Goal: Task Accomplishment & Management: Manage account settings

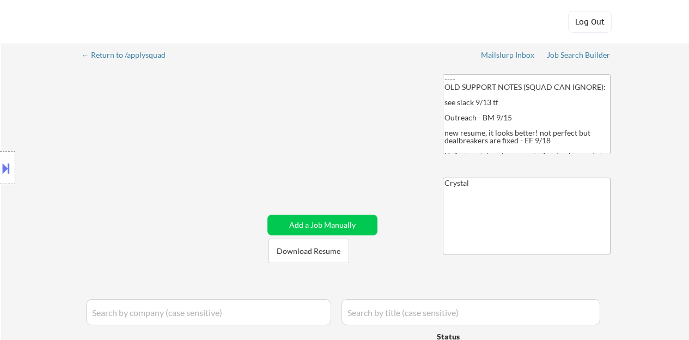
select select ""pending""
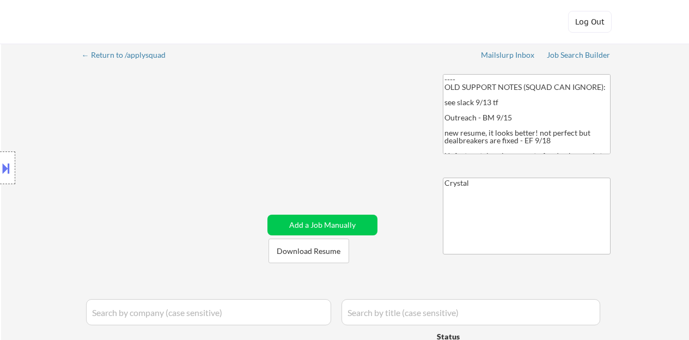
select select ""pending""
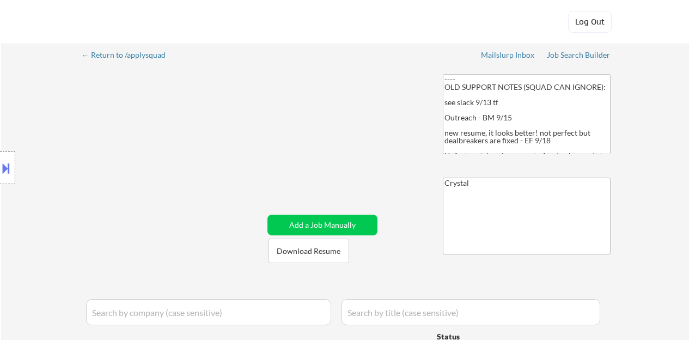
select select ""pending""
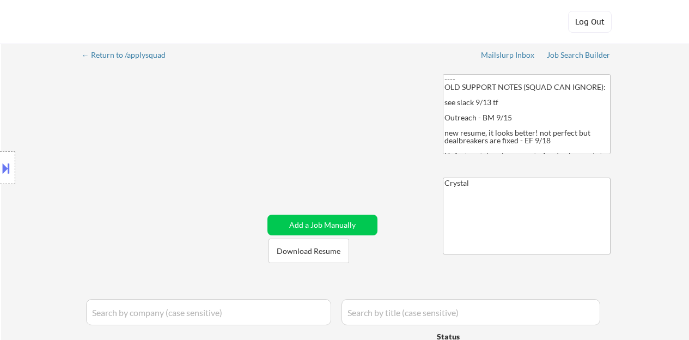
select select ""pending""
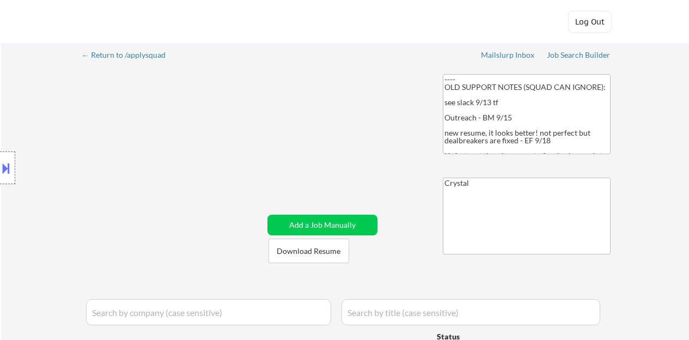
select select ""pending""
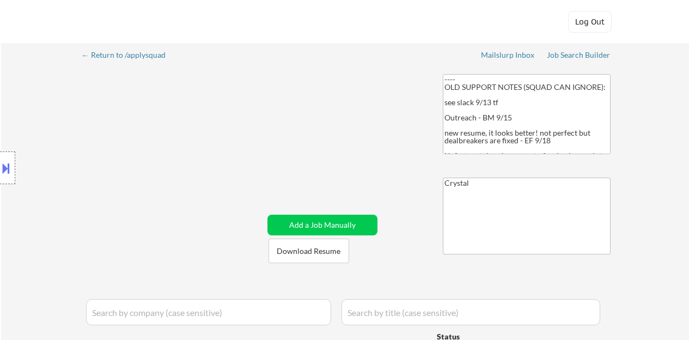
select select ""pending""
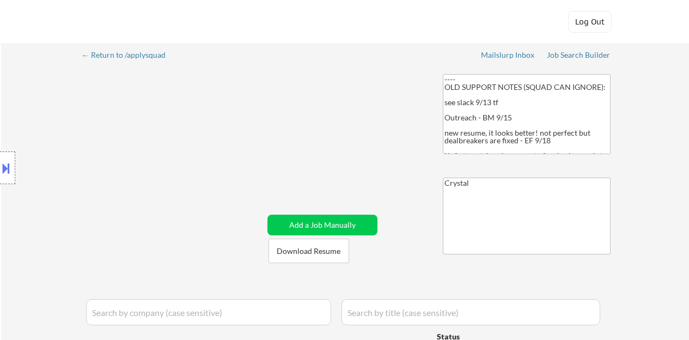
select select ""pending""
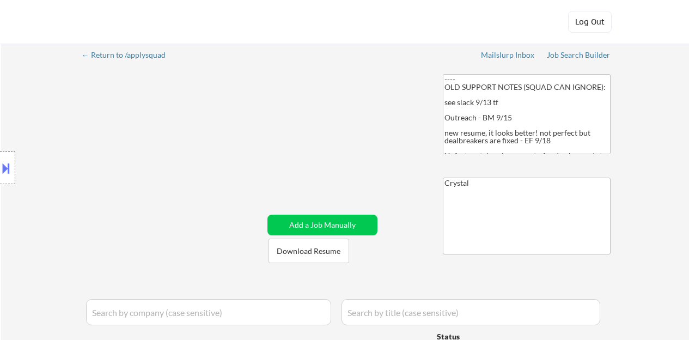
select select ""pending""
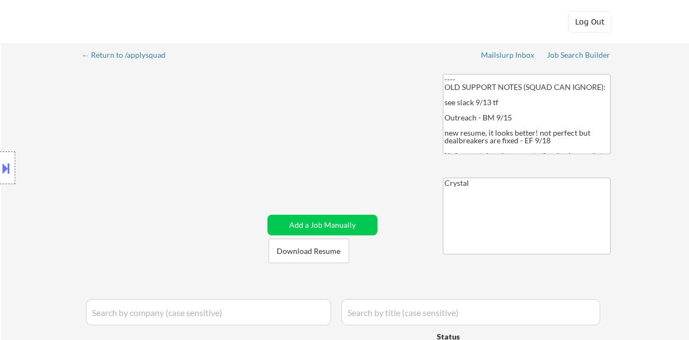
select select ""pending""
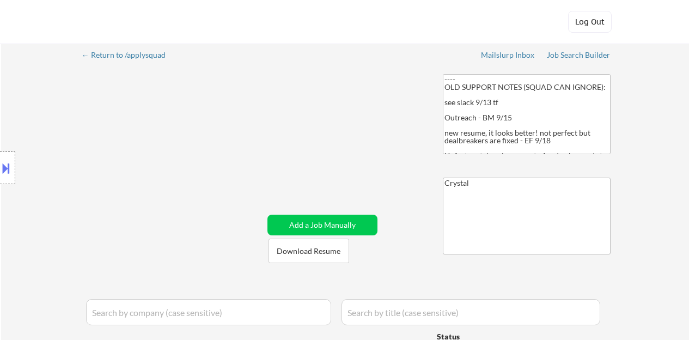
select select ""pending""
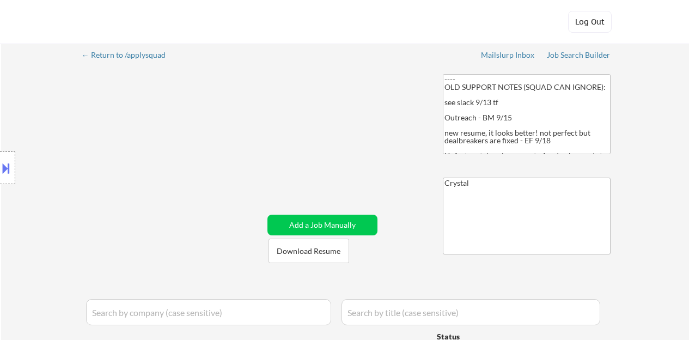
select select ""pending""
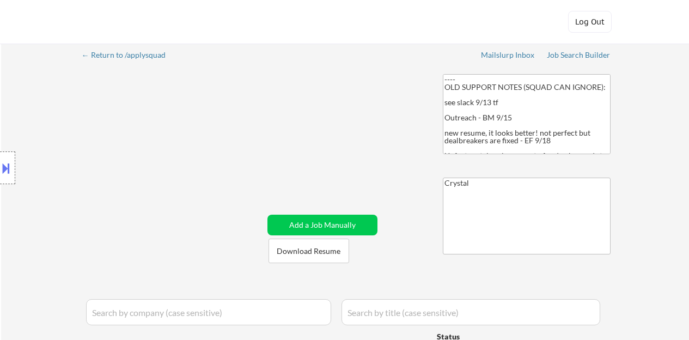
select select ""pending""
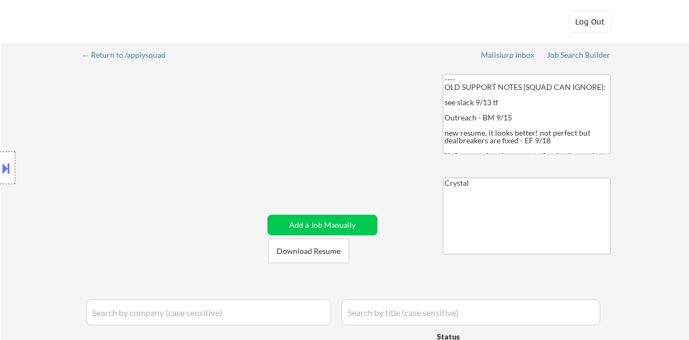
select select ""pending""
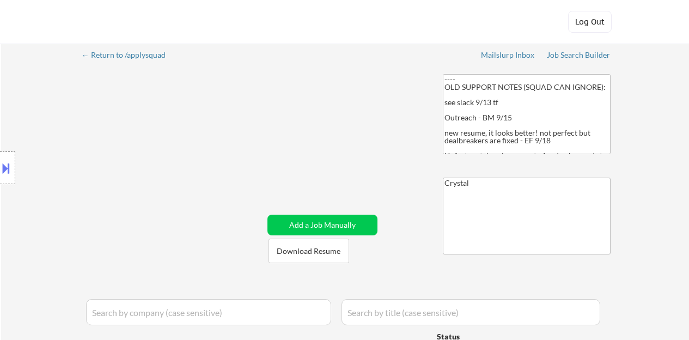
select select ""pending""
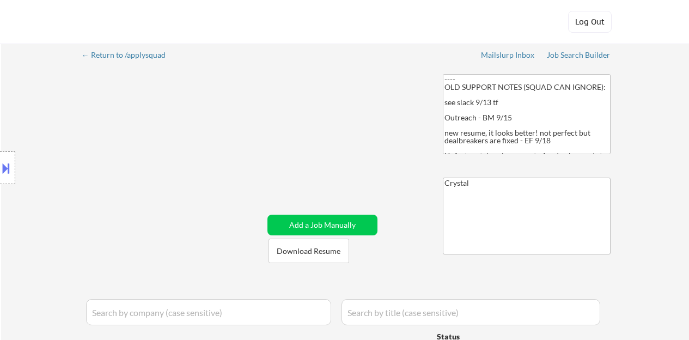
select select ""pending""
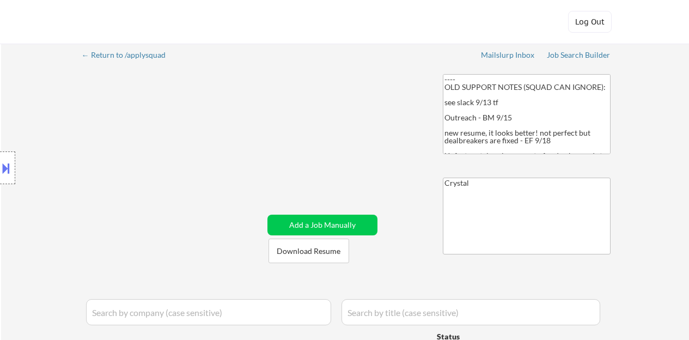
select select ""pending""
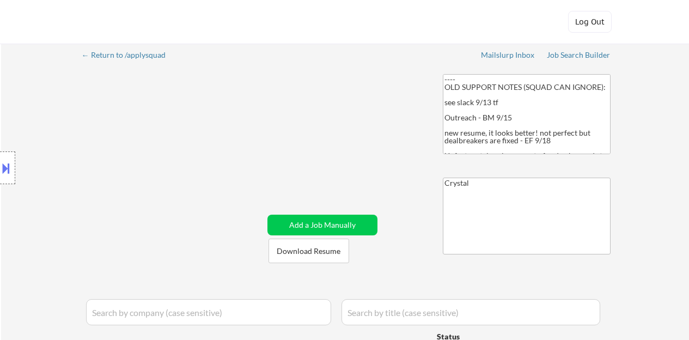
select select ""pending""
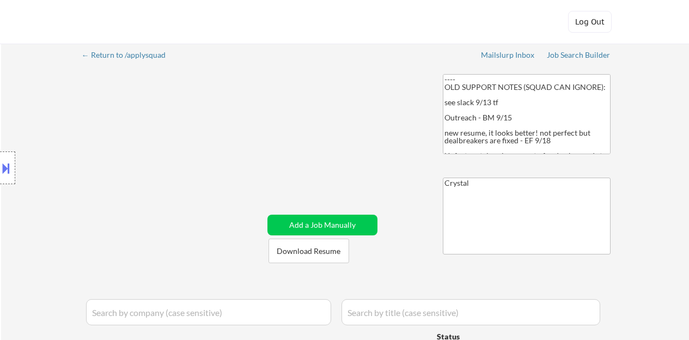
select select ""pending""
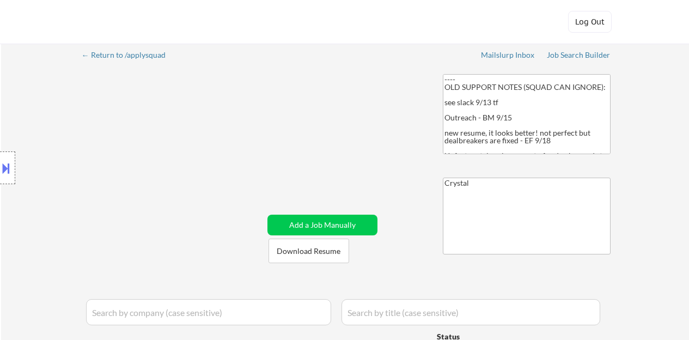
select select ""pending""
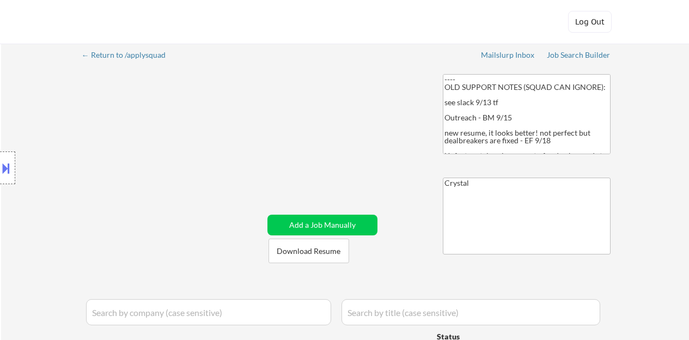
select select ""pending""
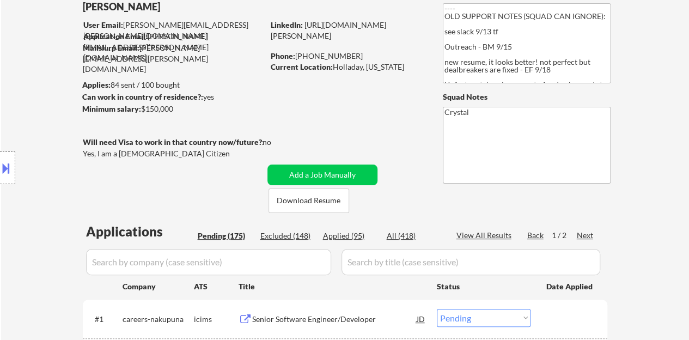
scroll to position [94, 0]
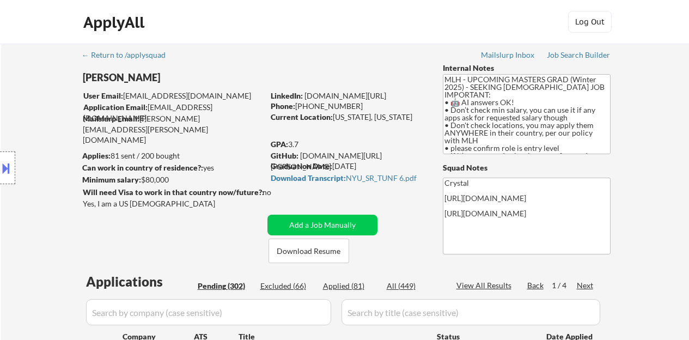
select select ""pending""
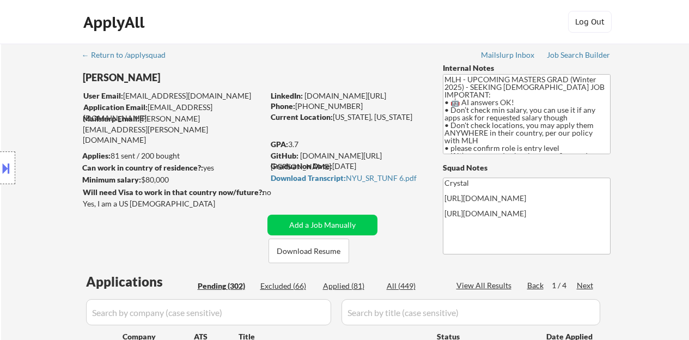
select select ""pending""
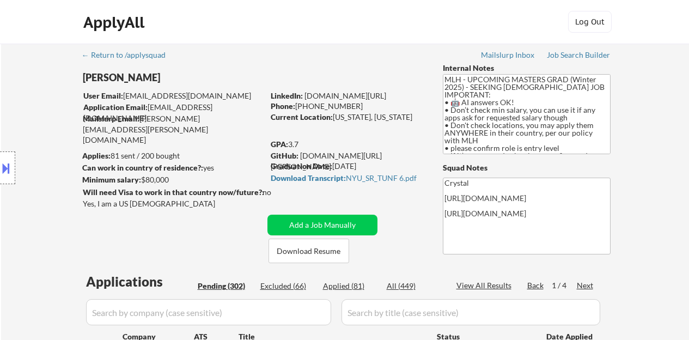
select select ""pending""
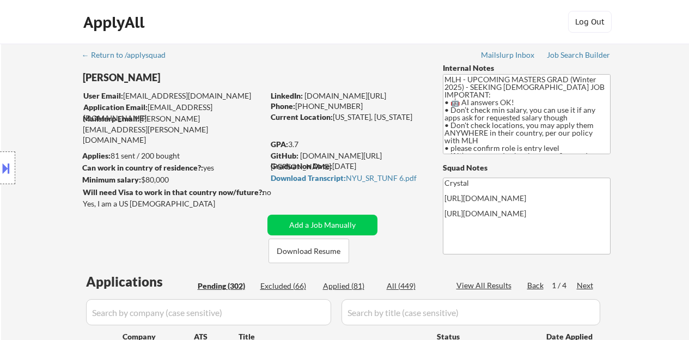
select select ""pending""
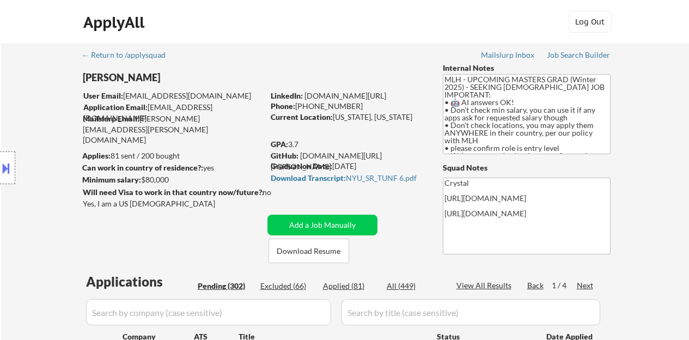
select select ""pending""
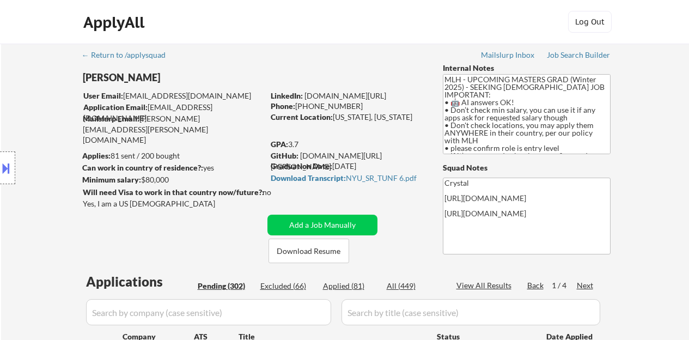
select select ""pending""
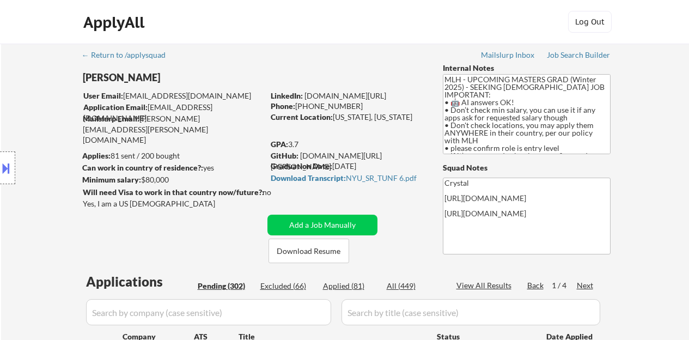
select select ""pending""
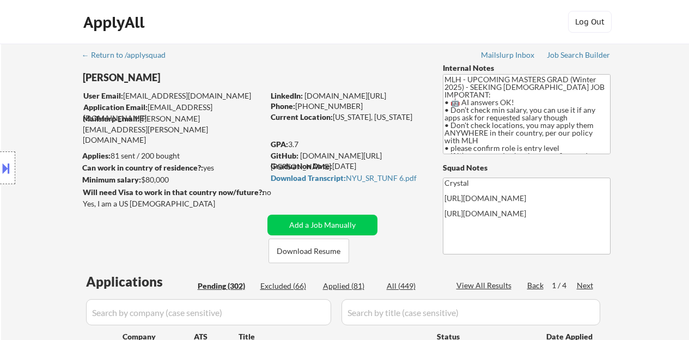
select select ""pending""
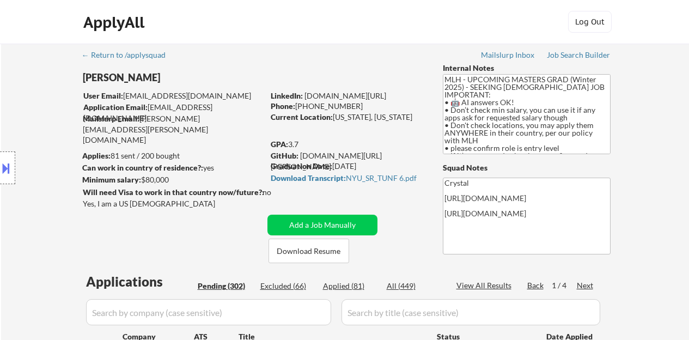
select select ""pending""
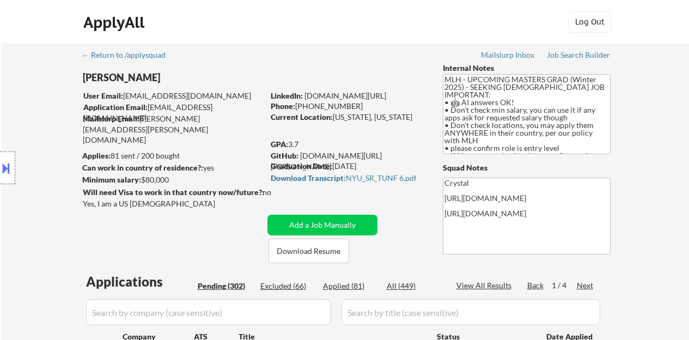
select select ""pending""
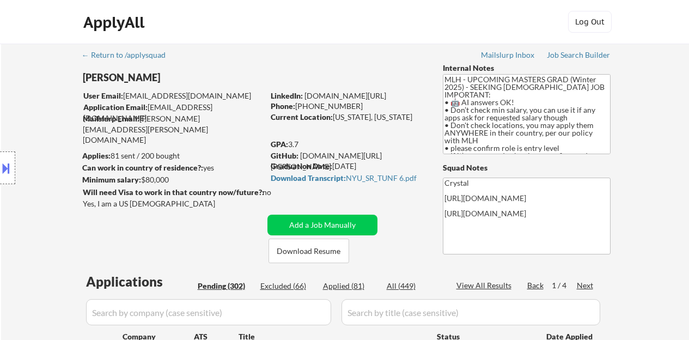
select select ""pending""
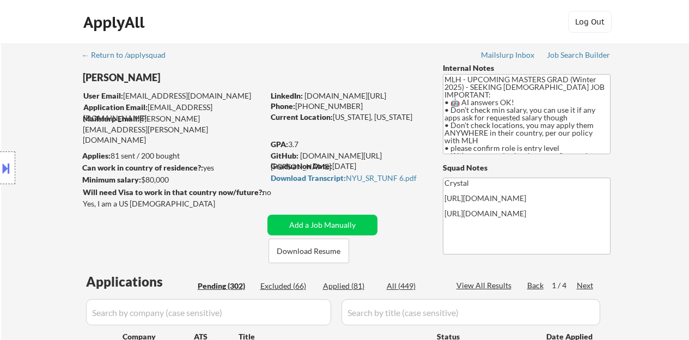
select select ""pending""
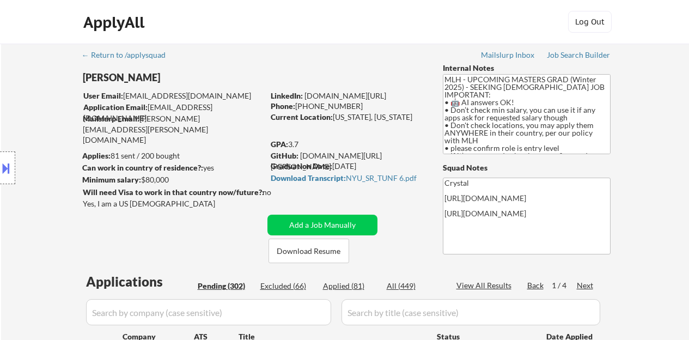
select select ""pending""
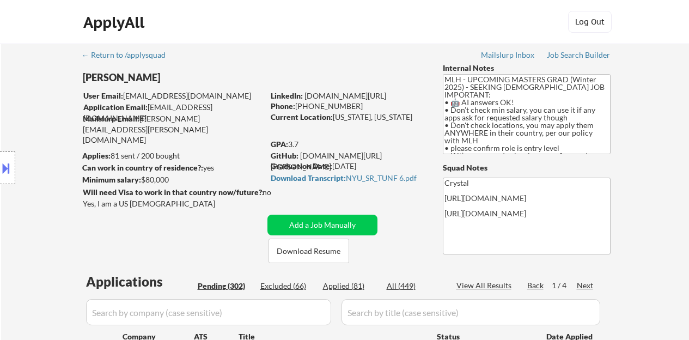
select select ""pending""
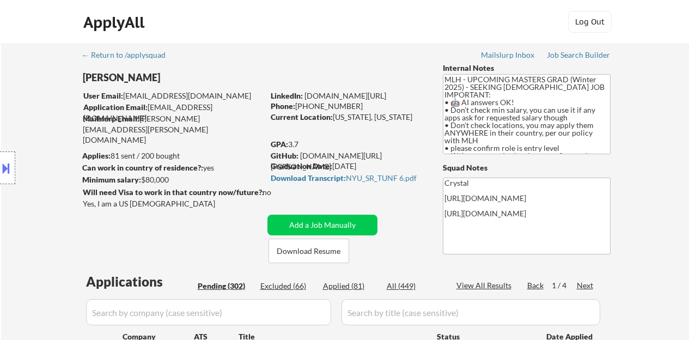
select select ""pending""
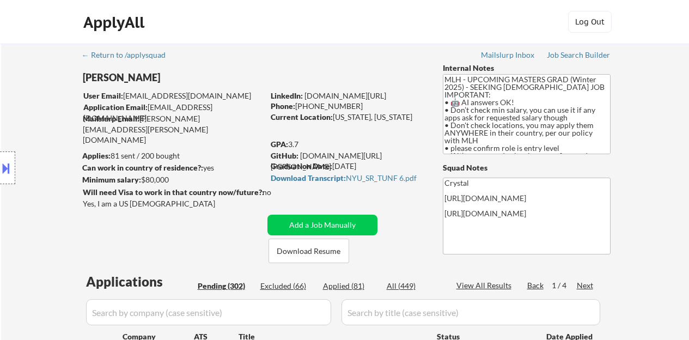
select select ""pending""
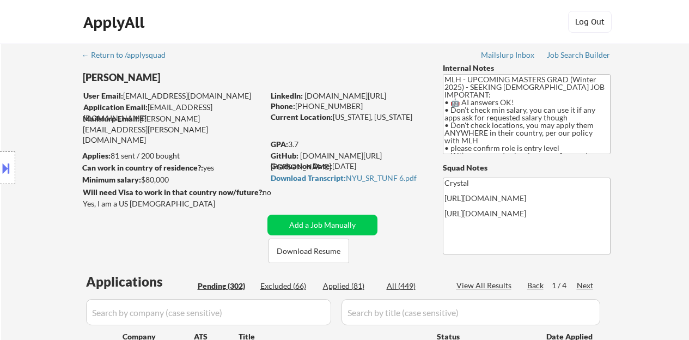
select select ""pending""
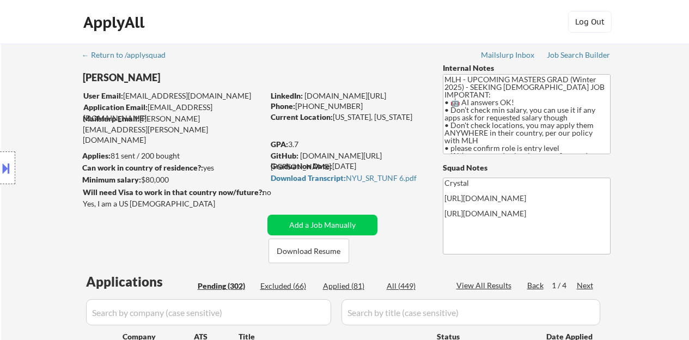
select select ""pending""
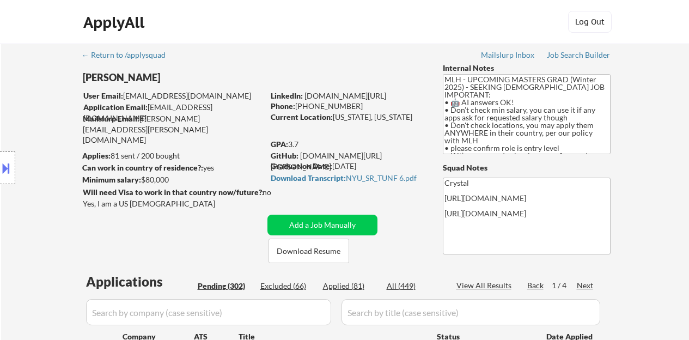
select select ""pending""
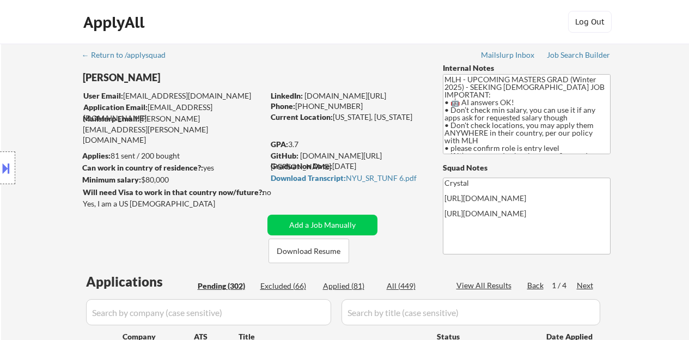
select select ""pending""
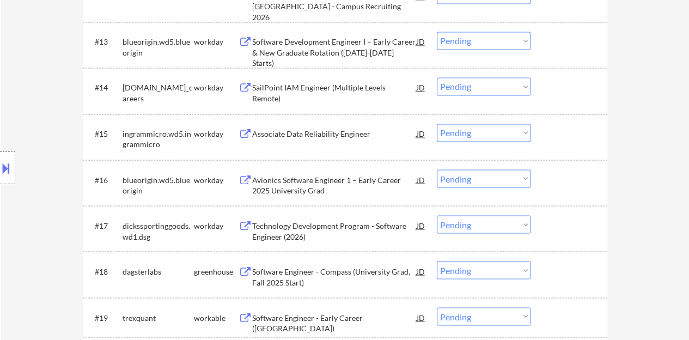
scroll to position [817, 0]
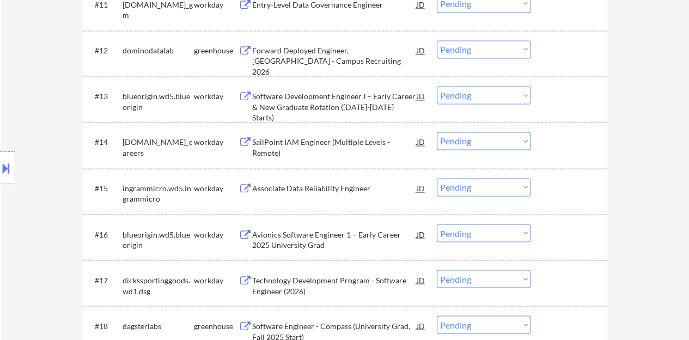
click at [296, 189] on div "Associate Data Reliability Engineer" at bounding box center [334, 188] width 165 height 11
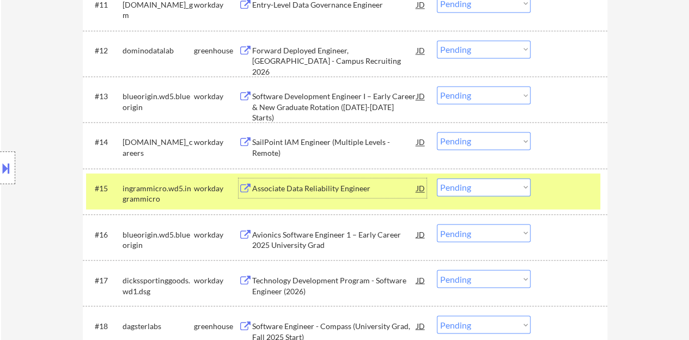
click at [465, 179] on select "Choose an option... Pending Applied Excluded (Questions) Excluded (Expired) Exc…" at bounding box center [484, 187] width 94 height 18
click at [437, 178] on select "Choose an option... Pending Applied Excluded (Questions) Excluded (Expired) Exc…" at bounding box center [484, 187] width 94 height 18
select select ""pending""
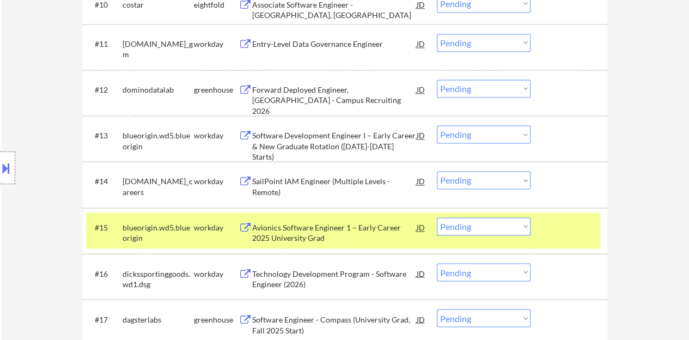
scroll to position [763, 0]
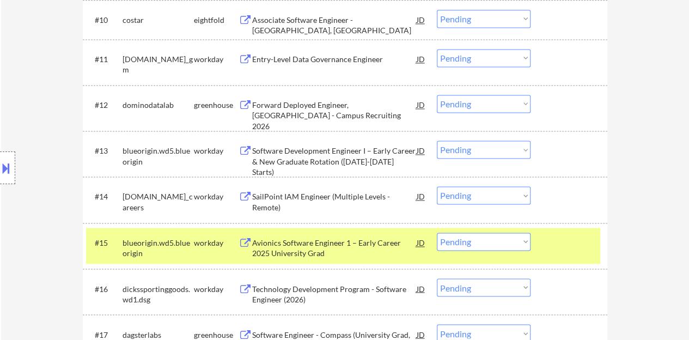
click at [569, 239] on div at bounding box center [571, 243] width 48 height 20
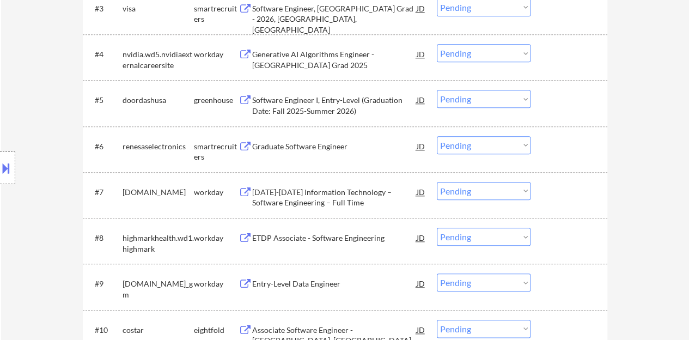
scroll to position [436, 0]
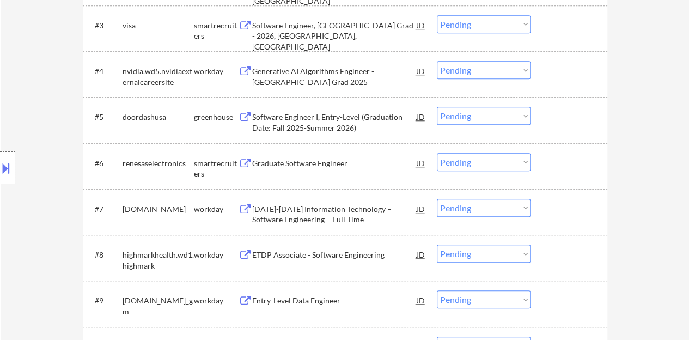
click at [293, 165] on div "Graduate Software Engineer" at bounding box center [334, 163] width 165 height 11
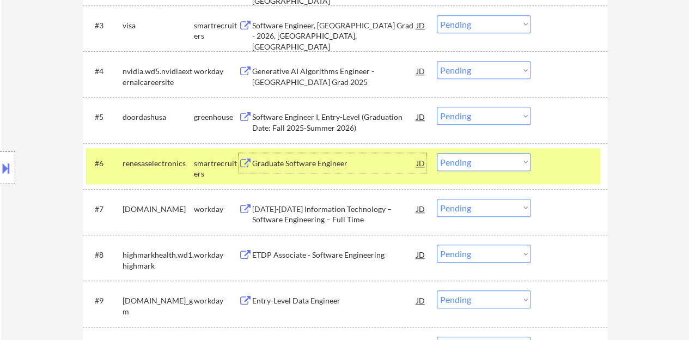
click at [0, 165] on button at bounding box center [6, 168] width 12 height 18
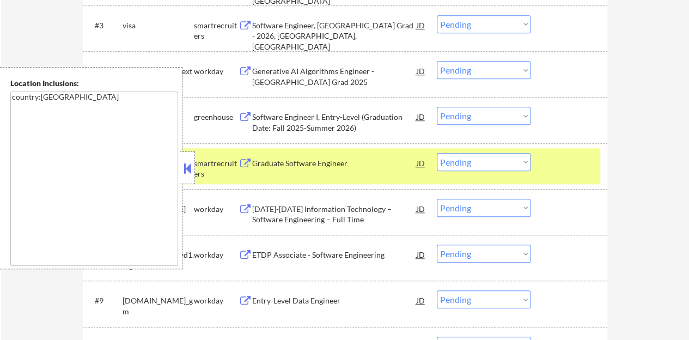
click at [188, 164] on button at bounding box center [187, 168] width 12 height 16
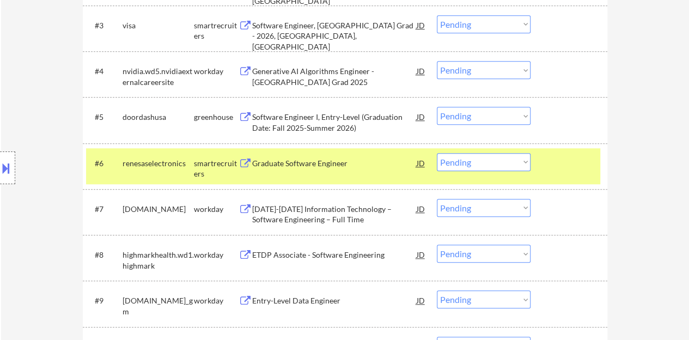
click at [471, 161] on select "Choose an option... Pending Applied Excluded (Questions) Excluded (Expired) Exc…" at bounding box center [484, 162] width 94 height 18
click at [437, 153] on select "Choose an option... Pending Applied Excluded (Questions) Excluded (Expired) Exc…" at bounding box center [484, 162] width 94 height 18
select select ""pending""
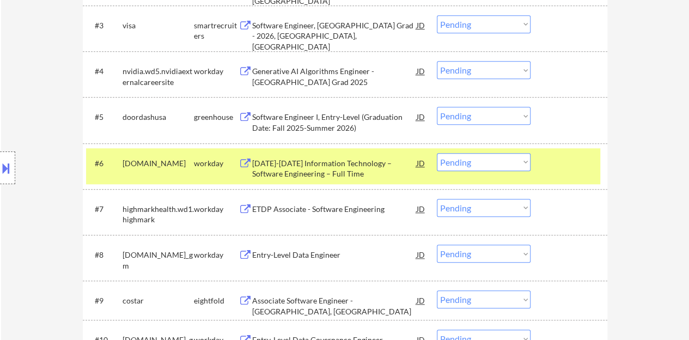
click at [556, 176] on div "#6 chevron.wd5.university workday 2025-2026 Information Technology – Software E…" at bounding box center [343, 166] width 514 height 36
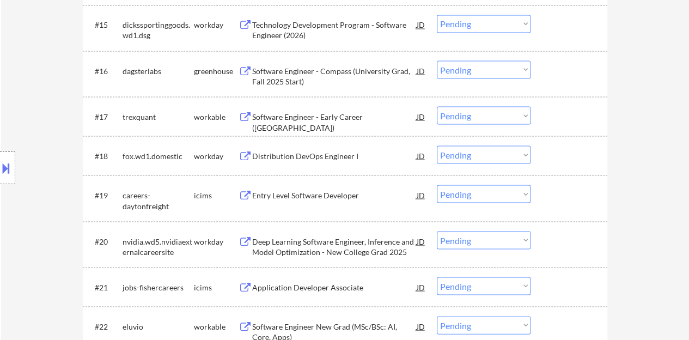
scroll to position [926, 0]
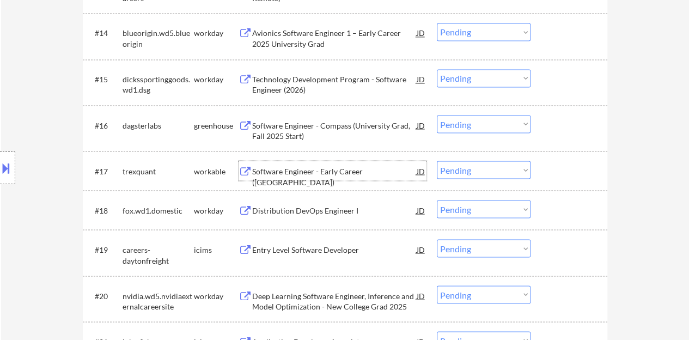
click at [339, 167] on div "Software Engineer - Early Career (USA)" at bounding box center [334, 176] width 165 height 21
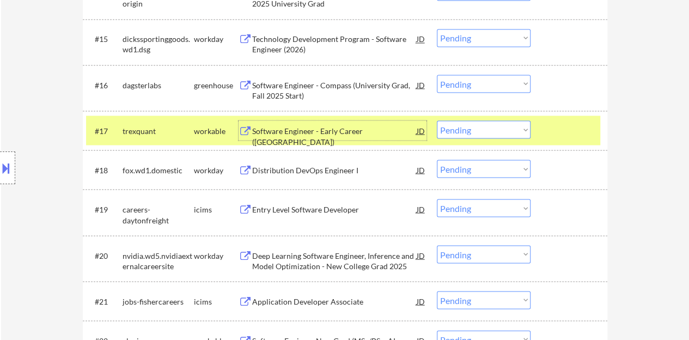
scroll to position [981, 0]
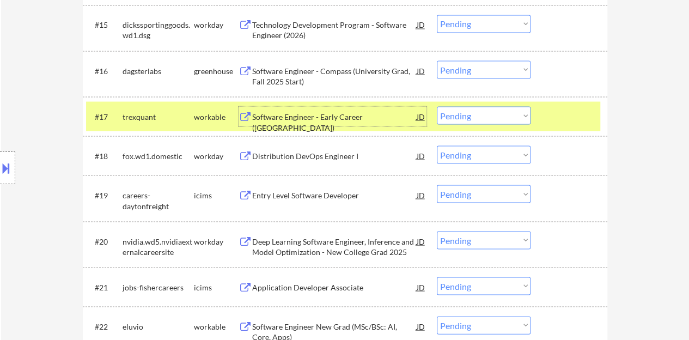
click at [469, 129] on div "#17 trexquant workable Software Engineer - Early Career (USA) JD Choose an opti…" at bounding box center [343, 115] width 514 height 29
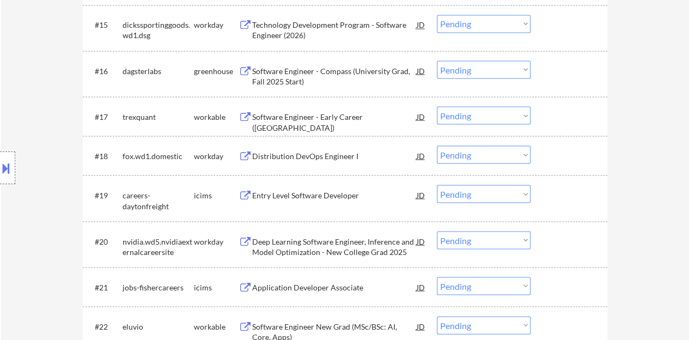
click at [463, 122] on select "Choose an option... Pending Applied Excluded (Questions) Excluded (Expired) Exc…" at bounding box center [484, 115] width 94 height 18
click at [437, 106] on select "Choose an option... Pending Applied Excluded (Questions) Excluded (Expired) Exc…" at bounding box center [484, 115] width 94 height 18
select select ""pending""
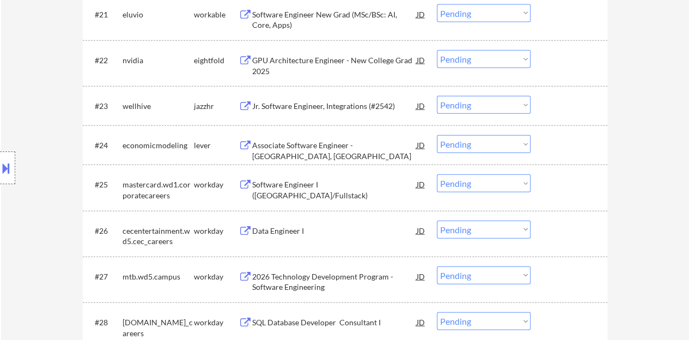
scroll to position [1308, 0]
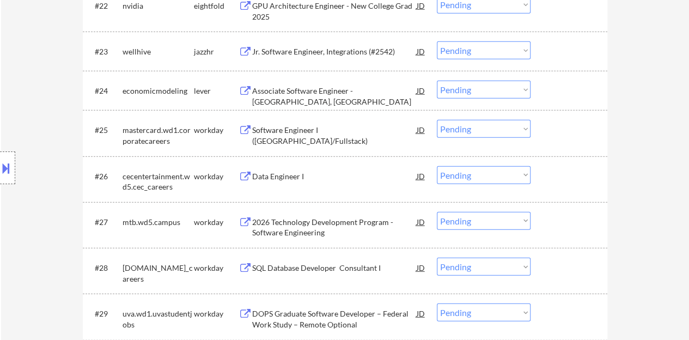
click at [357, 133] on div "Software Engineer I (Java/Fullstack)" at bounding box center [334, 135] width 165 height 21
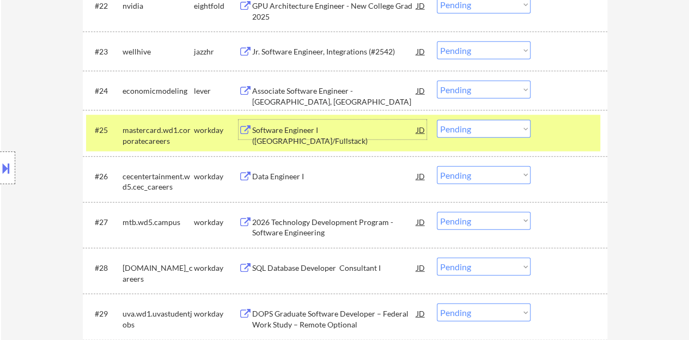
click at [445, 119] on div "#25 mastercard.wd1.corporatecareers workday Software Engineer I (Java/Fullstack…" at bounding box center [343, 133] width 514 height 36
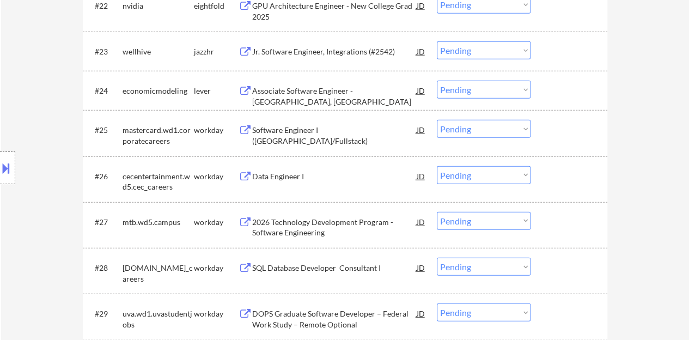
click at [450, 126] on select "Choose an option... Pending Applied Excluded (Questions) Excluded (Expired) Exc…" at bounding box center [484, 129] width 94 height 18
click at [437, 120] on select "Choose an option... Pending Applied Excluded (Questions) Excluded (Expired) Exc…" at bounding box center [484, 129] width 94 height 18
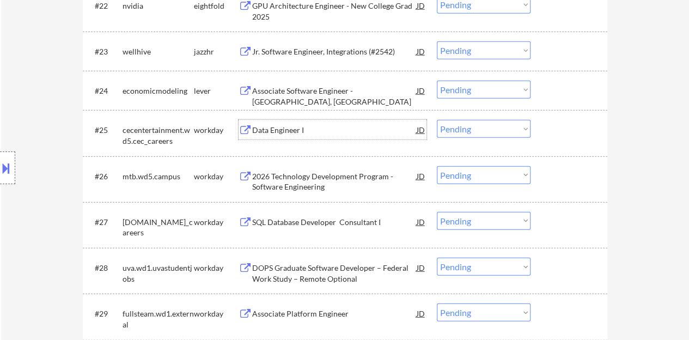
click at [278, 125] on div "Data Engineer I" at bounding box center [334, 130] width 165 height 11
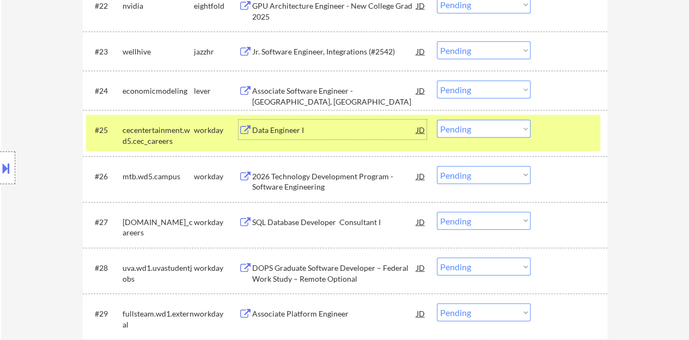
click at [483, 131] on select "Choose an option... Pending Applied Excluded (Questions) Excluded (Expired) Exc…" at bounding box center [484, 129] width 94 height 18
click at [437, 120] on select "Choose an option... Pending Applied Excluded (Questions) Excluded (Expired) Exc…" at bounding box center [484, 129] width 94 height 18
select select ""pending""
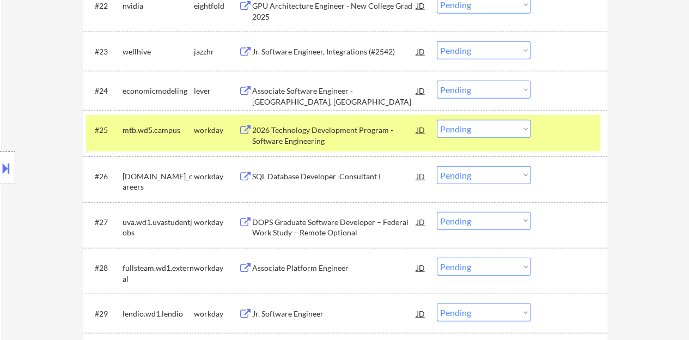
click at [588, 136] on div at bounding box center [571, 130] width 48 height 20
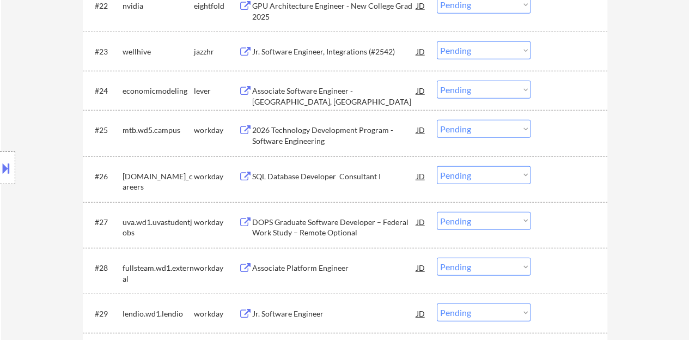
scroll to position [1253, 0]
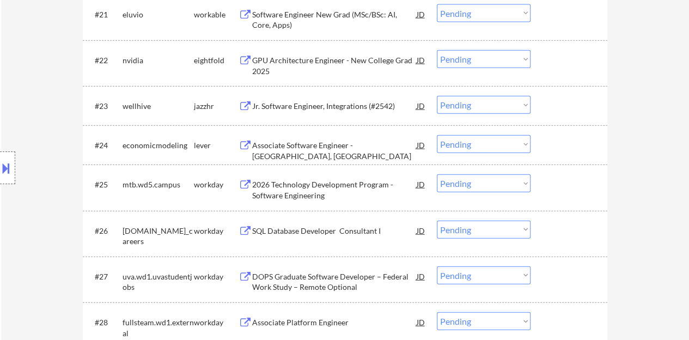
click at [325, 99] on div "Jr. Software Engineer, Integrations (#2542)" at bounding box center [334, 106] width 165 height 20
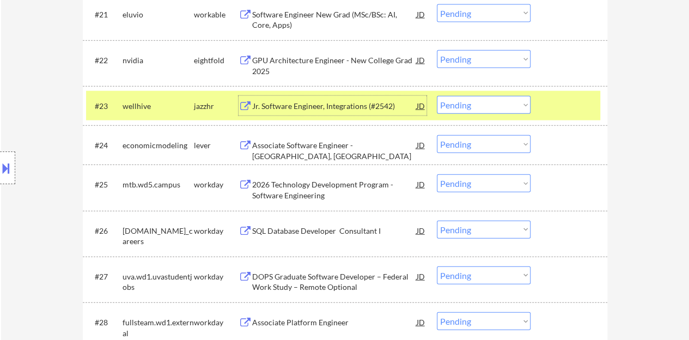
click at [497, 100] on select "Choose an option... Pending Applied Excluded (Questions) Excluded (Expired) Exc…" at bounding box center [484, 105] width 94 height 18
click at [437, 96] on select "Choose an option... Pending Applied Excluded (Questions) Excluded (Expired) Exc…" at bounding box center [484, 105] width 94 height 18
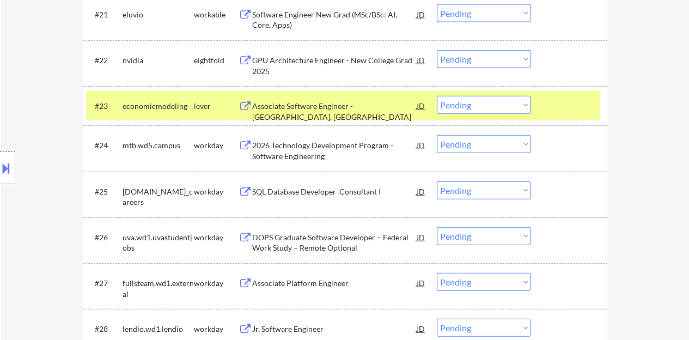
click at [372, 103] on div "Associate Software Engineer - Moscow, ID" at bounding box center [334, 111] width 165 height 21
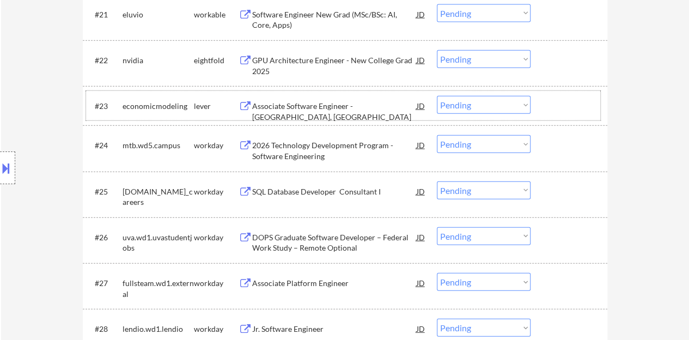
click at [551, 104] on div at bounding box center [571, 106] width 48 height 20
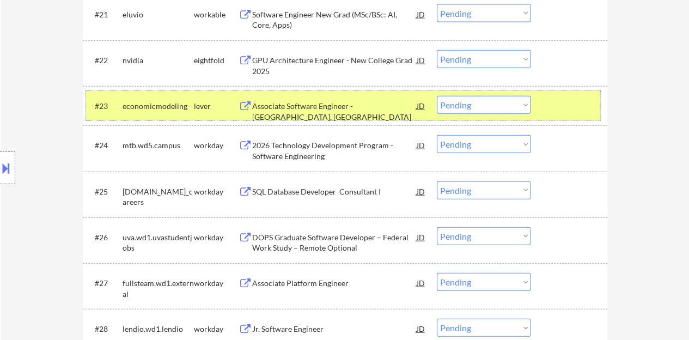
click at [496, 108] on select "Choose an option... Pending Applied Excluded (Questions) Excluded (Expired) Exc…" at bounding box center [484, 105] width 94 height 18
click at [437, 96] on select "Choose an option... Pending Applied Excluded (Questions) Excluded (Expired) Exc…" at bounding box center [484, 105] width 94 height 18
select select ""pending""
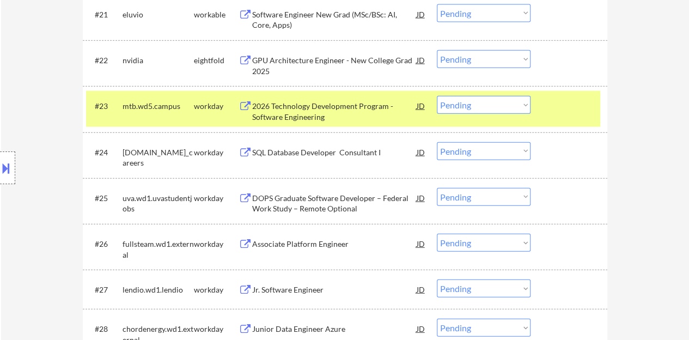
click at [584, 107] on div at bounding box center [571, 106] width 48 height 20
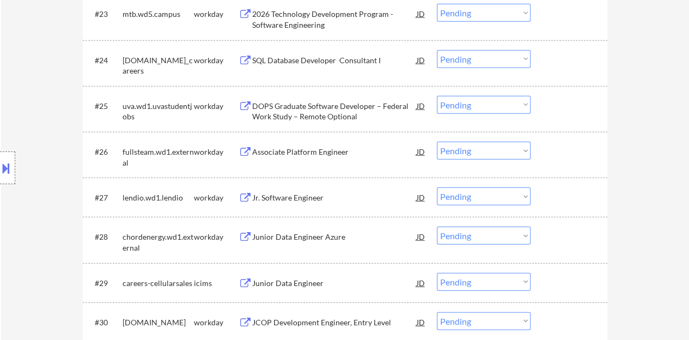
scroll to position [1362, 0]
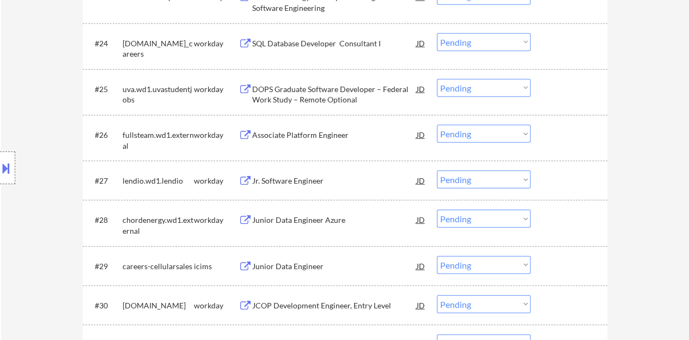
click at [286, 139] on div "Associate Platform Engineer" at bounding box center [334, 135] width 165 height 11
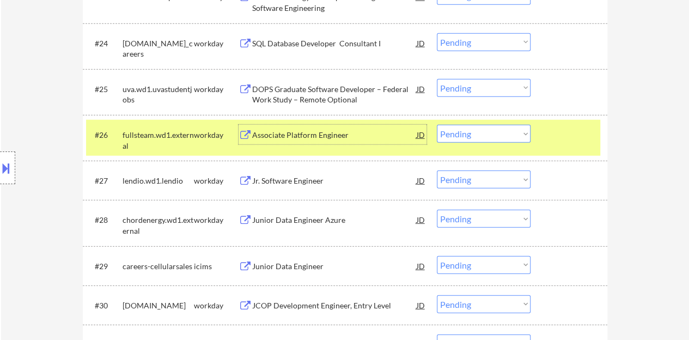
click at [505, 134] on select "Choose an option... Pending Applied Excluded (Questions) Excluded (Expired) Exc…" at bounding box center [484, 134] width 94 height 18
click at [437, 125] on select "Choose an option... Pending Applied Excluded (Questions) Excluded (Expired) Exc…" at bounding box center [484, 134] width 94 height 18
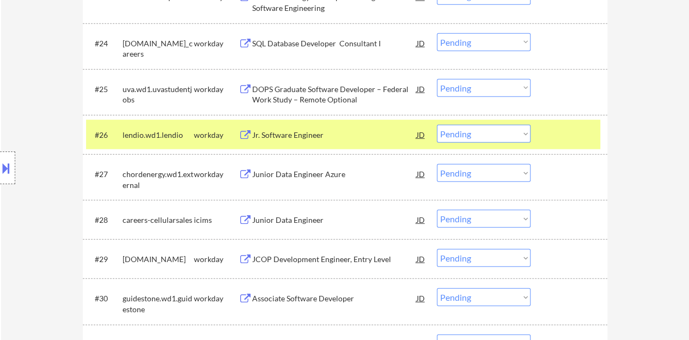
click at [306, 135] on div "Jr. Software Engineer" at bounding box center [334, 135] width 165 height 11
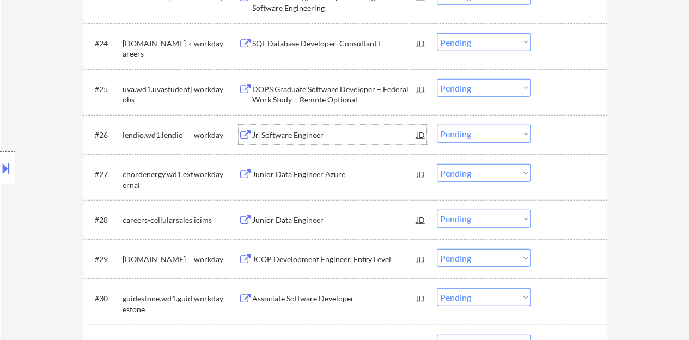
click at [598, 136] on div "#26 lendio.wd1.lendio workday Jr. Software Engineer JD Choose an option... Pend…" at bounding box center [343, 134] width 514 height 29
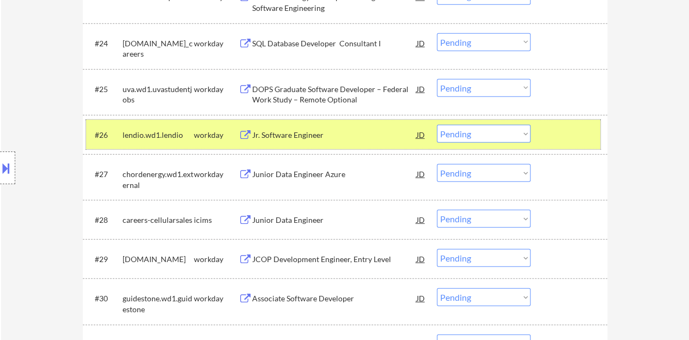
click at [545, 131] on div "#26 lendio.wd1.lendio workday Jr. Software Engineer JD Choose an option... Pend…" at bounding box center [343, 134] width 514 height 29
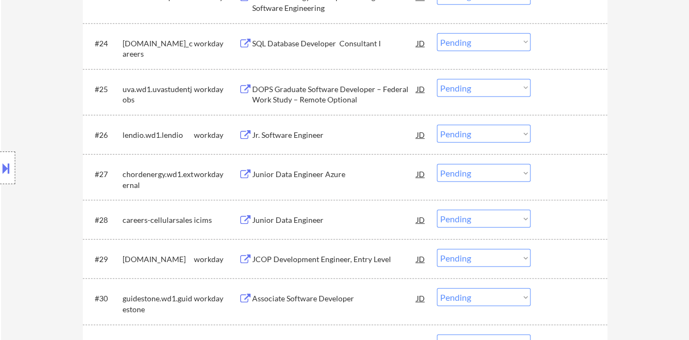
click at [518, 131] on select "Choose an option... Pending Applied Excluded (Questions) Excluded (Expired) Exc…" at bounding box center [484, 134] width 94 height 18
click at [437, 125] on select "Choose an option... Pending Applied Excluded (Questions) Excluded (Expired) Exc…" at bounding box center [484, 134] width 94 height 18
select select ""pending""
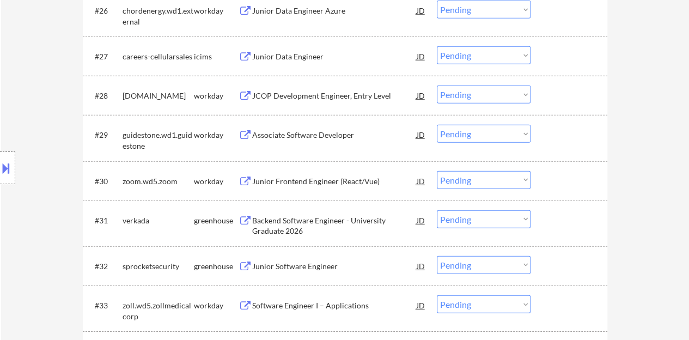
scroll to position [1471, 0]
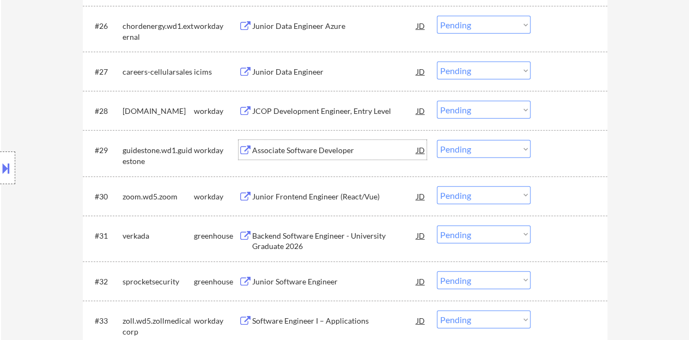
click at [318, 148] on div "Associate Software Developer" at bounding box center [334, 150] width 165 height 11
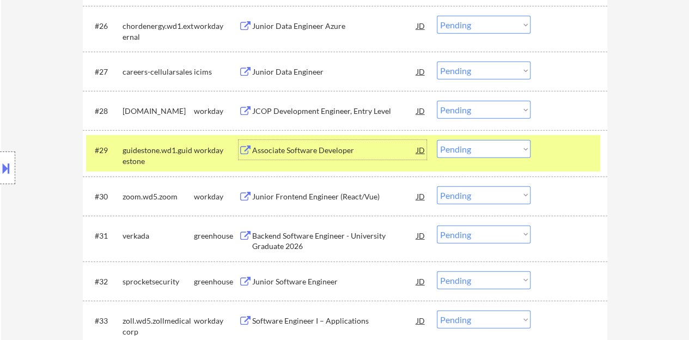
click at [495, 145] on select "Choose an option... Pending Applied Excluded (Questions) Excluded (Expired) Exc…" at bounding box center [484, 149] width 94 height 18
click at [437, 140] on select "Choose an option... Pending Applied Excluded (Questions) Excluded (Expired) Exc…" at bounding box center [484, 149] width 94 height 18
select select ""pending""
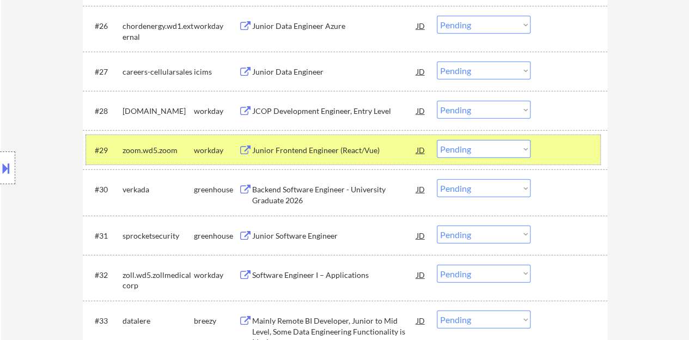
click at [557, 150] on div at bounding box center [571, 150] width 48 height 20
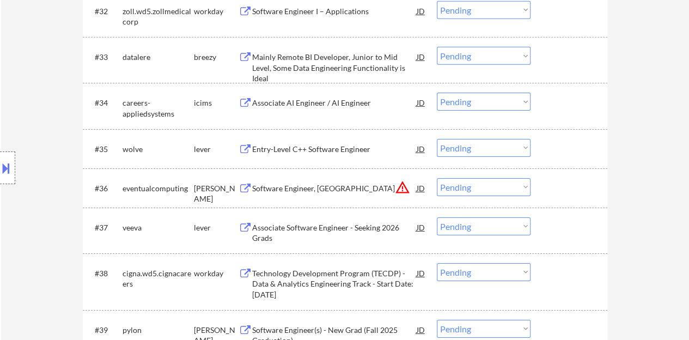
scroll to position [1744, 0]
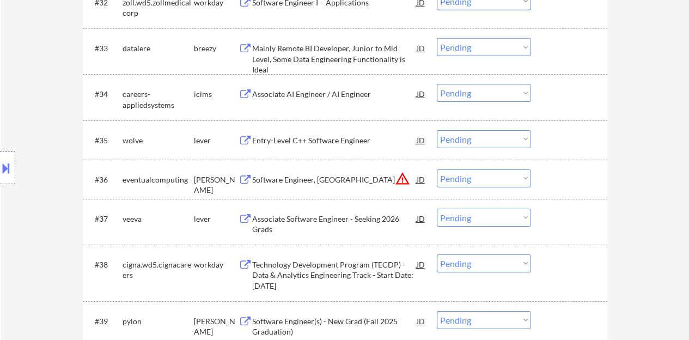
click at [289, 137] on div "Entry-Level C++ Software Engineer" at bounding box center [334, 140] width 165 height 11
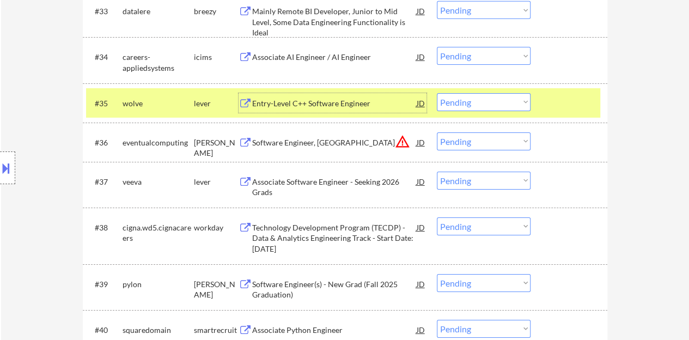
scroll to position [1798, 0]
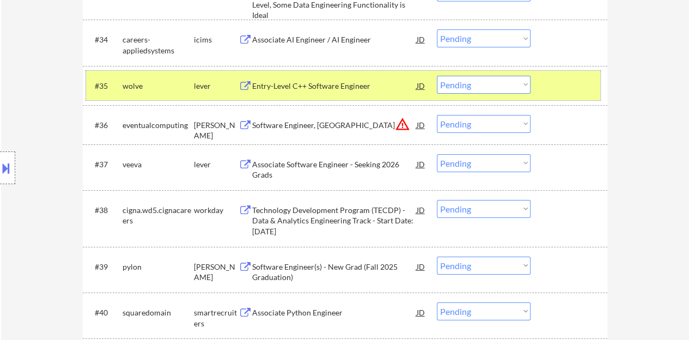
click at [596, 80] on div "#35 wolve lever Entry-Level C++ Software Engineer JD Choose an option... Pendin…" at bounding box center [343, 85] width 514 height 29
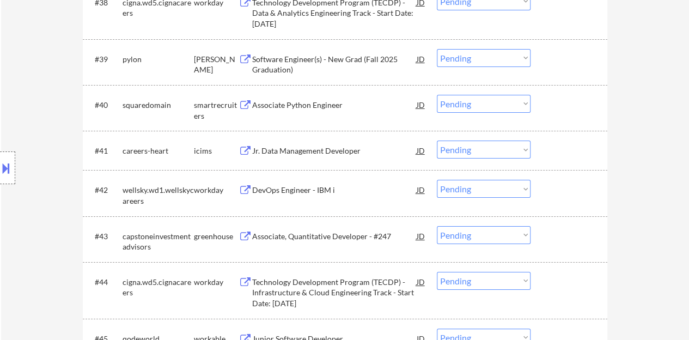
scroll to position [2016, 0]
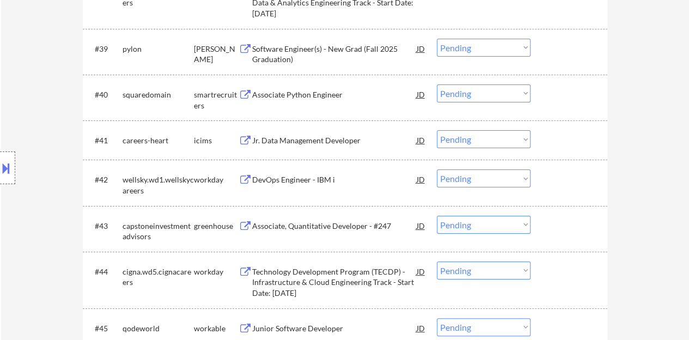
click at [275, 96] on div "Associate Python Engineer" at bounding box center [334, 94] width 165 height 11
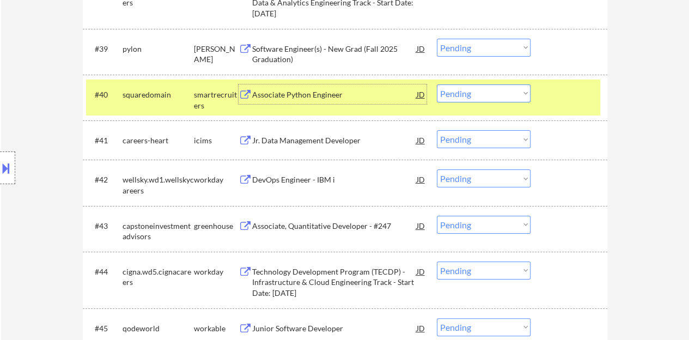
click at [456, 84] on select "Choose an option... Pending Applied Excluded (Questions) Excluded (Expired) Exc…" at bounding box center [484, 93] width 94 height 18
click at [437, 84] on select "Choose an option... Pending Applied Excluded (Questions) Excluded (Expired) Exc…" at bounding box center [484, 93] width 94 height 18
select select ""pending""
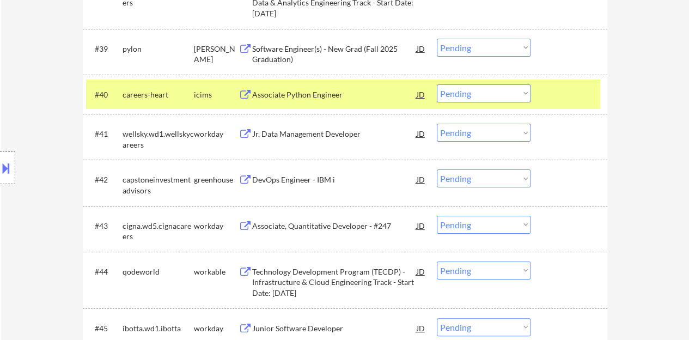
scroll to position [1962, 0]
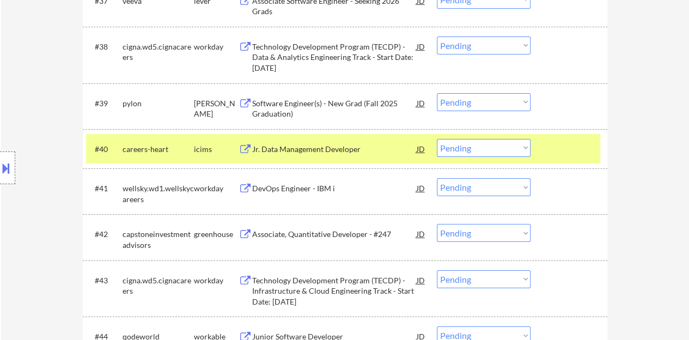
click at [557, 144] on div at bounding box center [571, 149] width 48 height 20
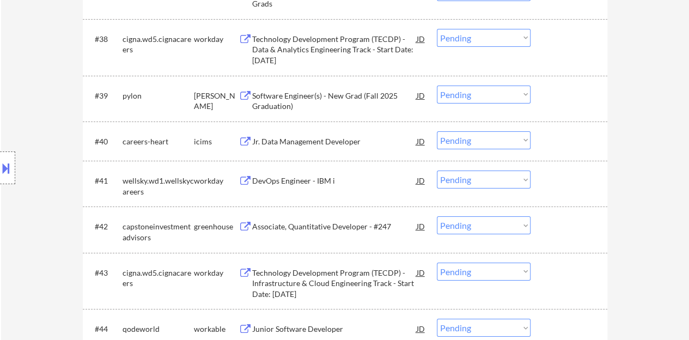
scroll to position [2071, 0]
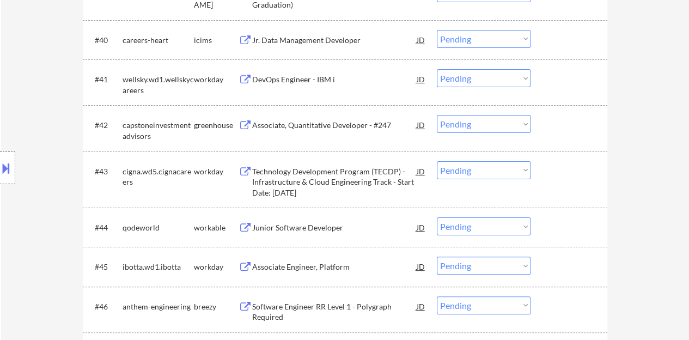
click at [306, 125] on div "Associate, Quantitative Developer - #247" at bounding box center [334, 125] width 165 height 11
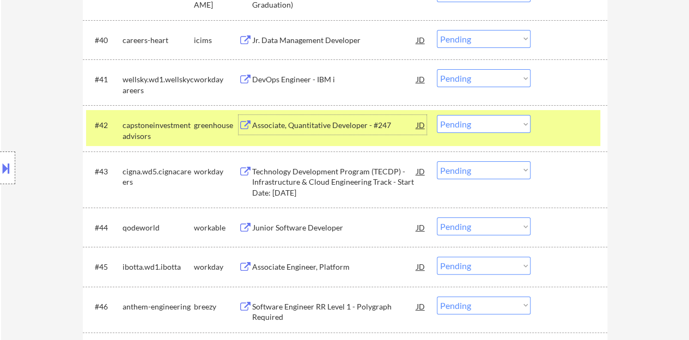
click at [468, 127] on select "Choose an option... Pending Applied Excluded (Questions) Excluded (Expired) Exc…" at bounding box center [484, 124] width 94 height 18
click at [437, 115] on select "Choose an option... Pending Applied Excluded (Questions) Excluded (Expired) Exc…" at bounding box center [484, 124] width 94 height 18
select select ""pending""
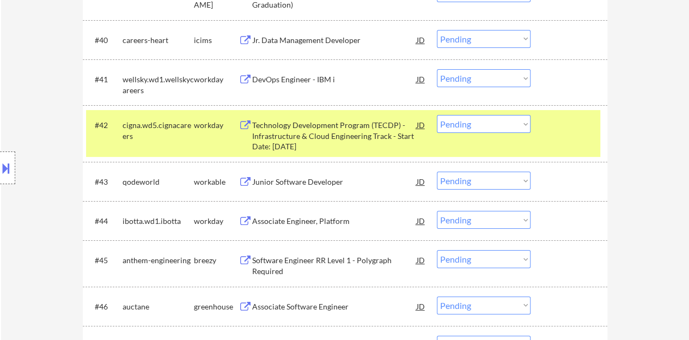
click at [590, 127] on div at bounding box center [571, 125] width 48 height 20
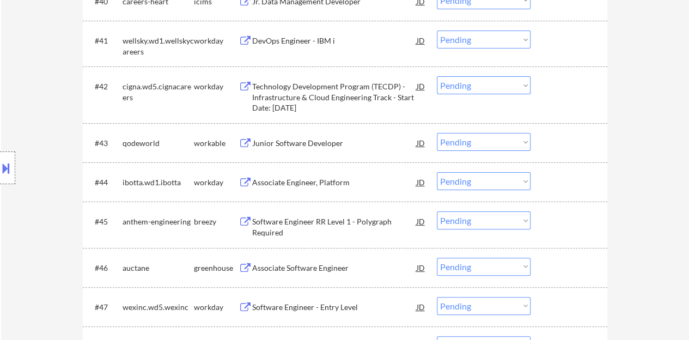
scroll to position [2125, 0]
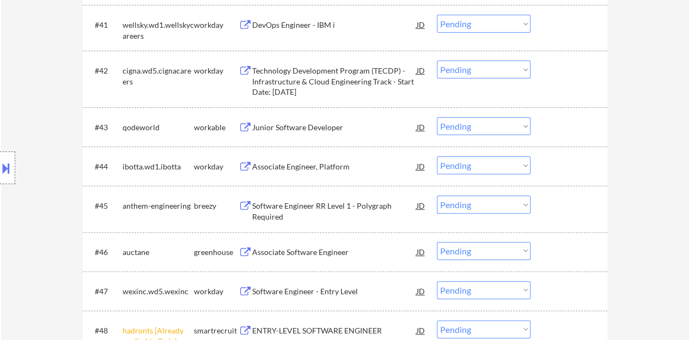
click at [330, 123] on div "Junior Software Developer" at bounding box center [334, 127] width 165 height 11
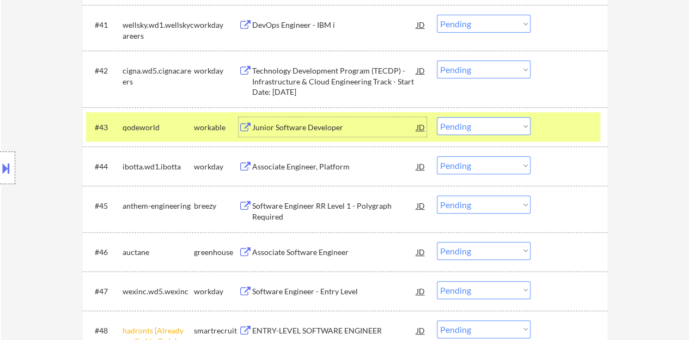
click at [497, 125] on select "Choose an option... Pending Applied Excluded (Questions) Excluded (Expired) Exc…" at bounding box center [484, 126] width 94 height 18
click at [437, 117] on select "Choose an option... Pending Applied Excluded (Questions) Excluded (Expired) Exc…" at bounding box center [484, 126] width 94 height 18
select select ""pending""
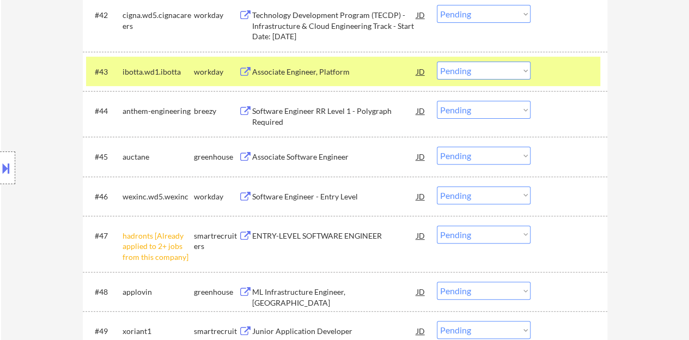
scroll to position [2234, 0]
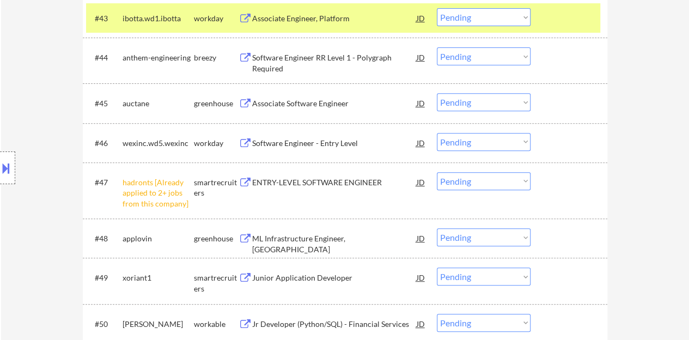
click at [472, 177] on select "Choose an option... Pending Applied Excluded (Questions) Excluded (Expired) Exc…" at bounding box center [484, 181] width 94 height 18
click at [437, 172] on select "Choose an option... Pending Applied Excluded (Questions) Excluded (Expired) Exc…" at bounding box center [484, 181] width 94 height 18
select select ""pending""
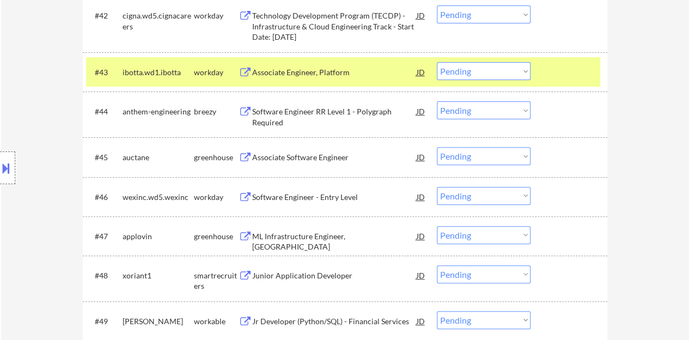
scroll to position [2125, 0]
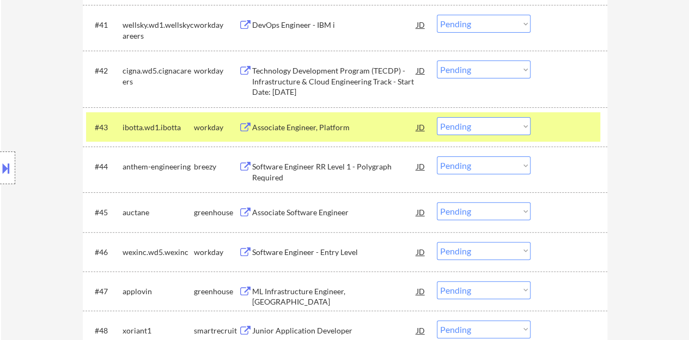
click at [308, 125] on div "Associate Engineer, Platform" at bounding box center [334, 127] width 165 height 11
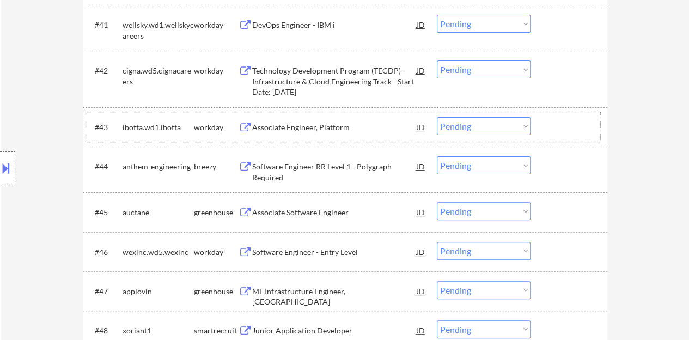
click at [554, 132] on div at bounding box center [571, 127] width 48 height 20
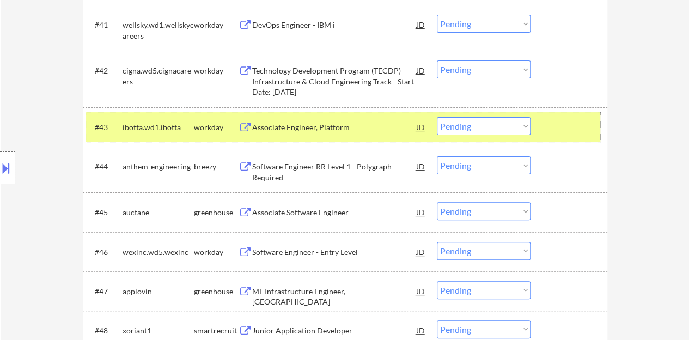
click at [508, 132] on select "Choose an option... Pending Applied Excluded (Questions) Excluded (Expired) Exc…" at bounding box center [484, 126] width 94 height 18
click at [437, 117] on select "Choose an option... Pending Applied Excluded (Questions) Excluded (Expired) Exc…" at bounding box center [484, 126] width 94 height 18
select select ""pending""
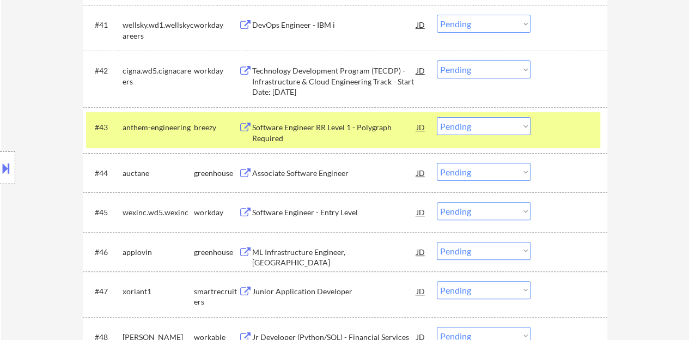
click at [550, 138] on div "#43 anthem-engineering breezy Software Engineer RR Level 1 - Polygraph Required…" at bounding box center [343, 130] width 514 height 36
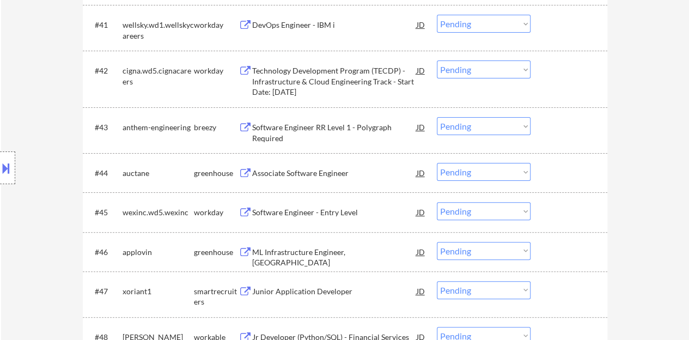
click at [256, 173] on div "Associate Software Engineer" at bounding box center [334, 173] width 165 height 11
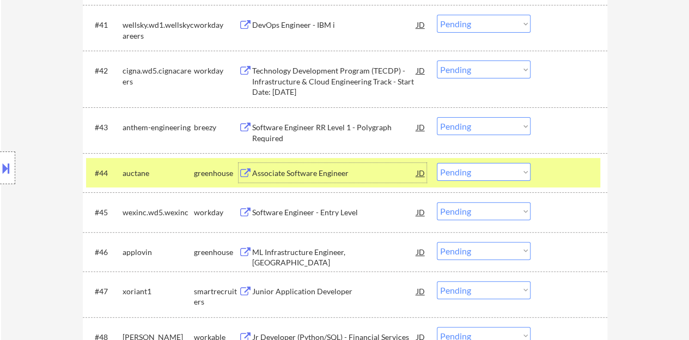
click at [494, 171] on select "Choose an option... Pending Applied Excluded (Questions) Excluded (Expired) Exc…" at bounding box center [484, 172] width 94 height 18
click at [437, 163] on select "Choose an option... Pending Applied Excluded (Questions) Excluded (Expired) Exc…" at bounding box center [484, 172] width 94 height 18
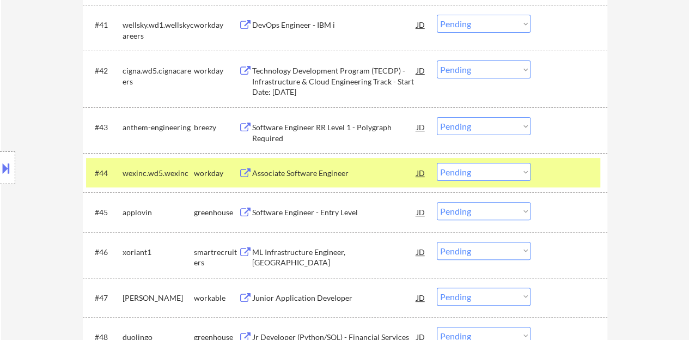
scroll to position [2180, 0]
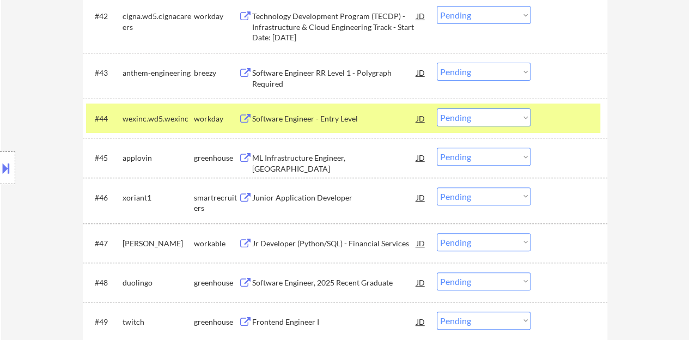
click at [298, 118] on div "Software Engineer - Entry Level" at bounding box center [334, 118] width 165 height 11
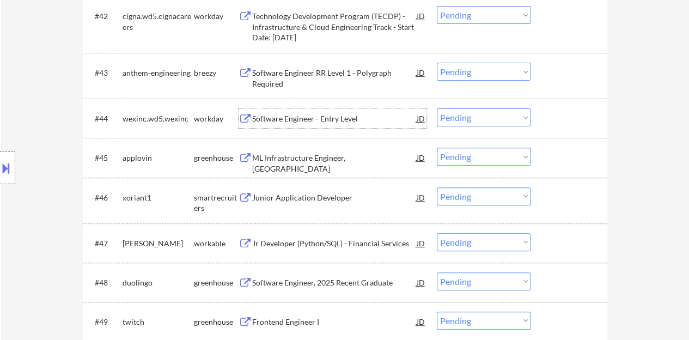
click at [574, 115] on div at bounding box center [571, 118] width 48 height 20
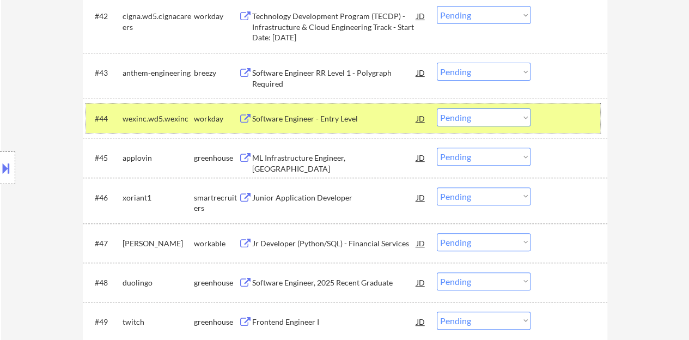
click at [483, 123] on select "Choose an option... Pending Applied Excluded (Questions) Excluded (Expired) Exc…" at bounding box center [484, 117] width 94 height 18
click at [437, 108] on select "Choose an option... Pending Applied Excluded (Questions) Excluded (Expired) Exc…" at bounding box center [484, 117] width 94 height 18
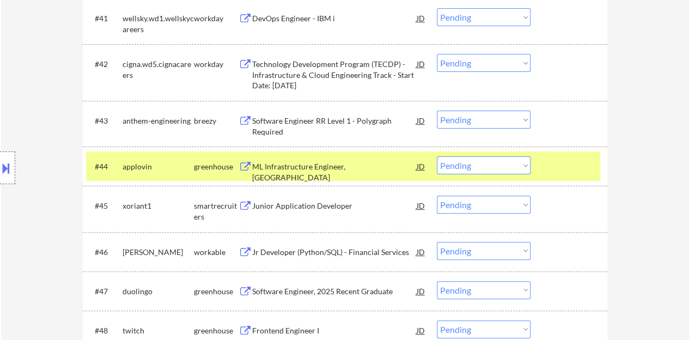
scroll to position [2125, 0]
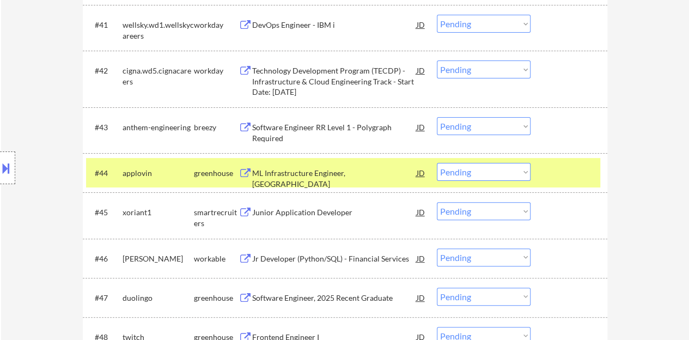
click at [361, 173] on div "ML Infrastructure Engineer, New Grad" at bounding box center [334, 178] width 165 height 21
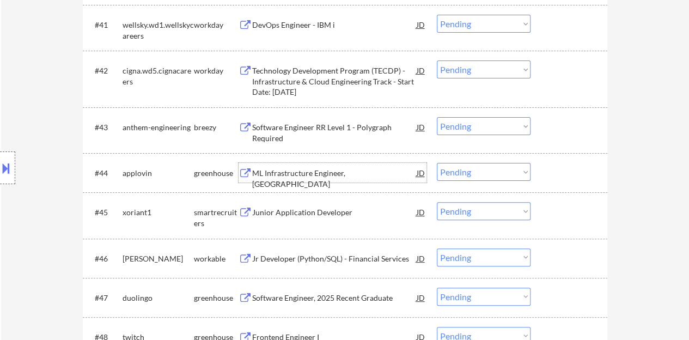
click at [579, 169] on div at bounding box center [571, 173] width 48 height 20
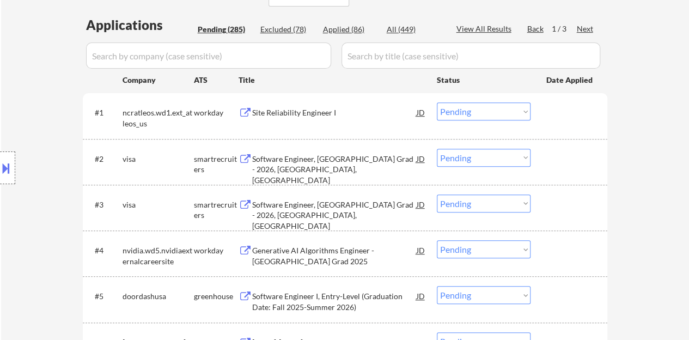
scroll to position [0, 0]
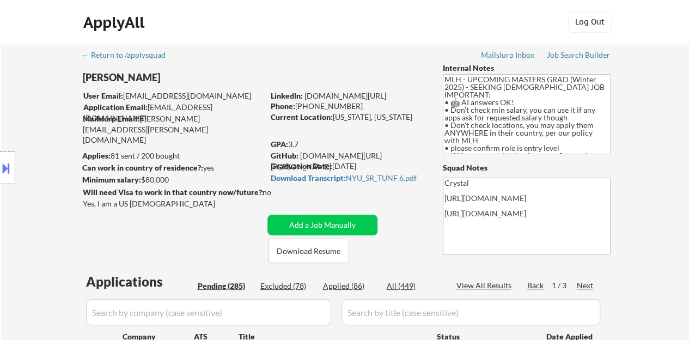
drag, startPoint x: 411, startPoint y: 92, endPoint x: 304, endPoint y: 100, distance: 107.1
click at [304, 100] on div "LinkedIn: www.linkedin.com/in/jtang243" at bounding box center [349, 95] width 156 height 11
copy link "www.linkedin.com/in/jtang243"
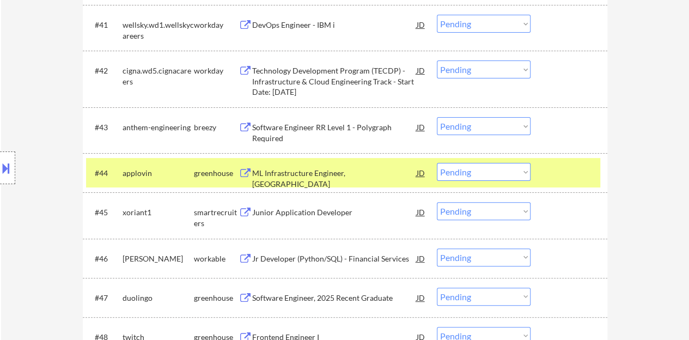
scroll to position [2180, 0]
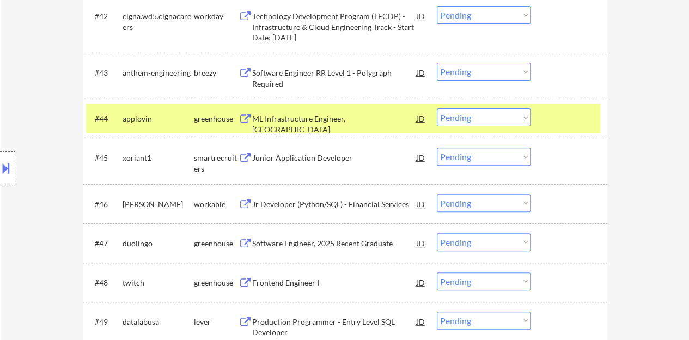
click at [480, 119] on select "Choose an option... Pending Applied Excluded (Questions) Excluded (Expired) Exc…" at bounding box center [484, 117] width 94 height 18
click at [437, 108] on select "Choose an option... Pending Applied Excluded (Questions) Excluded (Expired) Exc…" at bounding box center [484, 117] width 94 height 18
select select ""pending""
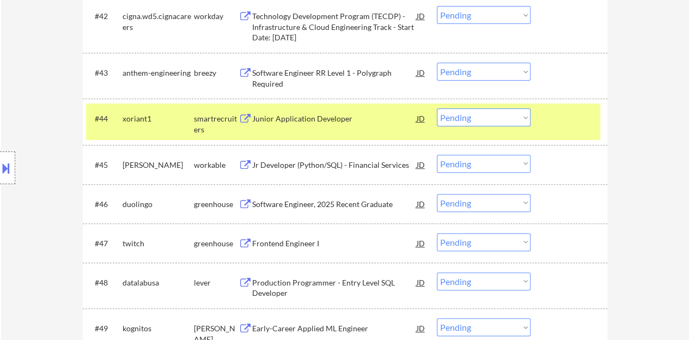
click at [353, 122] on div "Junior Application Developer" at bounding box center [334, 118] width 165 height 11
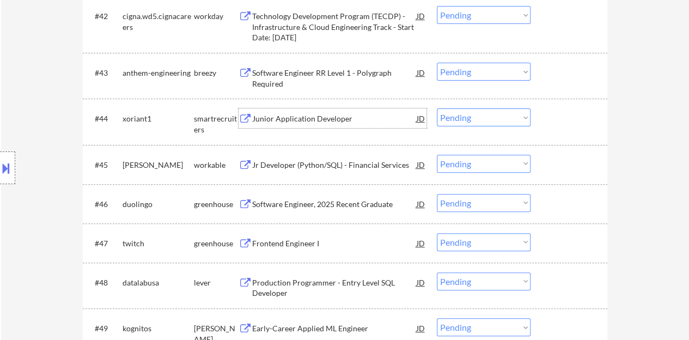
click at [543, 111] on div "#44 xoriant1 smartrecruiters Junior Application Developer JD warning_amber Choo…" at bounding box center [343, 122] width 514 height 36
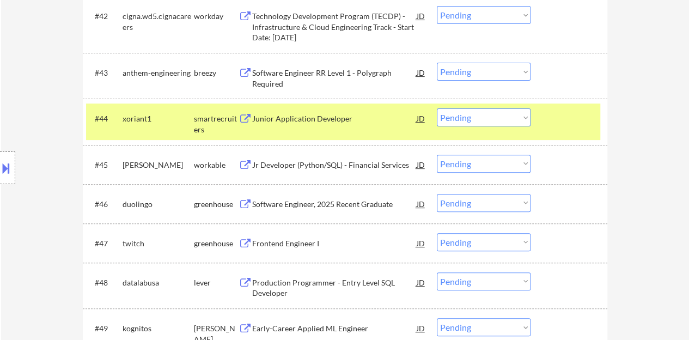
select select ""pending""
click at [496, 118] on select "Choose an option... Pending Applied Excluded (Questions) Excluded (Expired) Exc…" at bounding box center [484, 117] width 94 height 18
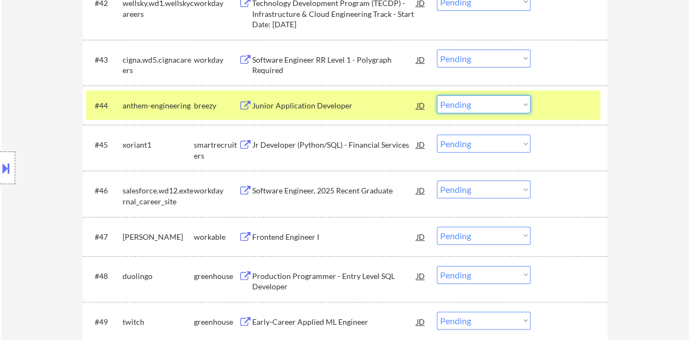
click at [596, 125] on div "#45 xoriant1 smartrecruiters Jr Developer (Python/SQL) - Financial Services JD …" at bounding box center [345, 148] width 525 height 46
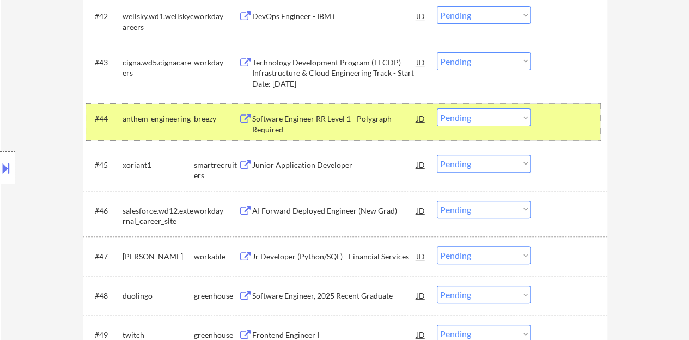
click at [557, 125] on div at bounding box center [571, 118] width 48 height 20
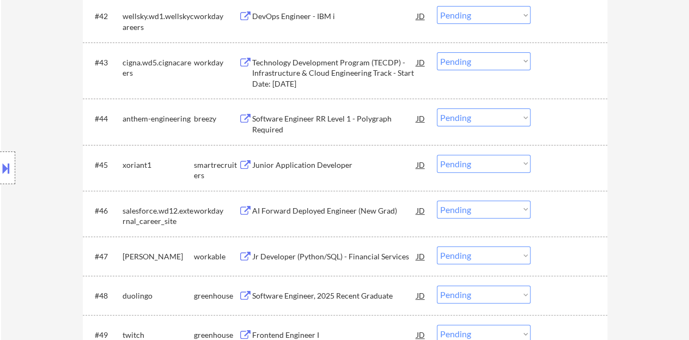
click at [464, 153] on div "#45 xoriant1 smartrecruiters Junior Application Developer JD warning_amber Choo…" at bounding box center [343, 168] width 514 height 36
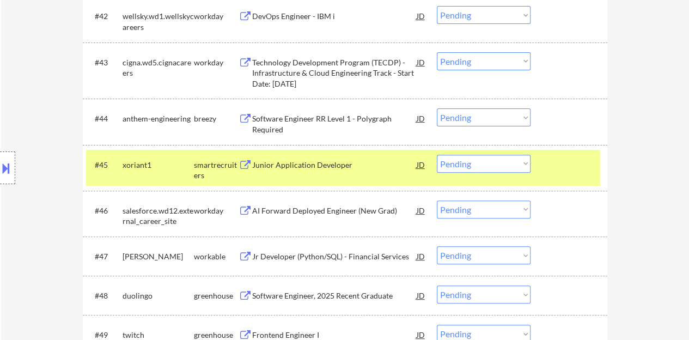
click at [468, 161] on select "Choose an option... Pending Applied Excluded (Questions) Excluded (Expired) Exc…" at bounding box center [484, 164] width 94 height 18
click at [437, 155] on select "Choose an option... Pending Applied Excluded (Questions) Excluded (Expired) Exc…" at bounding box center [484, 164] width 94 height 18
select select ""pending""
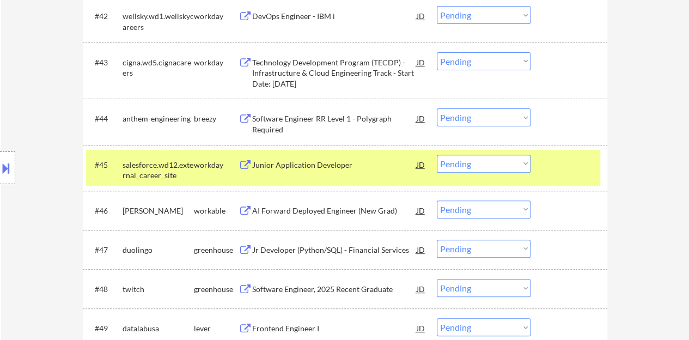
scroll to position [2234, 0]
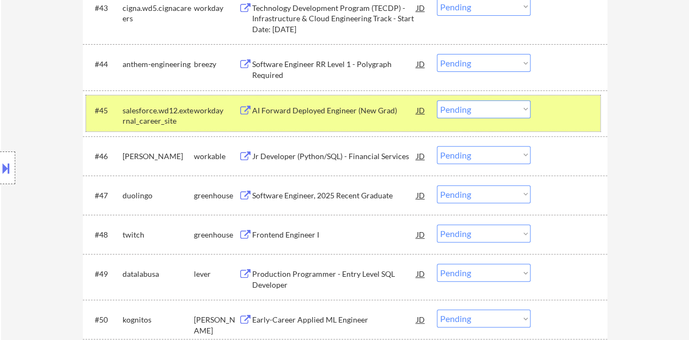
click at [568, 122] on div "#45 salesforce.wd12.external_career_site workday AI Forward Deployed Engineer (…" at bounding box center [343, 113] width 514 height 36
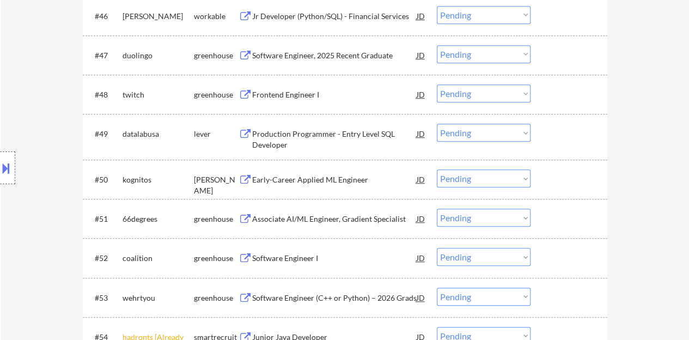
scroll to position [2398, 0]
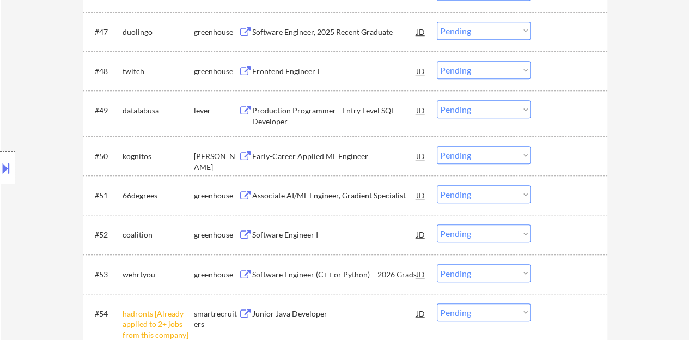
click at [487, 308] on select "Choose an option... Pending Applied Excluded (Questions) Excluded (Expired) Exc…" at bounding box center [484, 313] width 94 height 18
click at [437, 304] on select "Choose an option... Pending Applied Excluded (Questions) Excluded (Expired) Exc…" at bounding box center [484, 313] width 94 height 18
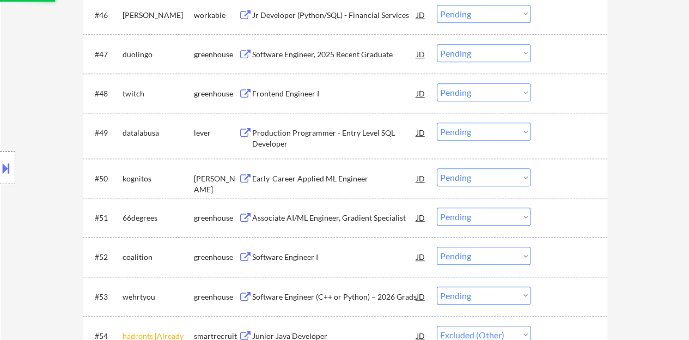
scroll to position [2343, 0]
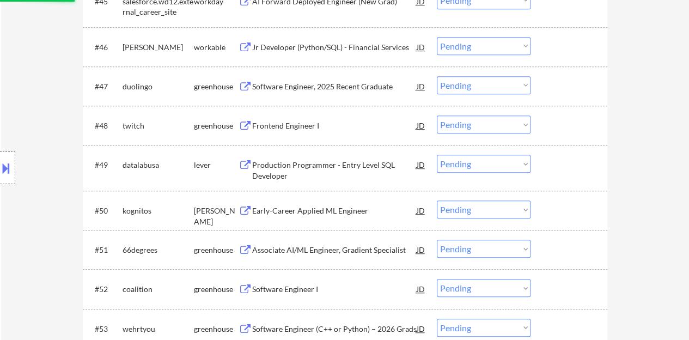
select select ""pending""
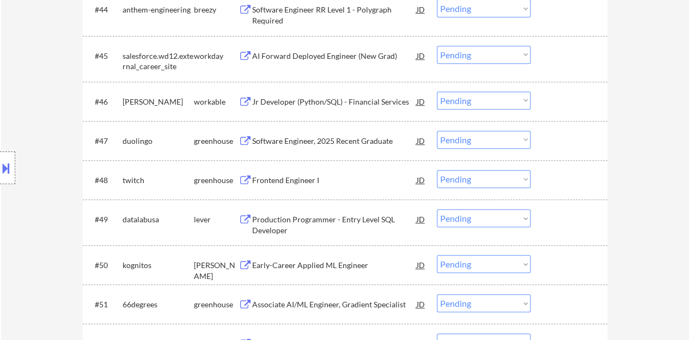
click at [287, 181] on div "Frontend Engineer I" at bounding box center [334, 180] width 165 height 11
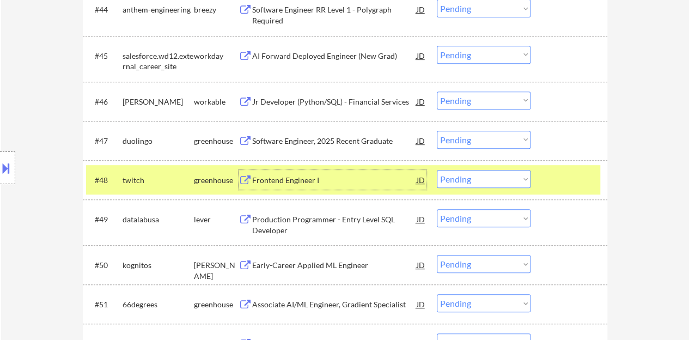
click at [481, 179] on select "Choose an option... Pending Applied Excluded (Questions) Excluded (Expired) Exc…" at bounding box center [484, 179] width 94 height 18
click at [437, 170] on select "Choose an option... Pending Applied Excluded (Questions) Excluded (Expired) Exc…" at bounding box center [484, 179] width 94 height 18
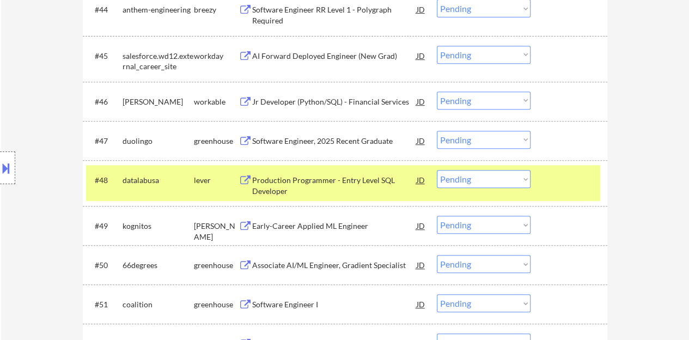
click at [355, 177] on div "Production Programmer - Entry Level SQL Developer" at bounding box center [334, 185] width 165 height 21
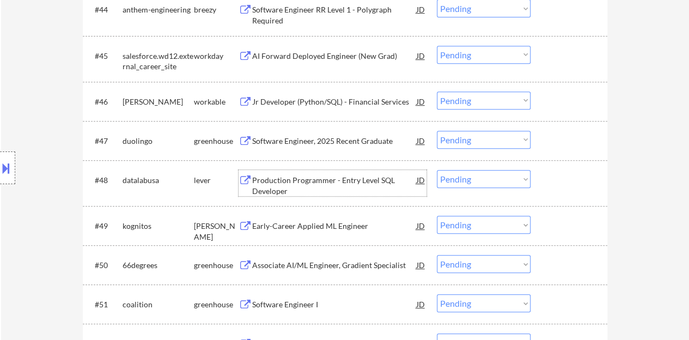
click at [559, 177] on div at bounding box center [571, 180] width 48 height 20
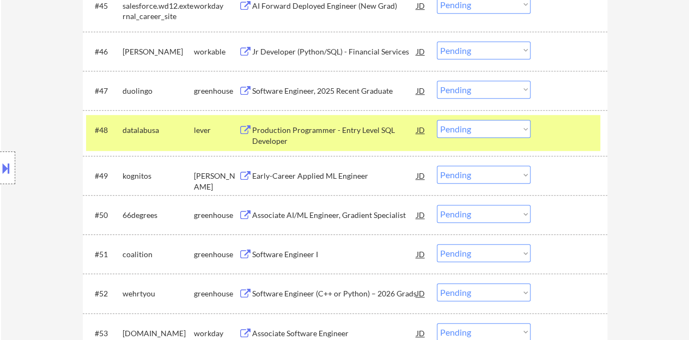
scroll to position [2343, 0]
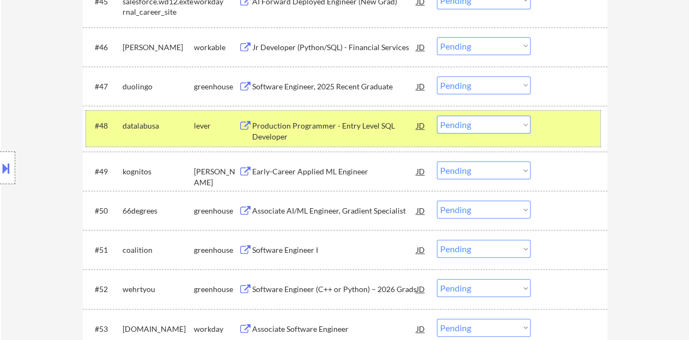
click at [451, 118] on select "Choose an option... Pending Applied Excluded (Questions) Excluded (Expired) Exc…" at bounding box center [484, 125] width 94 height 18
click at [437, 116] on select "Choose an option... Pending Applied Excluded (Questions) Excluded (Expired) Exc…" at bounding box center [484, 125] width 94 height 18
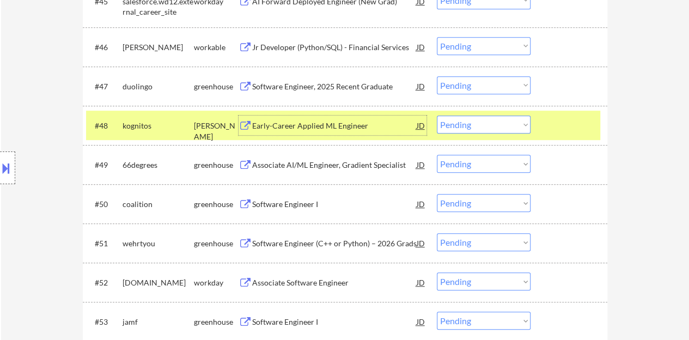
click at [350, 128] on div "Early-Career Applied ML Engineer" at bounding box center [334, 125] width 165 height 11
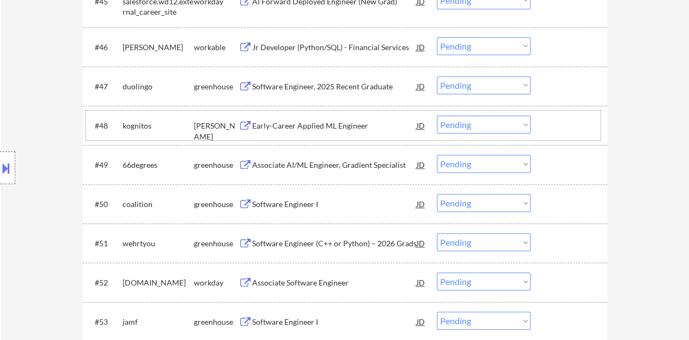
click at [580, 111] on div "#48 kognitos ashby Early-Career Applied ML Engineer JD Choose an option... Pend…" at bounding box center [343, 125] width 514 height 29
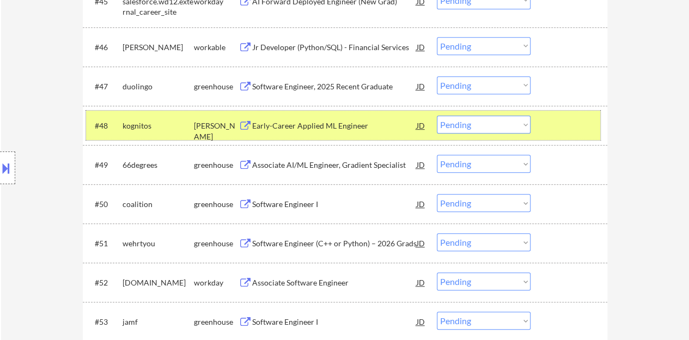
click at [483, 119] on select "Choose an option... Pending Applied Excluded (Questions) Excluded (Expired) Exc…" at bounding box center [484, 125] width 94 height 18
click at [437, 116] on select "Choose an option... Pending Applied Excluded (Questions) Excluded (Expired) Exc…" at bounding box center [484, 125] width 94 height 18
select select ""pending""
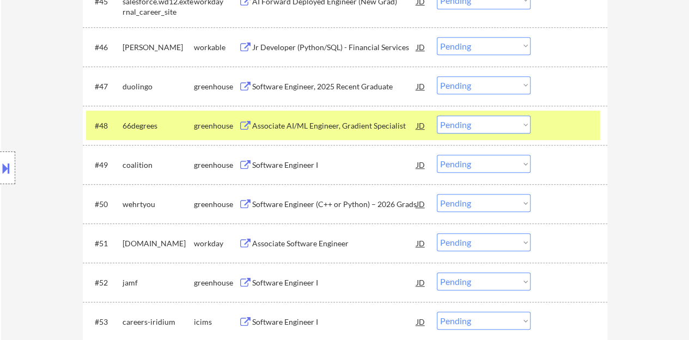
scroll to position [2289, 0]
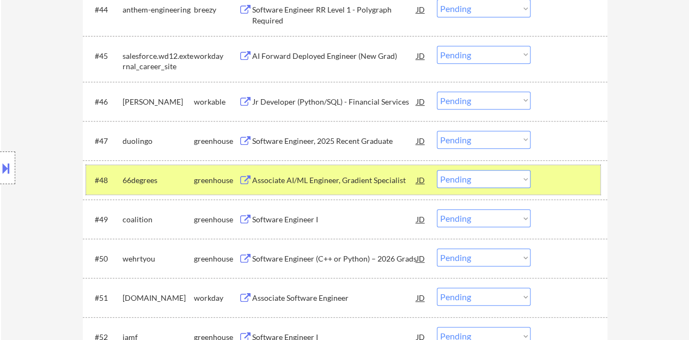
click at [557, 174] on div at bounding box center [571, 180] width 48 height 20
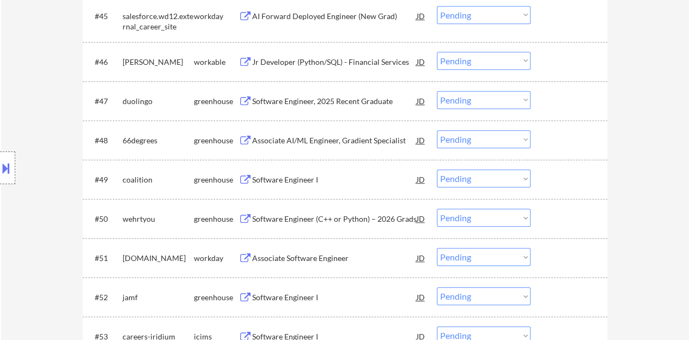
scroll to position [2343, 0]
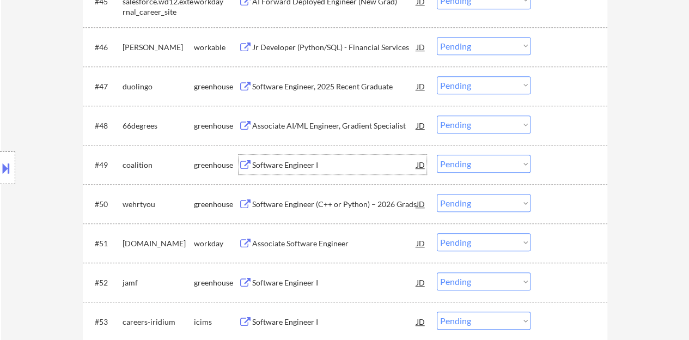
click at [307, 157] on div "Software Engineer I" at bounding box center [334, 165] width 165 height 20
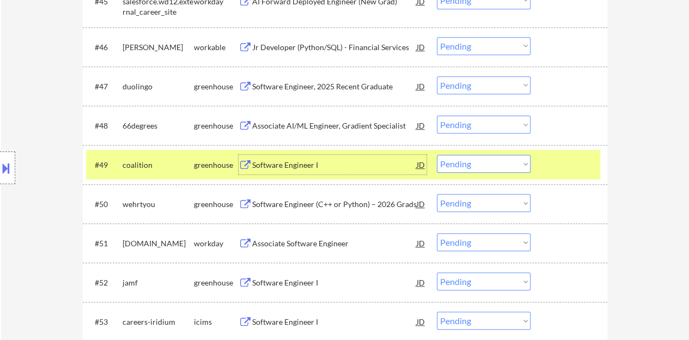
click at [503, 162] on select "Choose an option... Pending Applied Excluded (Questions) Excluded (Expired) Exc…" at bounding box center [484, 164] width 94 height 18
click at [437, 155] on select "Choose an option... Pending Applied Excluded (Questions) Excluded (Expired) Exc…" at bounding box center [484, 164] width 94 height 18
select select ""pending""
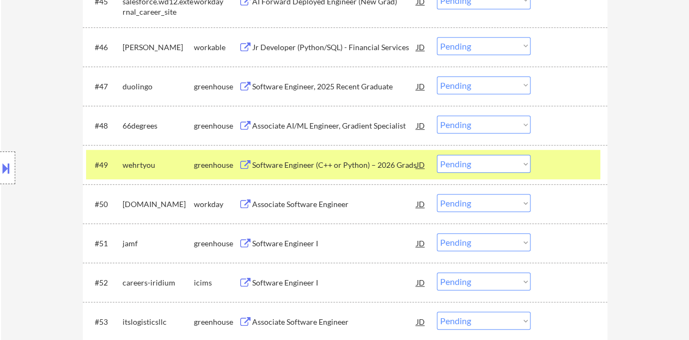
click at [591, 175] on div "#49 wehrtyou greenhouse Software Engineer (C++ or Python) – 2026 Grads JD Choos…" at bounding box center [343, 164] width 514 height 29
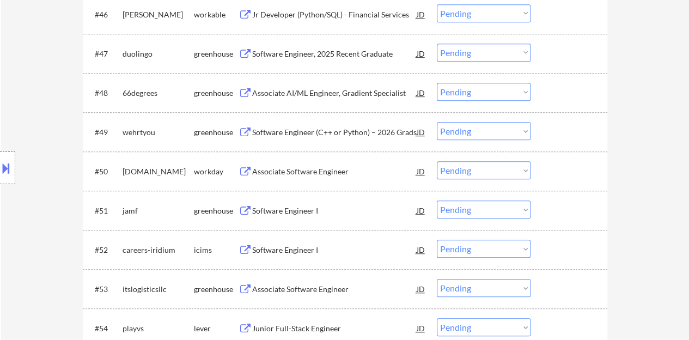
scroll to position [2398, 0]
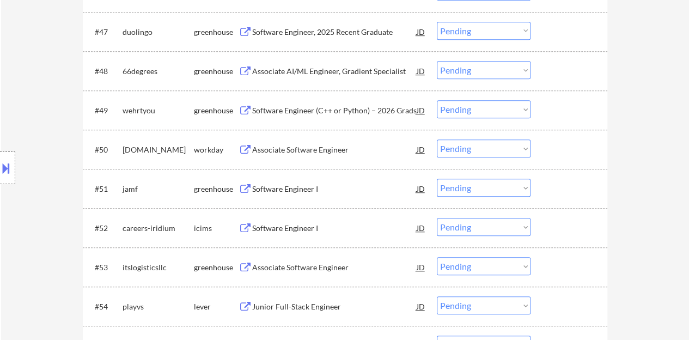
click at [302, 177] on div "#51 jamf greenhouse Software Engineer I JD Choose an option... Pending Applied …" at bounding box center [343, 188] width 514 height 29
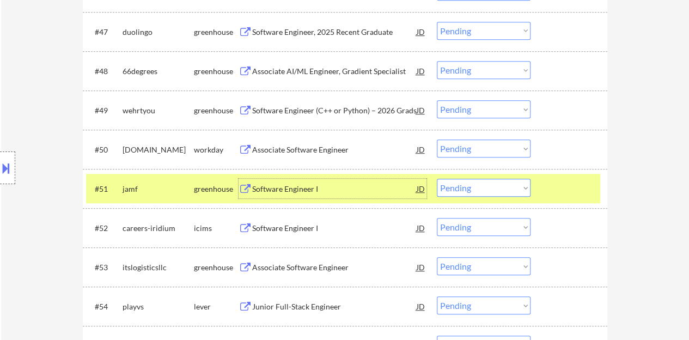
click at [307, 189] on div "Software Engineer I" at bounding box center [334, 189] width 165 height 11
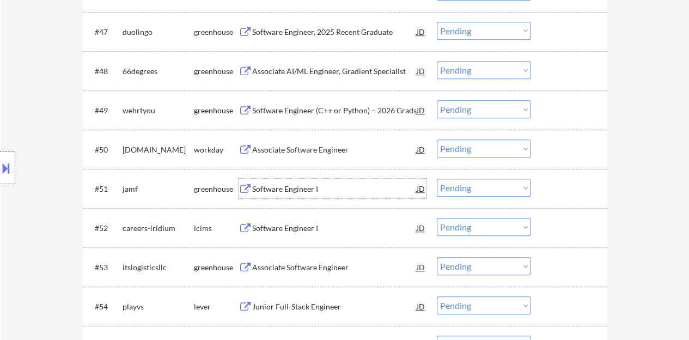
click at [557, 190] on div at bounding box center [571, 189] width 48 height 20
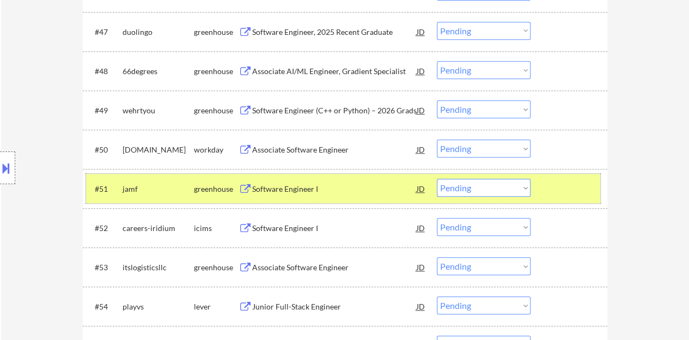
click at [490, 187] on select "Choose an option... Pending Applied Excluded (Questions) Excluded (Expired) Exc…" at bounding box center [484, 188] width 94 height 18
click at [487, 189] on select "Choose an option... Pending Applied Excluded (Questions) Excluded (Expired) Exc…" at bounding box center [484, 188] width 94 height 18
click at [437, 179] on select "Choose an option... Pending Applied Excluded (Questions) Excluded (Expired) Exc…" at bounding box center [484, 188] width 94 height 18
select select ""pending""
click at [562, 189] on div at bounding box center [571, 189] width 48 height 20
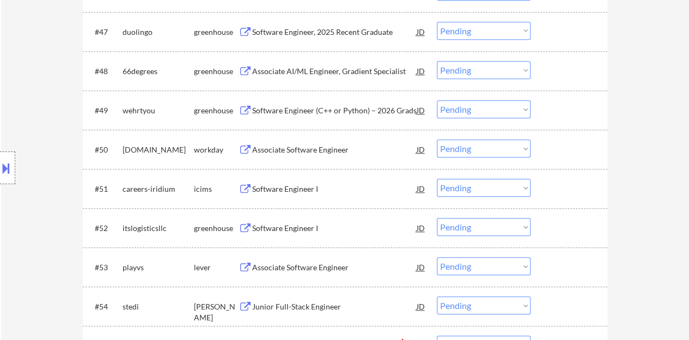
scroll to position [2452, 0]
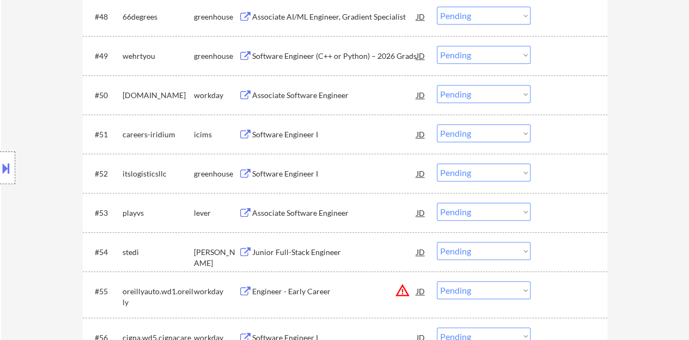
click at [311, 169] on div "Software Engineer I" at bounding box center [334, 173] width 165 height 11
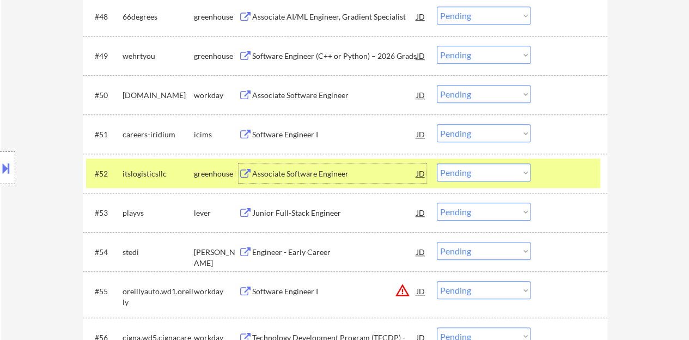
click at [483, 174] on select "Choose an option... Pending Applied Excluded (Questions) Excluded (Expired) Exc…" at bounding box center [484, 172] width 94 height 18
click at [437, 163] on select "Choose an option... Pending Applied Excluded (Questions) Excluded (Expired) Exc…" at bounding box center [484, 172] width 94 height 18
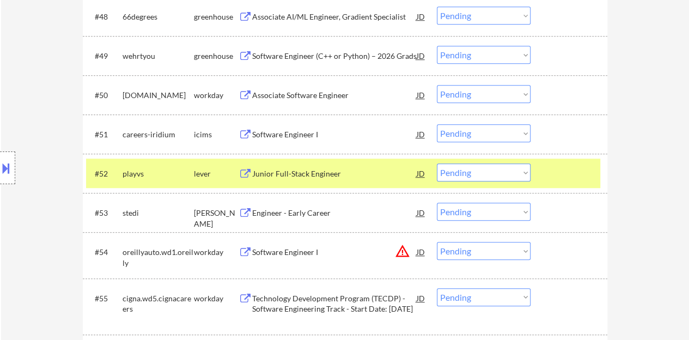
scroll to position [2498, 0]
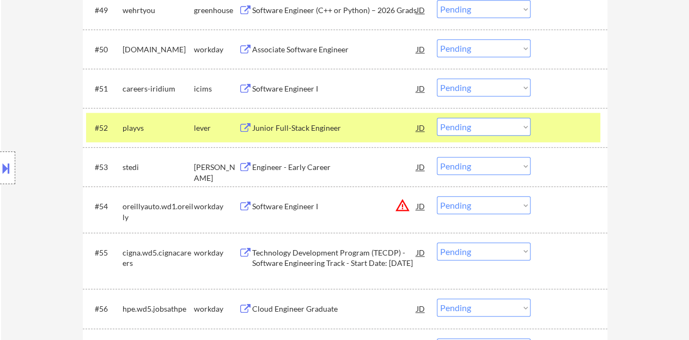
click at [306, 123] on div "Junior Full-Stack Engineer" at bounding box center [334, 128] width 165 height 11
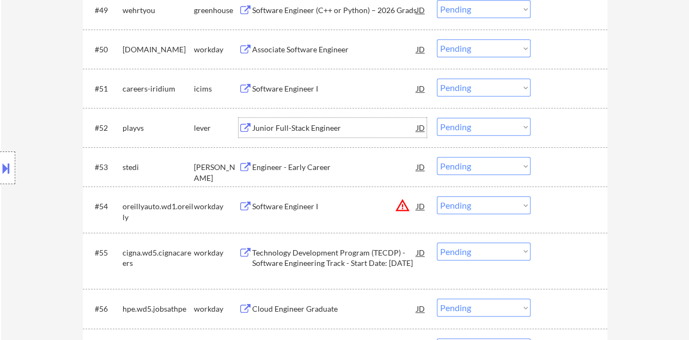
scroll to position [2507, 0]
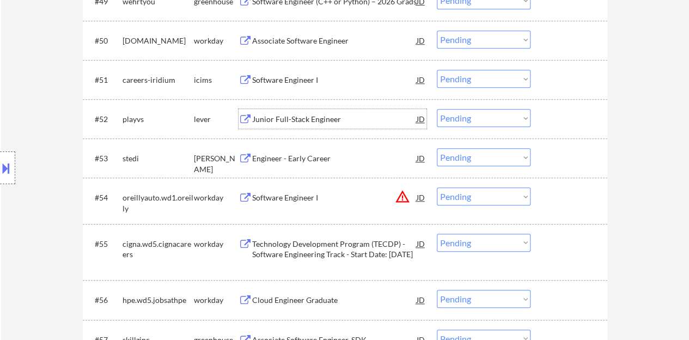
click at [571, 122] on div at bounding box center [571, 119] width 48 height 20
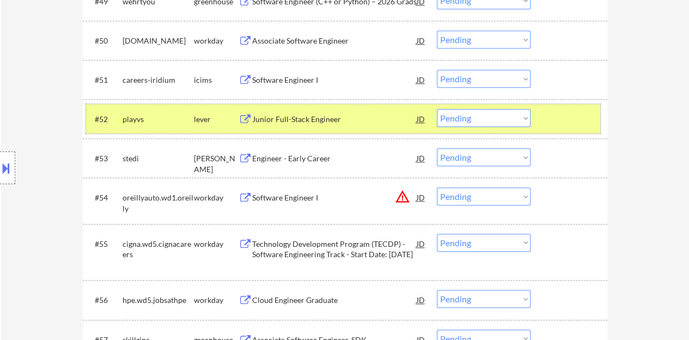
click at [519, 114] on select "Choose an option... Pending Applied Excluded (Questions) Excluded (Expired) Exc…" at bounding box center [484, 118] width 94 height 18
click at [437, 109] on select "Choose an option... Pending Applied Excluded (Questions) Excluded (Expired) Exc…" at bounding box center [484, 118] width 94 height 18
select select ""pending""
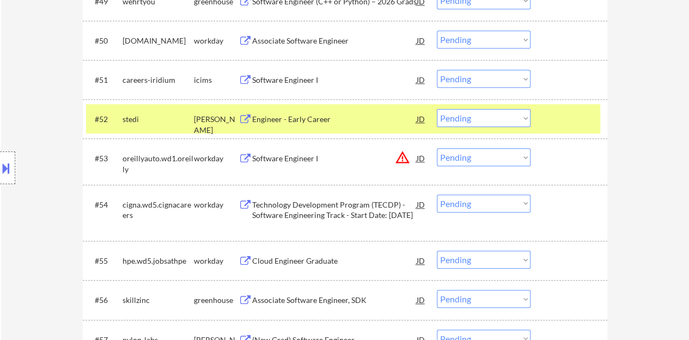
click at [319, 119] on div "Engineer - Early Career" at bounding box center [334, 119] width 165 height 11
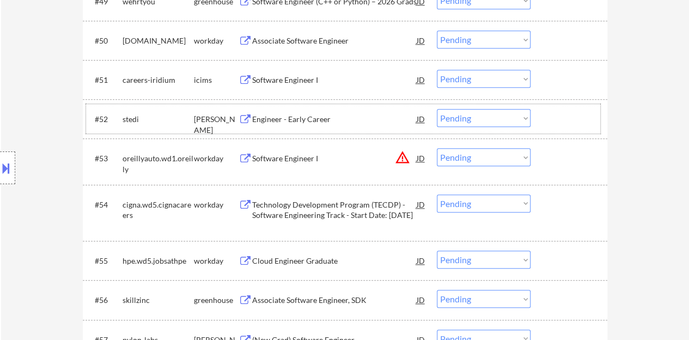
click at [566, 126] on div at bounding box center [571, 119] width 48 height 20
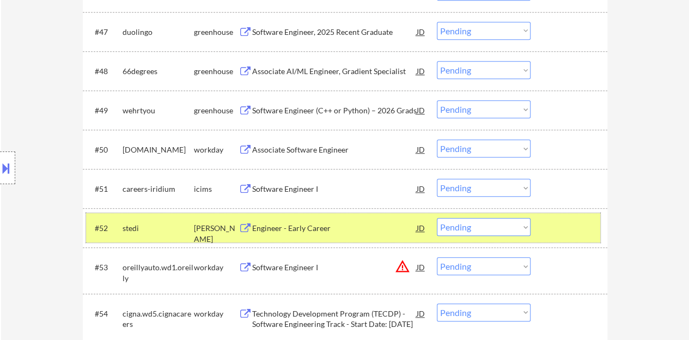
scroll to position [0, 0]
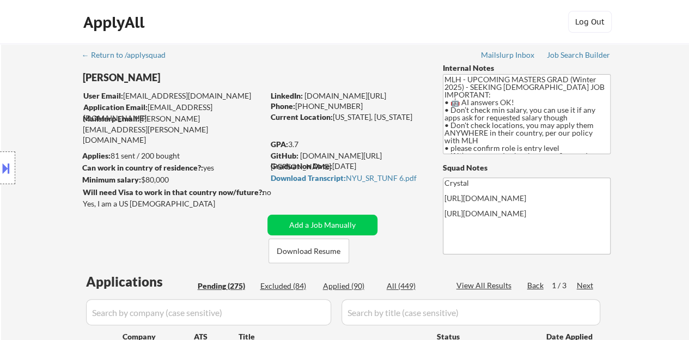
drag, startPoint x: 411, startPoint y: 95, endPoint x: 305, endPoint y: 98, distance: 106.8
click at [305, 98] on div "LinkedIn: www.linkedin.com/in/jtang243" at bounding box center [349, 95] width 156 height 11
copy link "www.linkedin.com/in/jtang243"
click at [246, 112] on div "Application Email: jt3744@nyu.edu" at bounding box center [173, 107] width 180 height 11
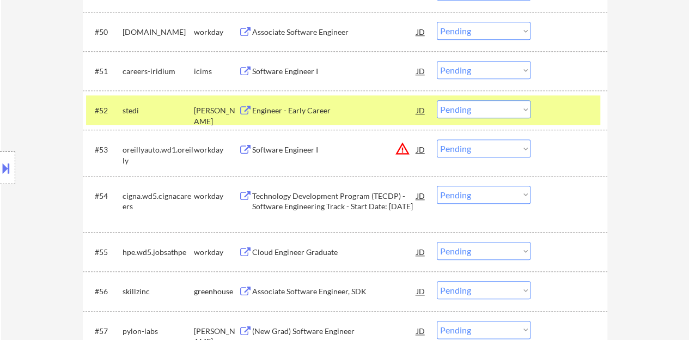
scroll to position [2561, 0]
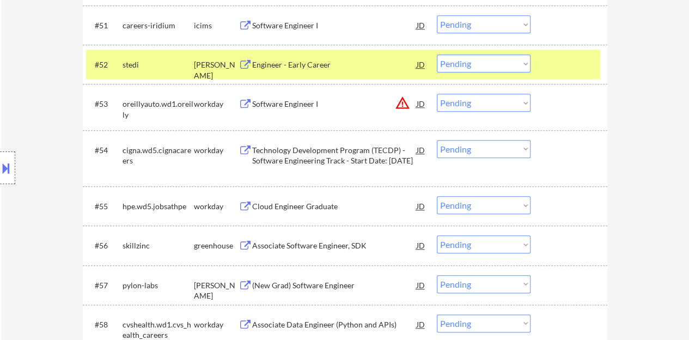
click at [564, 57] on div at bounding box center [571, 64] width 48 height 20
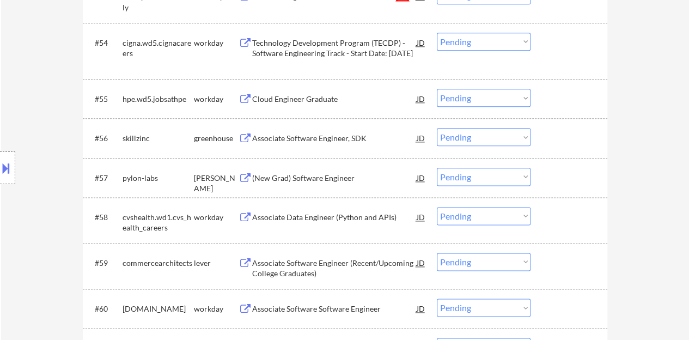
scroll to position [2670, 0]
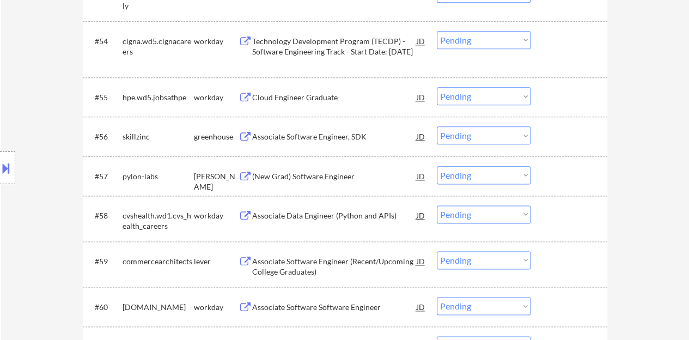
click at [305, 97] on div "Cloud Engineer Graduate" at bounding box center [334, 97] width 165 height 11
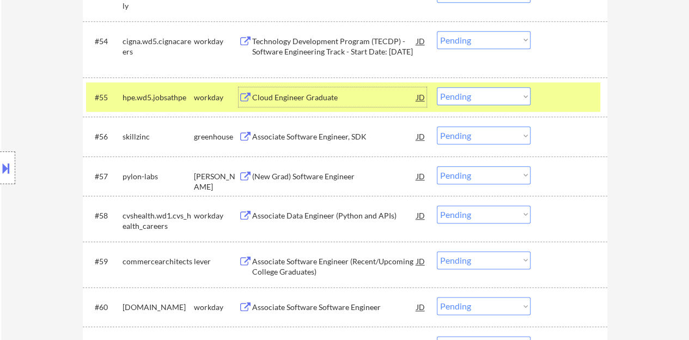
click at [474, 100] on select "Choose an option... Pending Applied Excluded (Questions) Excluded (Expired) Exc…" at bounding box center [484, 96] width 94 height 18
click at [437, 87] on select "Choose an option... Pending Applied Excluded (Questions) Excluded (Expired) Exc…" at bounding box center [484, 96] width 94 height 18
select select ""pending""
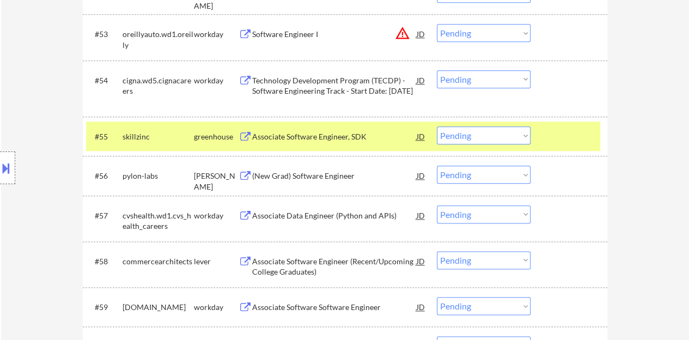
scroll to position [2616, 0]
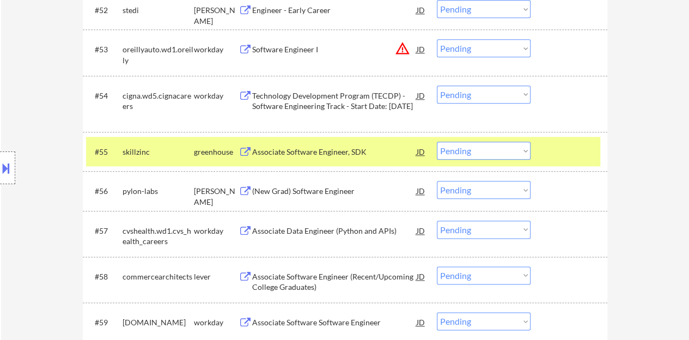
click at [553, 146] on div at bounding box center [571, 152] width 48 height 20
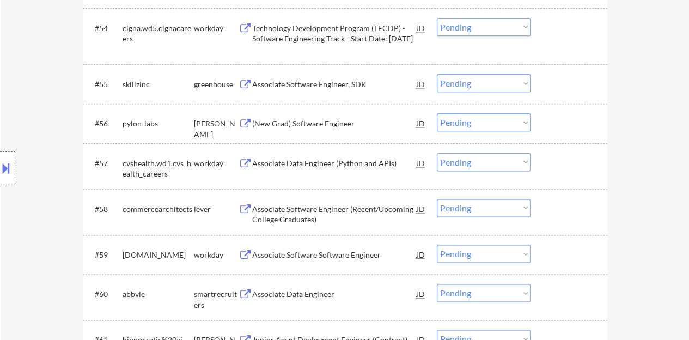
scroll to position [2670, 0]
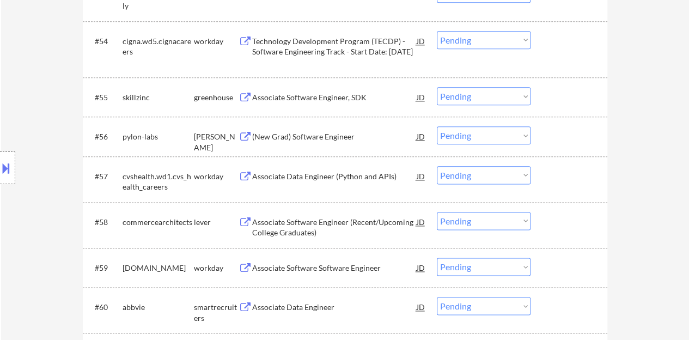
click at [339, 128] on div "(New Grad) Software Engineer" at bounding box center [334, 136] width 165 height 20
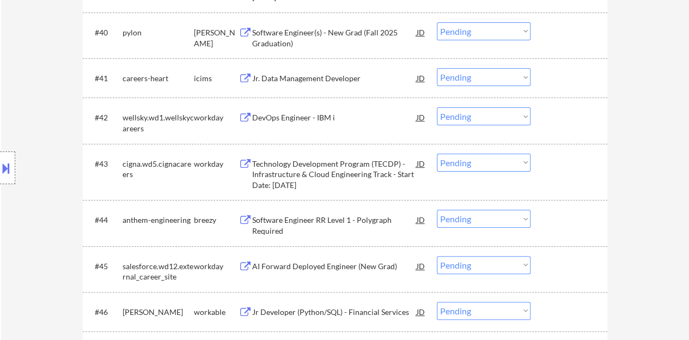
scroll to position [0, 0]
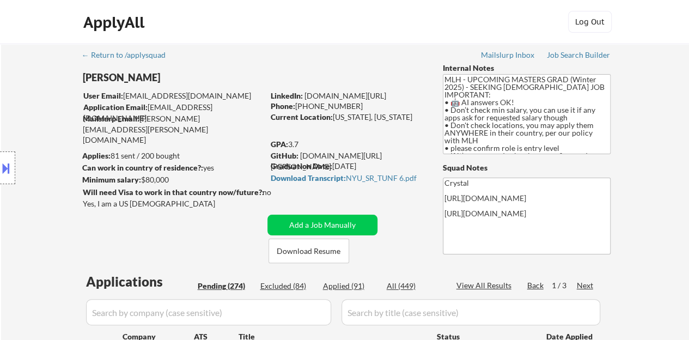
drag, startPoint x: 413, startPoint y: 97, endPoint x: 306, endPoint y: 99, distance: 106.8
click at [306, 99] on div "LinkedIn: www.linkedin.com/in/jtang243" at bounding box center [349, 95] width 156 height 11
copy link "www.linkedin.com/in/jtang243"
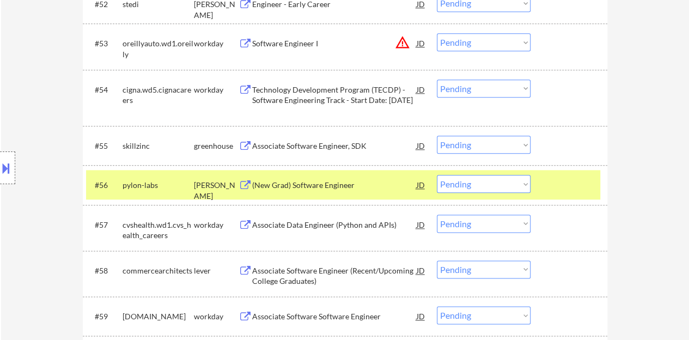
scroll to position [2670, 0]
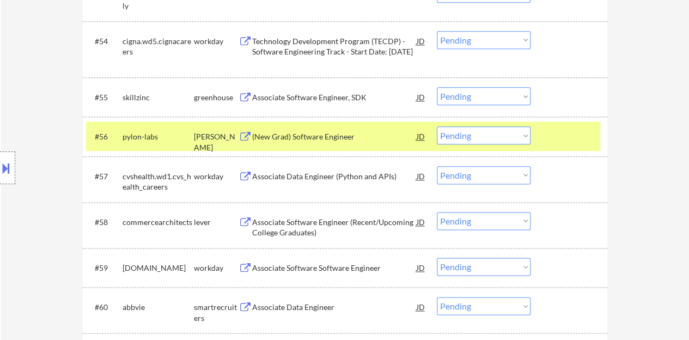
click at [567, 124] on div "#56 pylon-labs ashby (New Grad) Software Engineer JD warning_amber Choose an op…" at bounding box center [343, 136] width 514 height 29
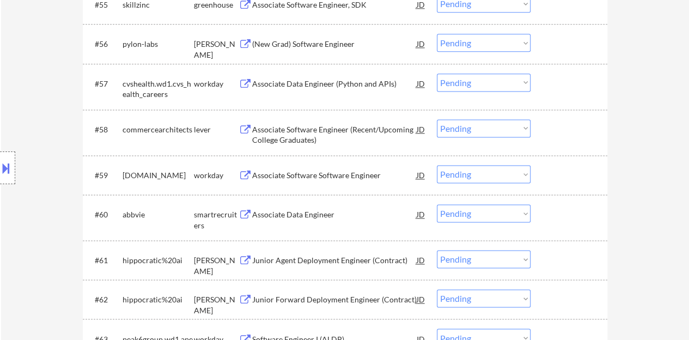
scroll to position [2779, 0]
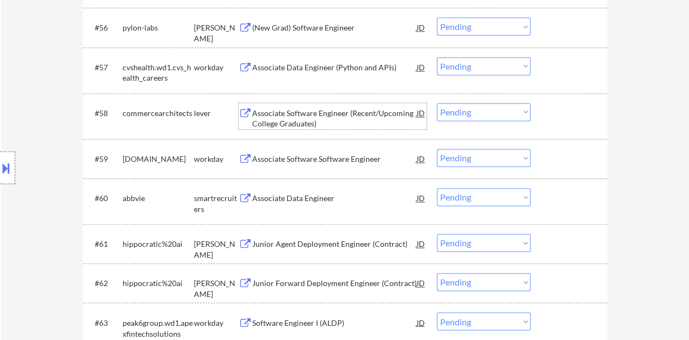
click at [344, 117] on div "Associate Software Engineer (Recent/Upcoming College Graduates)" at bounding box center [334, 118] width 165 height 21
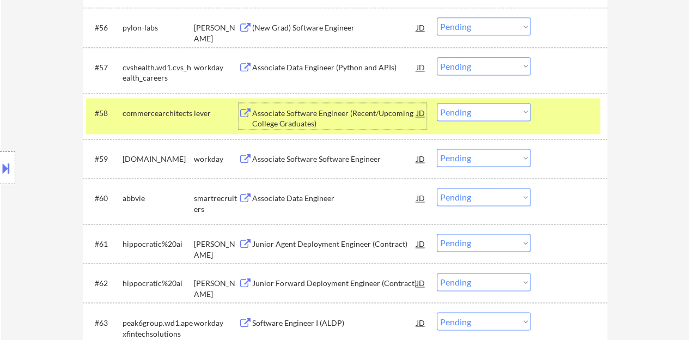
click at [486, 117] on select "Choose an option... Pending Applied Excluded (Questions) Excluded (Expired) Exc…" at bounding box center [484, 112] width 94 height 18
click at [437, 103] on select "Choose an option... Pending Applied Excluded (Questions) Excluded (Expired) Exc…" at bounding box center [484, 112] width 94 height 18
select select ""pending""
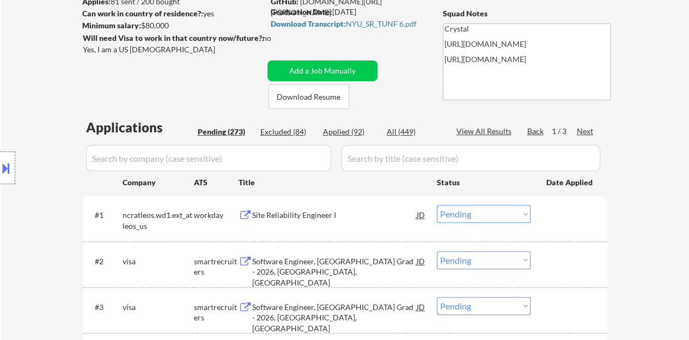
scroll to position [100, 0]
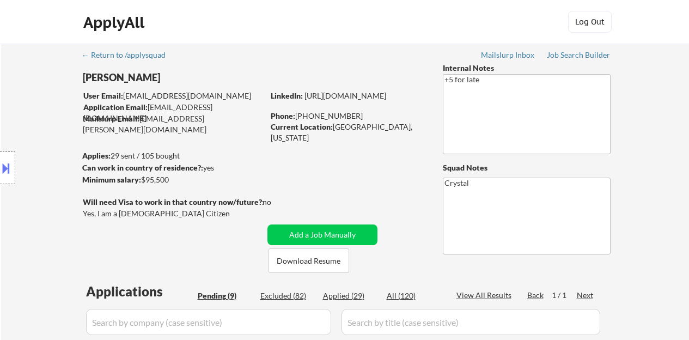
select select ""pending""
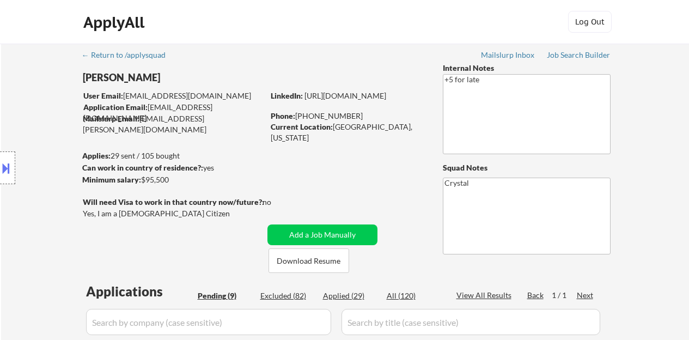
select select ""pending""
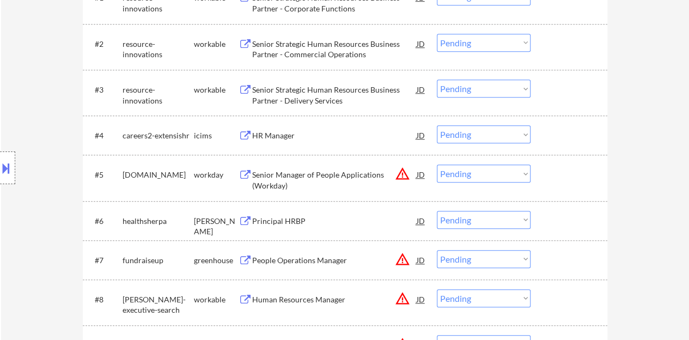
scroll to position [436, 0]
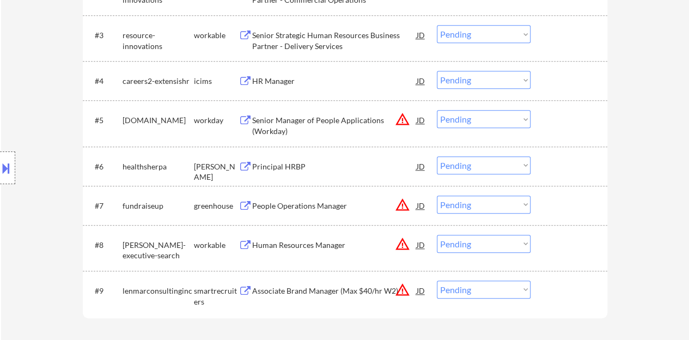
click at [278, 163] on div "Principal HRBP" at bounding box center [334, 166] width 165 height 11
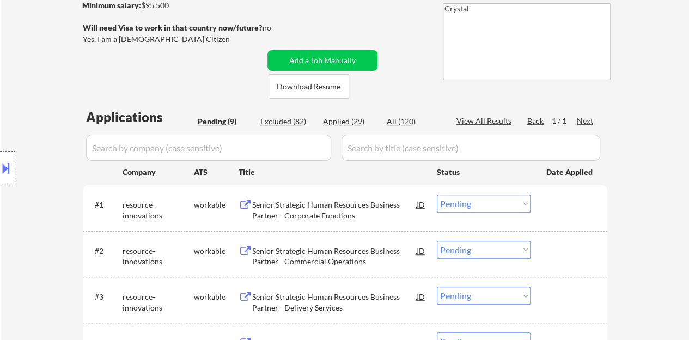
scroll to position [0, 0]
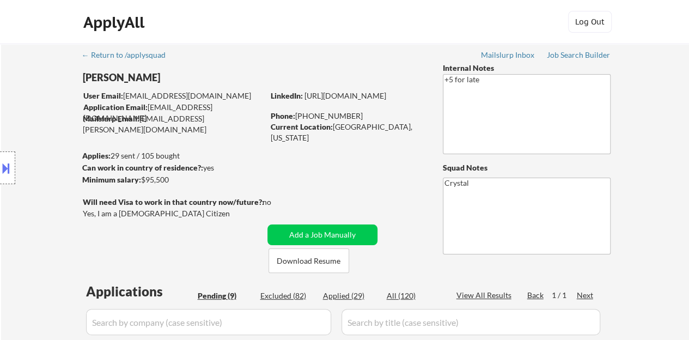
drag, startPoint x: 308, startPoint y: 106, endPoint x: 305, endPoint y: 98, distance: 8.3
click at [305, 98] on div "LinkedIn: https://www.linkedin.com/in/lauren-miller618" at bounding box center [349, 95] width 156 height 11
copy link "https://www.linkedin.com/in/lauren-miller618"
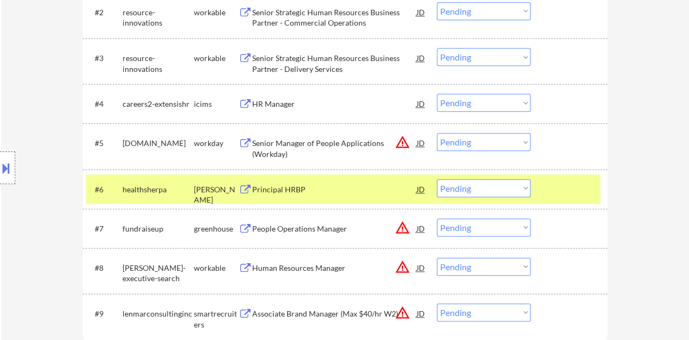
scroll to position [436, 0]
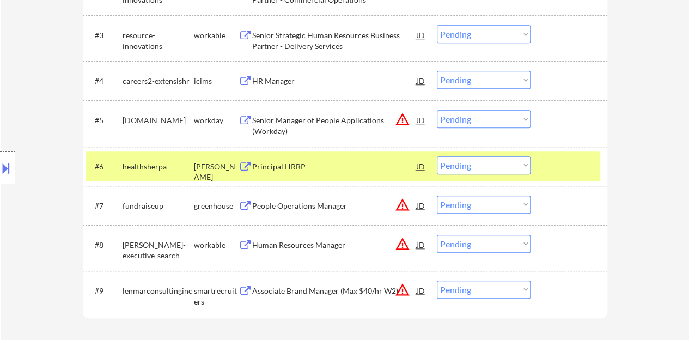
click at [484, 161] on select "Choose an option... Pending Applied Excluded (Questions) Excluded (Expired) Exc…" at bounding box center [484, 165] width 94 height 18
click at [437, 156] on select "Choose an option... Pending Applied Excluded (Questions) Excluded (Expired) Exc…" at bounding box center [484, 165] width 94 height 18
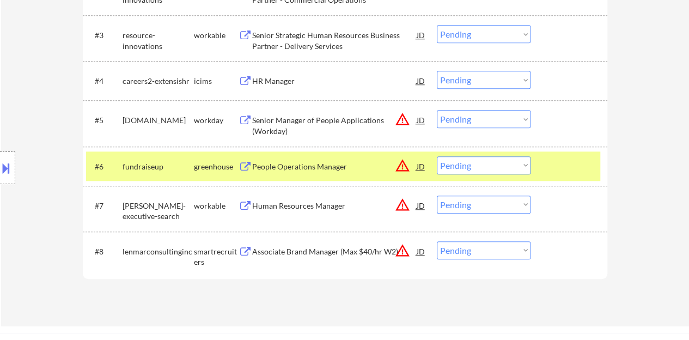
click at [310, 169] on div "People Operations Manager" at bounding box center [334, 166] width 165 height 11
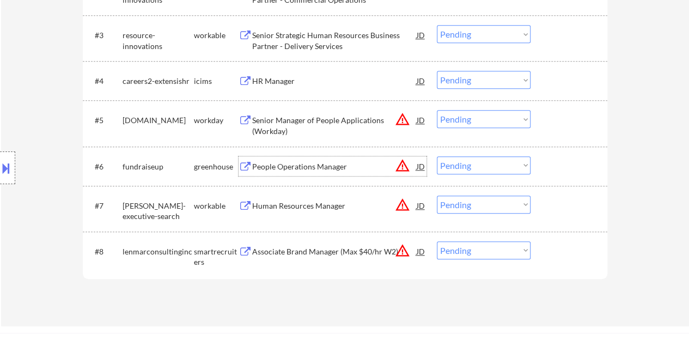
click at [581, 174] on div at bounding box center [571, 166] width 48 height 20
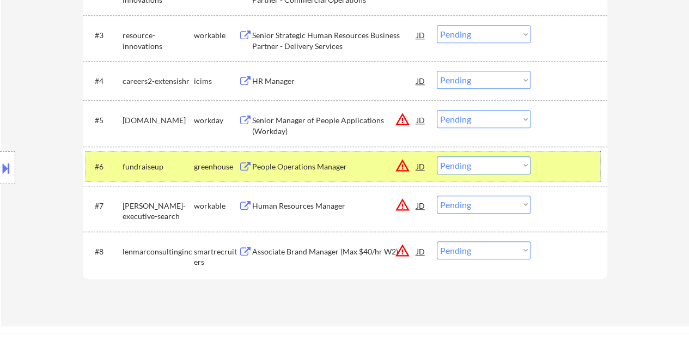
click at [422, 165] on div "JD" at bounding box center [421, 166] width 11 height 20
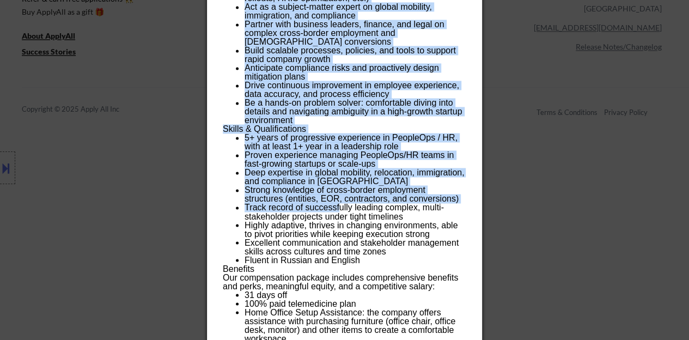
scroll to position [980, 0]
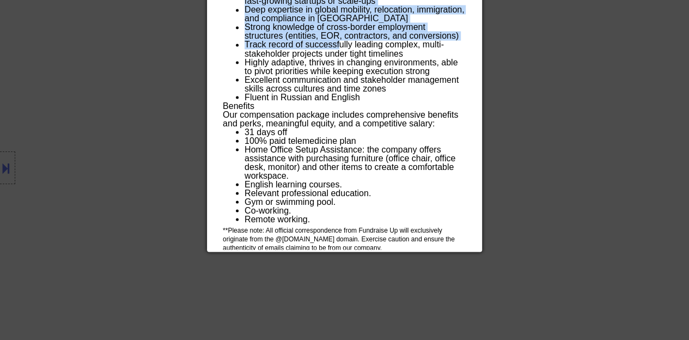
drag, startPoint x: 222, startPoint y: 47, endPoint x: 418, endPoint y: 245, distance: 278.2
copy div "People Operations Manager fundraiseup Georgia - Remote AI Location Check 🚫: Cli…"
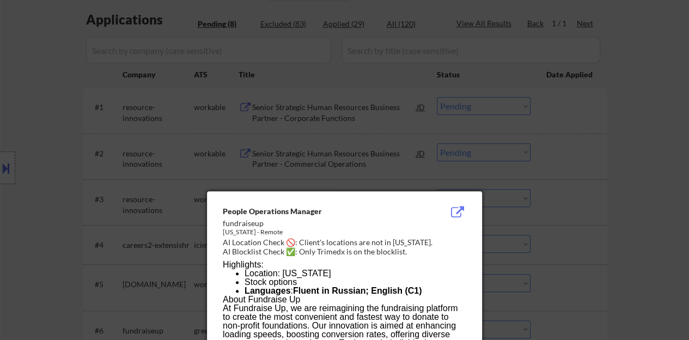
click at [582, 169] on div at bounding box center [344, 170] width 689 height 340
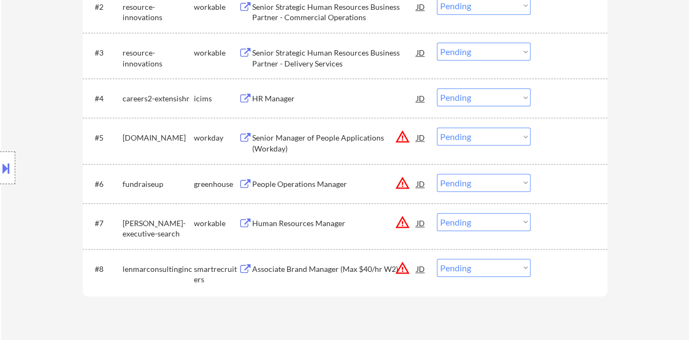
scroll to position [435, 0]
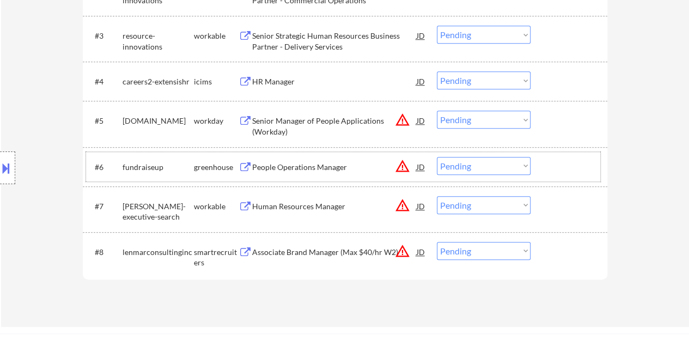
click at [551, 168] on div at bounding box center [571, 167] width 48 height 20
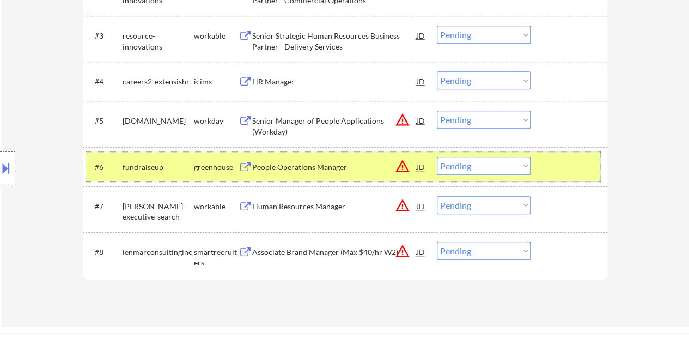
click at [498, 161] on select "Choose an option... Pending Applied Excluded (Questions) Excluded (Expired) Exc…" at bounding box center [484, 166] width 94 height 18
click at [437, 157] on select "Choose an option... Pending Applied Excluded (Questions) Excluded (Expired) Exc…" at bounding box center [484, 166] width 94 height 18
select select ""pending""
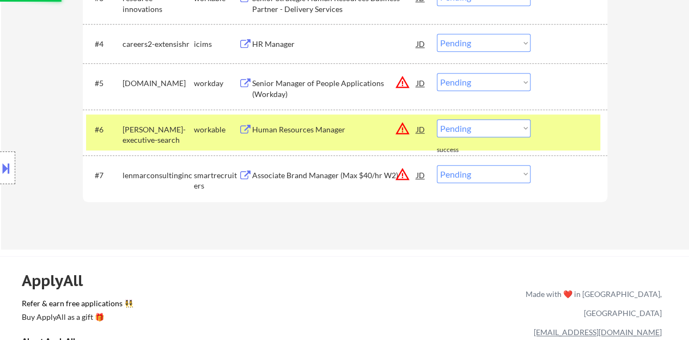
scroll to position [490, 0]
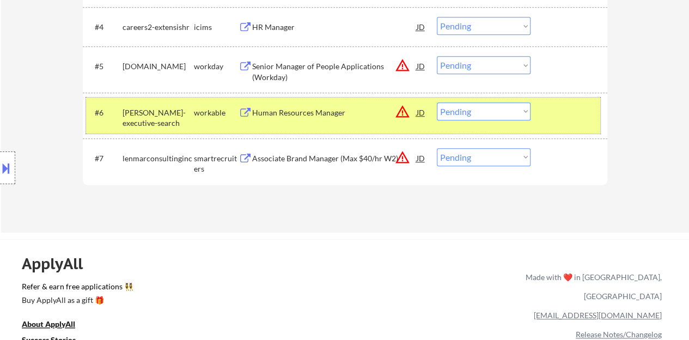
click at [572, 111] on div at bounding box center [571, 112] width 48 height 20
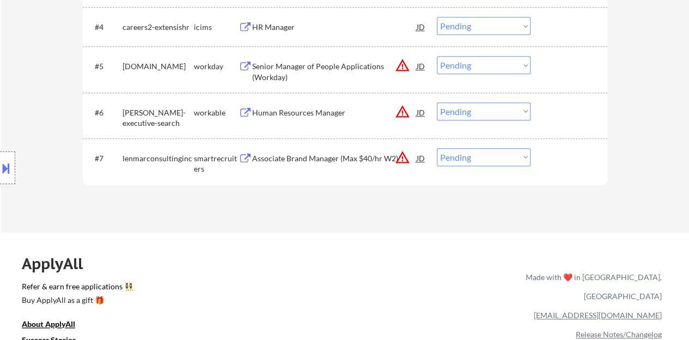
click at [307, 162] on div "Associate Brand Manager (Max $40/hr W2)" at bounding box center [334, 158] width 165 height 11
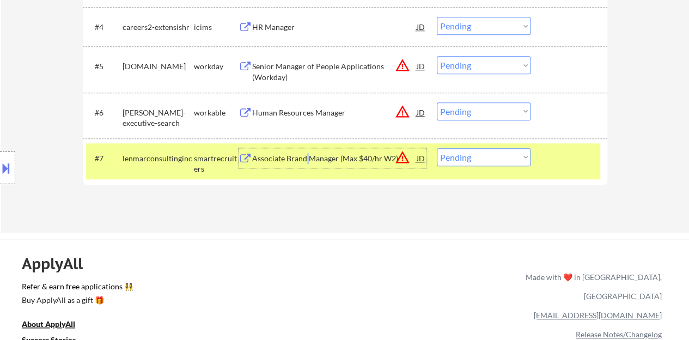
click at [468, 159] on select "Choose an option... Pending Applied Excluded (Questions) Excluded (Expired) Exc…" at bounding box center [484, 157] width 94 height 18
select select ""excluded__location_""
click at [437, 148] on select "Choose an option... Pending Applied Excluded (Questions) Excluded (Expired) Exc…" at bounding box center [484, 157] width 94 height 18
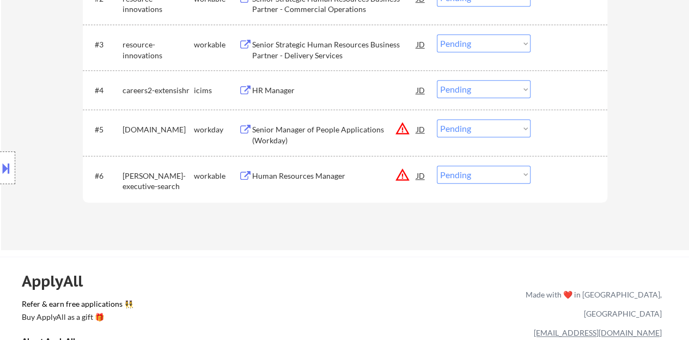
scroll to position [435, 0]
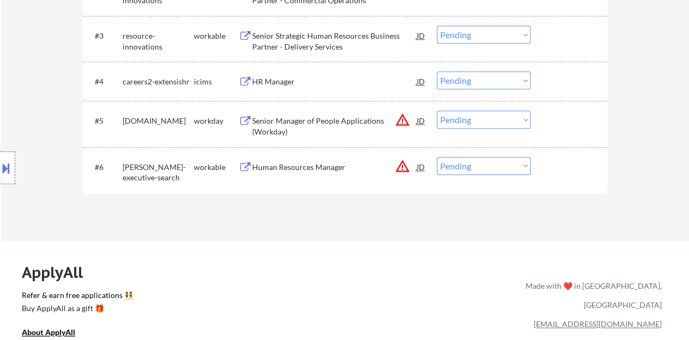
click at [331, 164] on div "Human Resources Manager" at bounding box center [334, 167] width 165 height 11
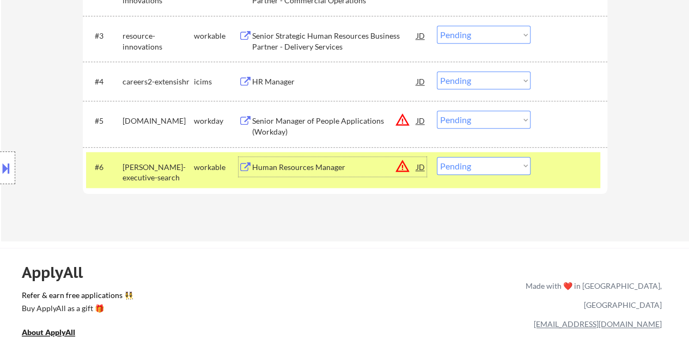
click at [466, 163] on select "Choose an option... Pending Applied Excluded (Questions) Excluded (Expired) Exc…" at bounding box center [484, 166] width 94 height 18
select select ""applied""
click at [437, 157] on select "Choose an option... Pending Applied Excluded (Questions) Excluded (Expired) Exc…" at bounding box center [484, 166] width 94 height 18
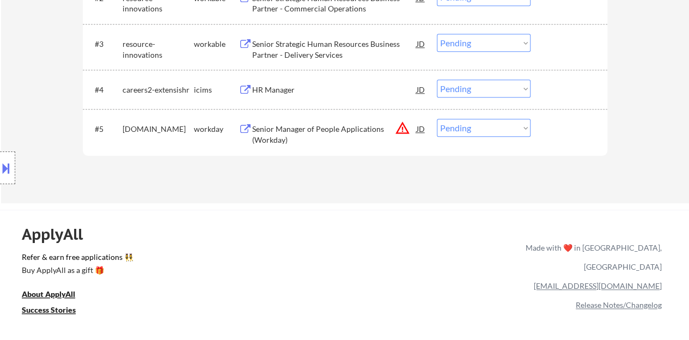
scroll to position [326, 0]
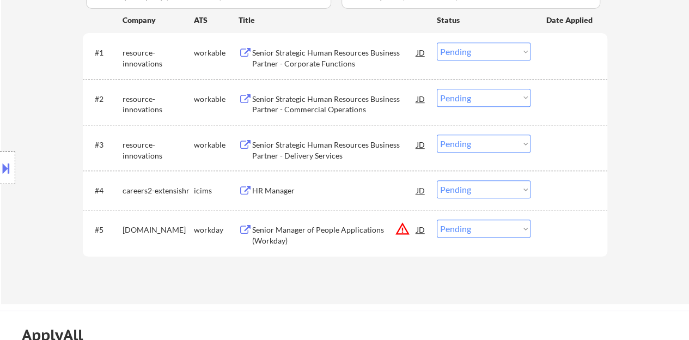
click at [329, 113] on div "Senior Strategic Human Resources Business Partner - Commercial Operations" at bounding box center [334, 104] width 165 height 21
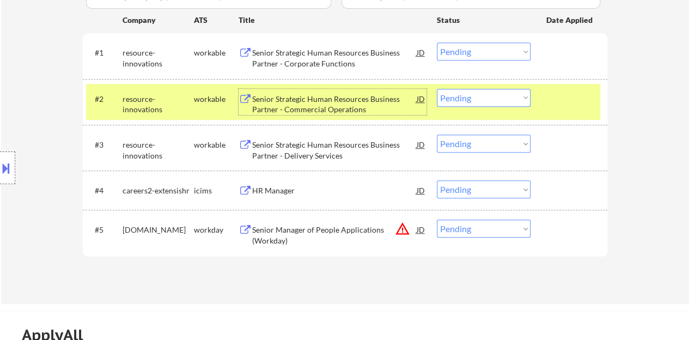
click at [508, 95] on select "Choose an option... Pending Applied Excluded (Questions) Excluded (Expired) Exc…" at bounding box center [484, 98] width 94 height 18
click at [437, 89] on select "Choose an option... Pending Applied Excluded (Questions) Excluded (Expired) Exc…" at bounding box center [484, 98] width 94 height 18
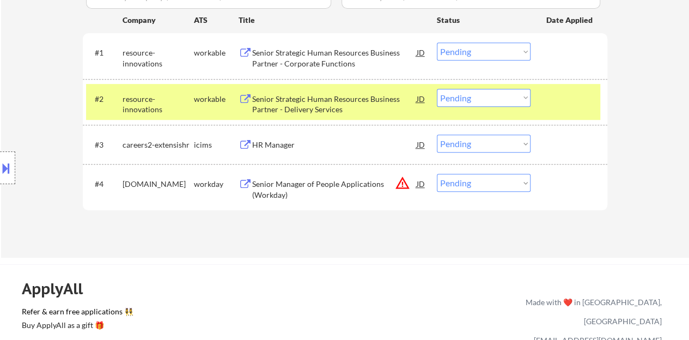
scroll to position [272, 0]
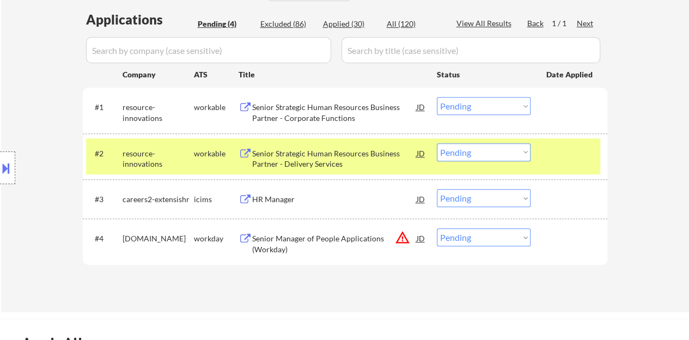
click at [361, 151] on div "Senior Strategic Human Resources Business Partner - Delivery Services" at bounding box center [334, 158] width 165 height 21
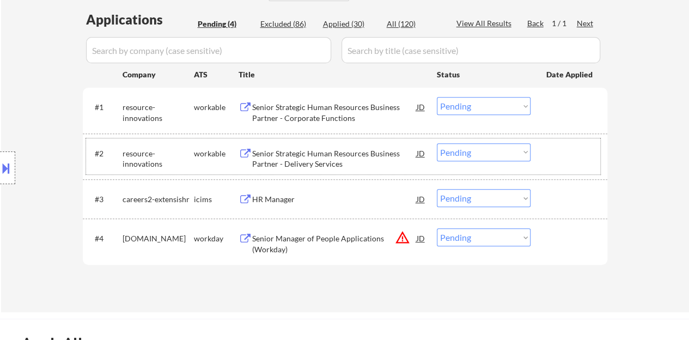
click at [582, 148] on div at bounding box center [571, 153] width 48 height 20
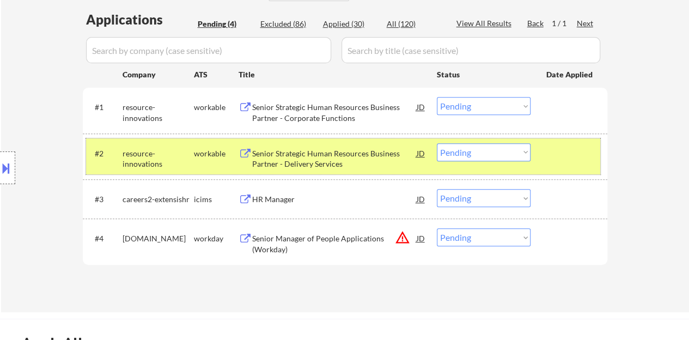
click at [462, 159] on select "Choose an option... Pending Applied Excluded (Questions) Excluded (Expired) Exc…" at bounding box center [484, 152] width 94 height 18
click at [437, 143] on select "Choose an option... Pending Applied Excluded (Questions) Excluded (Expired) Exc…" at bounding box center [484, 152] width 94 height 18
select select ""pending""
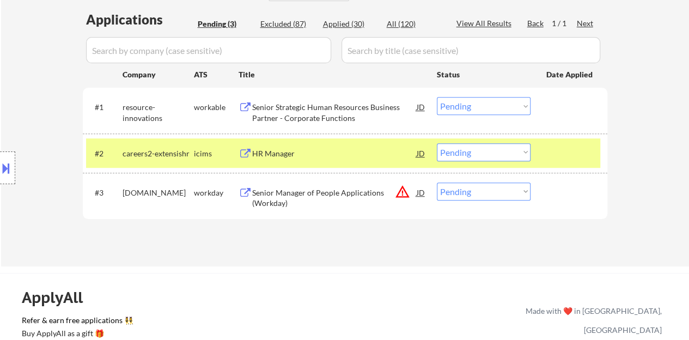
click at [566, 154] on div at bounding box center [571, 153] width 48 height 20
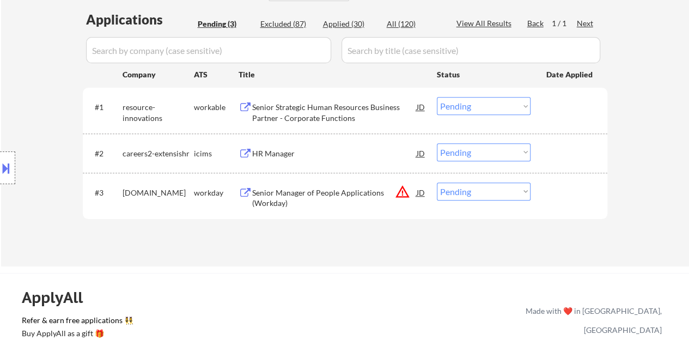
click at [352, 106] on div "Senior Strategic Human Resources Business Partner - Corporate Functions" at bounding box center [334, 112] width 165 height 21
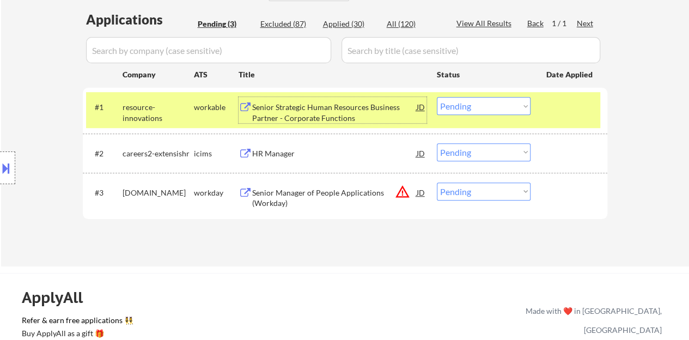
click at [525, 107] on select "Choose an option... Pending Applied Excluded (Questions) Excluded (Expired) Exc…" at bounding box center [484, 106] width 94 height 18
click at [437, 97] on select "Choose an option... Pending Applied Excluded (Questions) Excluded (Expired) Exc…" at bounding box center [484, 106] width 94 height 18
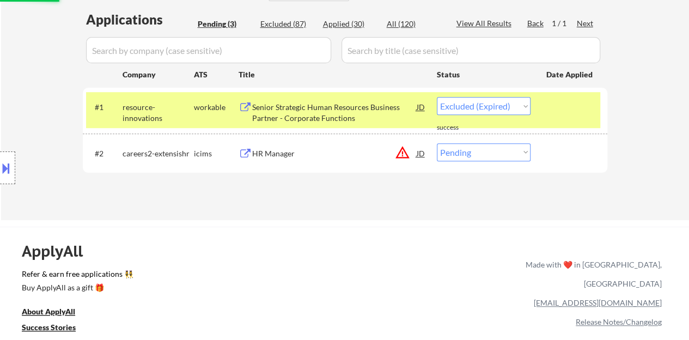
select select ""pending""
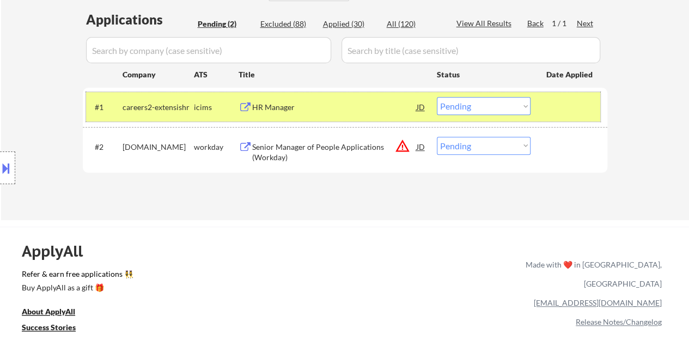
click at [556, 102] on div at bounding box center [571, 107] width 48 height 20
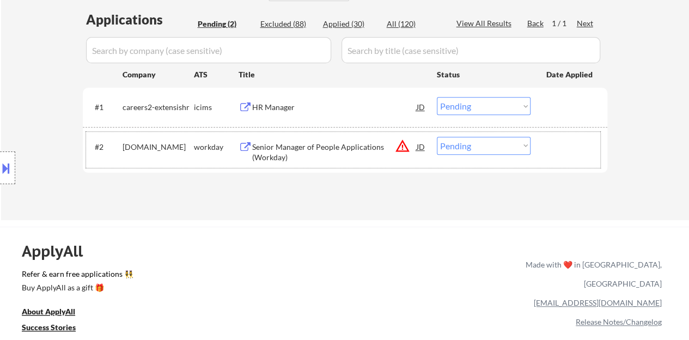
click at [314, 135] on div "#2 pluralsight.wd1.careers workday Senior Manager of People Applications (Workd…" at bounding box center [343, 150] width 514 height 36
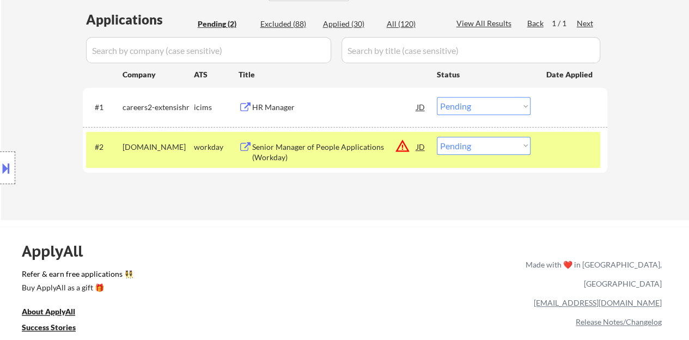
click at [320, 142] on div "Senior Manager of People Applications (Workday)" at bounding box center [334, 152] width 165 height 21
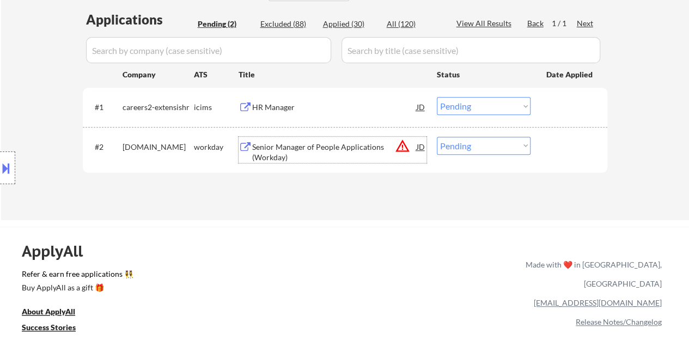
click at [586, 157] on div "#2 pluralsight.wd1.careers workday Senior Manager of People Applications (Workd…" at bounding box center [343, 150] width 514 height 36
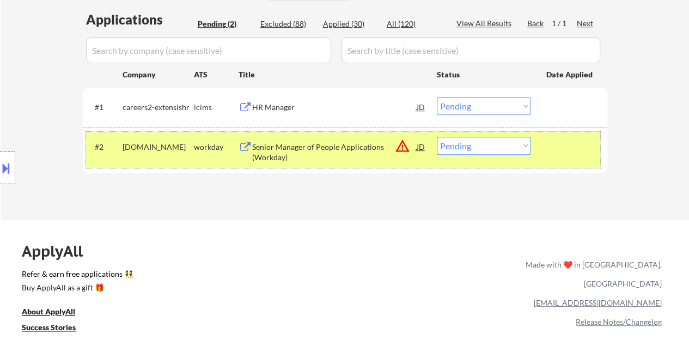
click at [483, 145] on select "Choose an option... Pending Applied Excluded (Questions) Excluded (Expired) Exc…" at bounding box center [484, 146] width 94 height 18
select select ""applied""
click at [437, 137] on select "Choose an option... Pending Applied Excluded (Questions) Excluded (Expired) Exc…" at bounding box center [484, 146] width 94 height 18
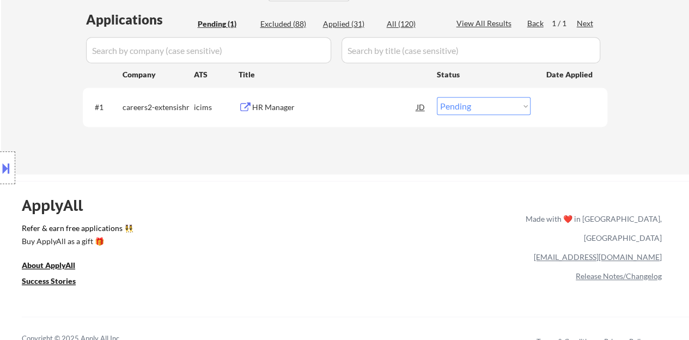
click at [257, 103] on div "HR Manager" at bounding box center [334, 107] width 165 height 11
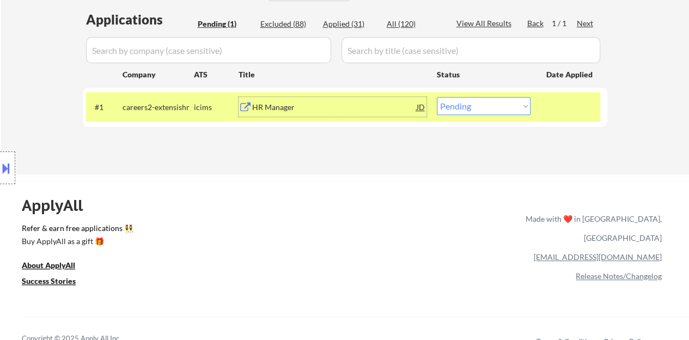
click at [455, 105] on select "Choose an option... Pending Applied Excluded (Questions) Excluded (Expired) Exc…" at bounding box center [484, 106] width 94 height 18
select select ""applied""
click at [437, 97] on select "Choose an option... Pending Applied Excluded (Questions) Excluded (Expired) Exc…" at bounding box center [484, 106] width 94 height 18
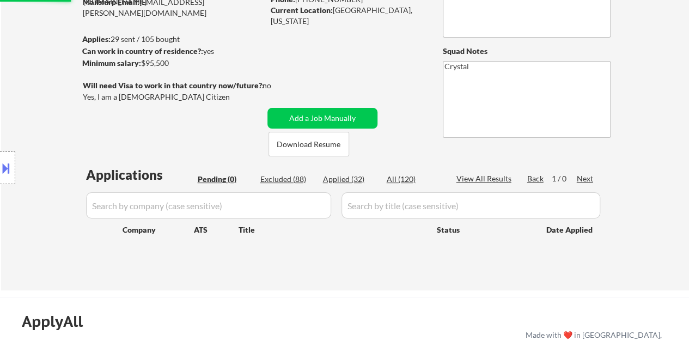
scroll to position [108, 0]
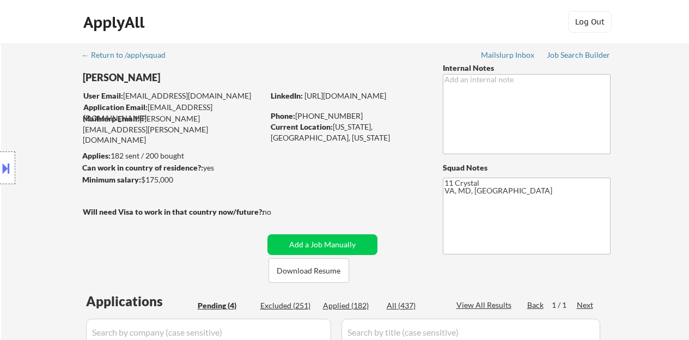
select select ""pending""
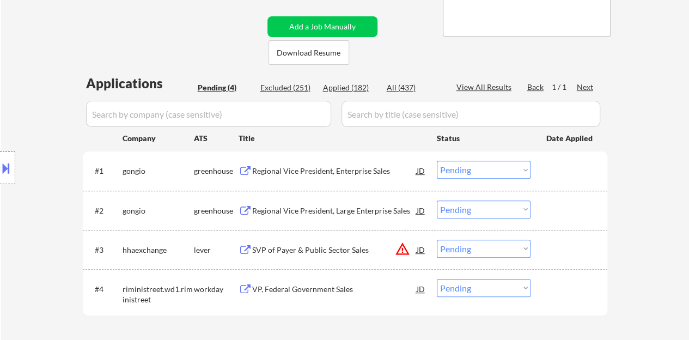
scroll to position [272, 0]
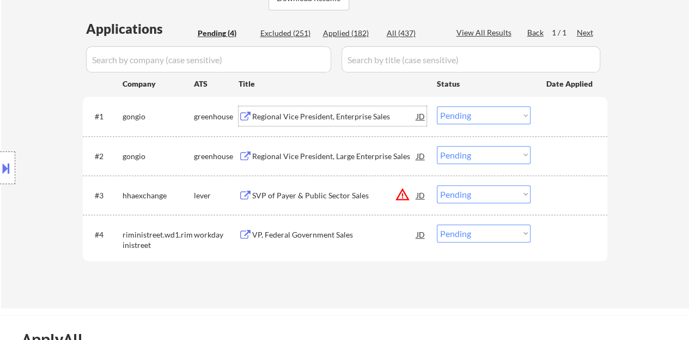
click at [317, 118] on div "Regional Vice President, Enterprise Sales" at bounding box center [334, 116] width 165 height 11
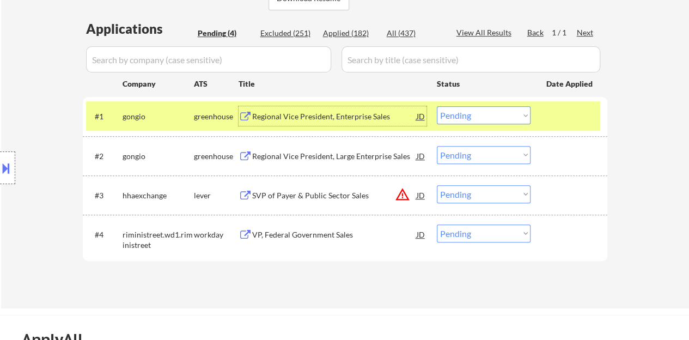
click at [456, 118] on select "Choose an option... Pending Applied Excluded (Questions) Excluded (Expired) Exc…" at bounding box center [484, 115] width 94 height 18
click at [437, 106] on select "Choose an option... Pending Applied Excluded (Questions) Excluded (Expired) Exc…" at bounding box center [484, 115] width 94 height 18
select select ""pending""
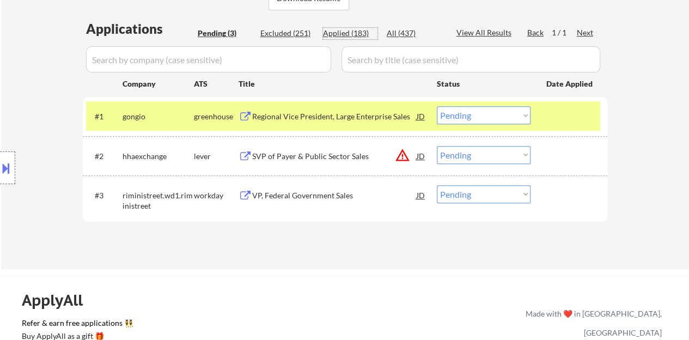
click at [360, 33] on div "Applied (183)" at bounding box center [350, 33] width 54 height 11
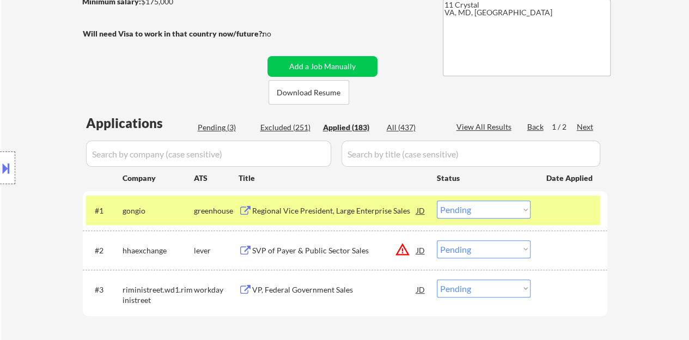
scroll to position [109, 0]
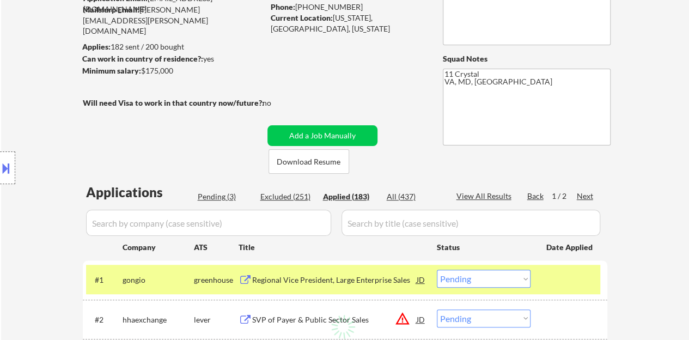
select select ""applied""
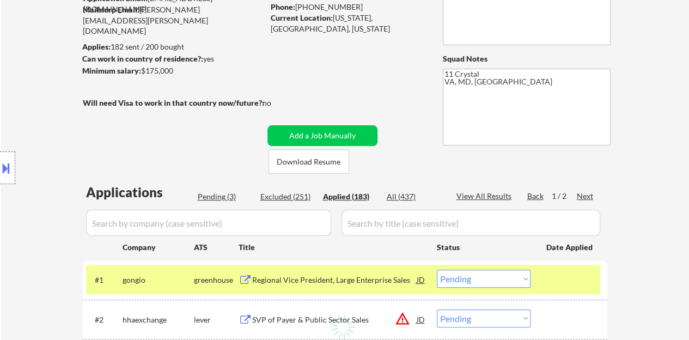
select select ""applied""
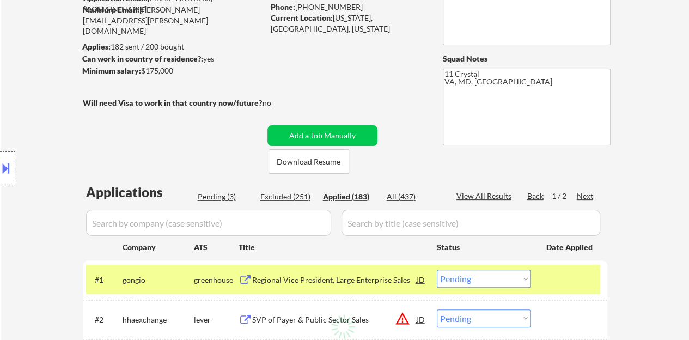
select select ""applied""
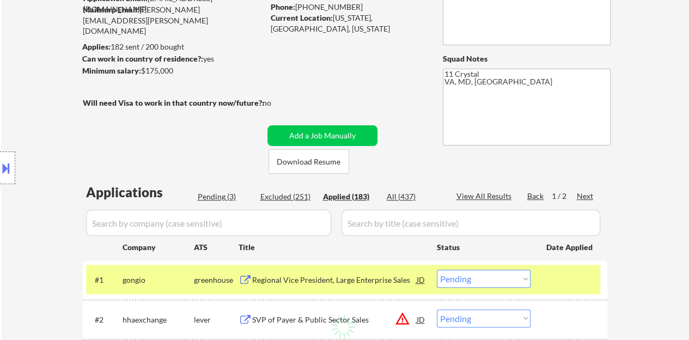
select select ""applied""
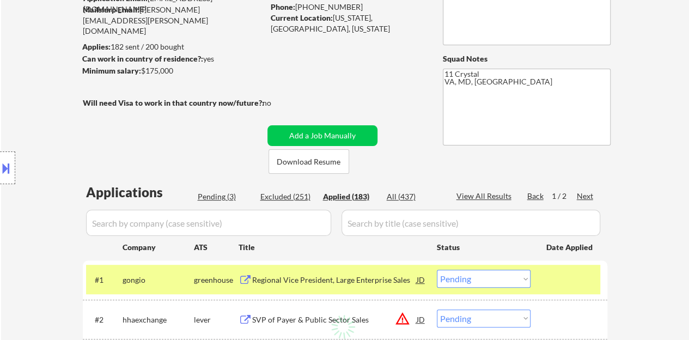
select select ""applied""
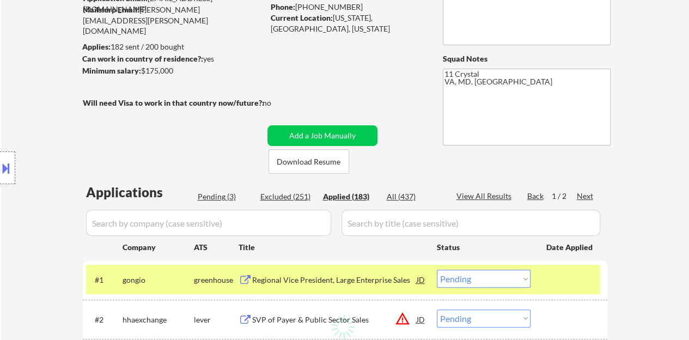
select select ""applied""
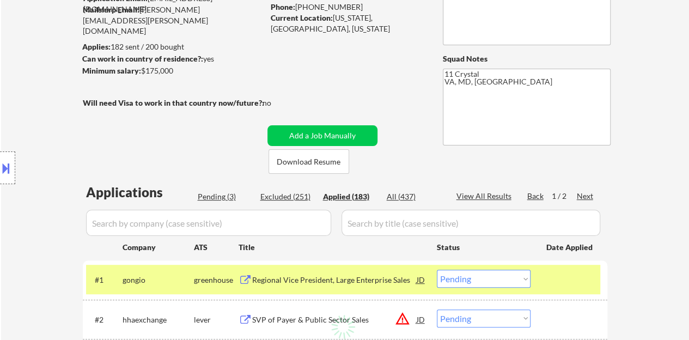
select select ""applied""
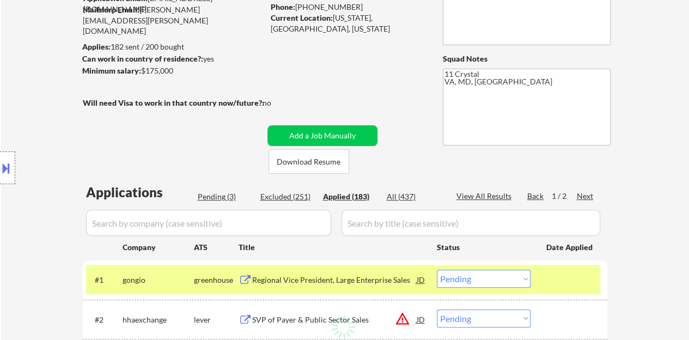
select select ""applied""
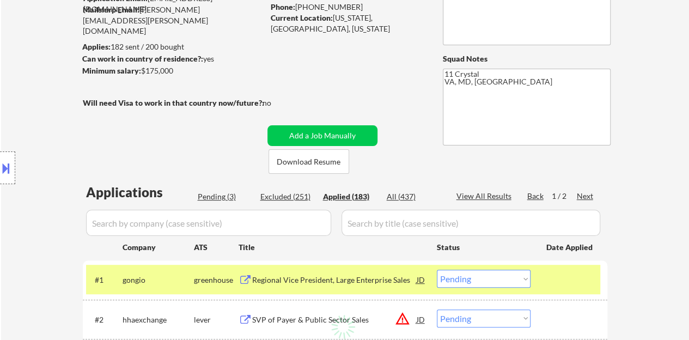
select select ""applied""
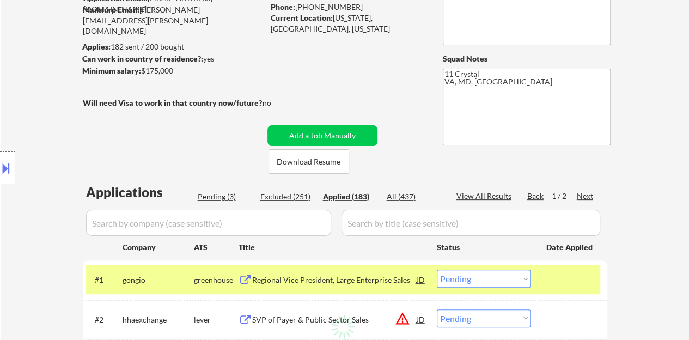
select select ""applied""
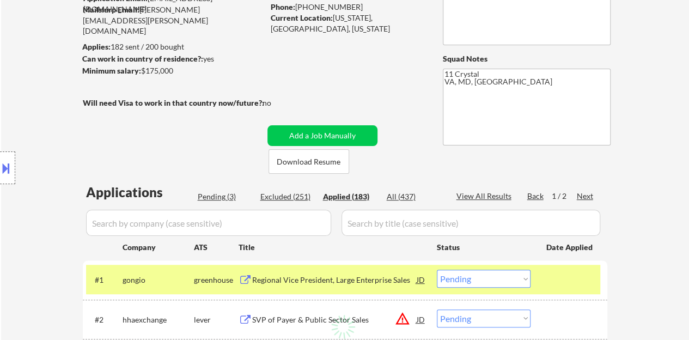
select select ""applied""
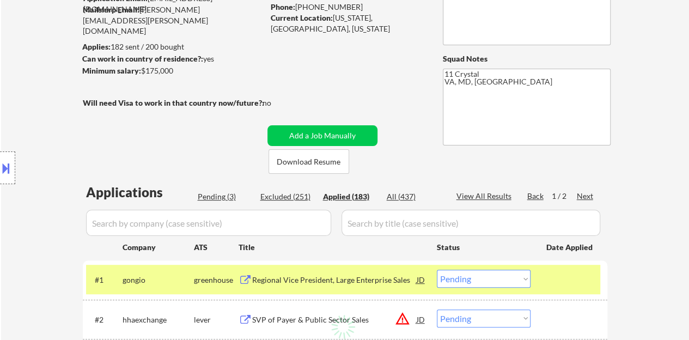
select select ""applied""
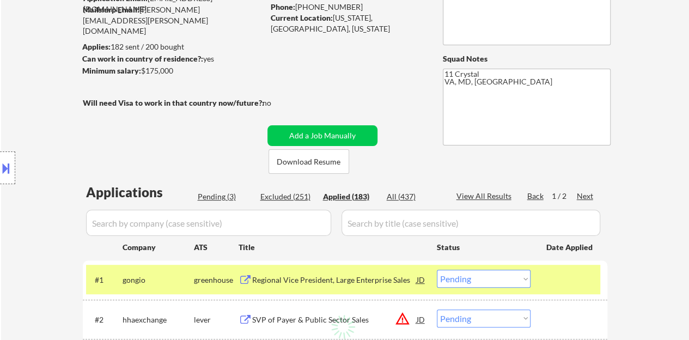
select select ""applied""
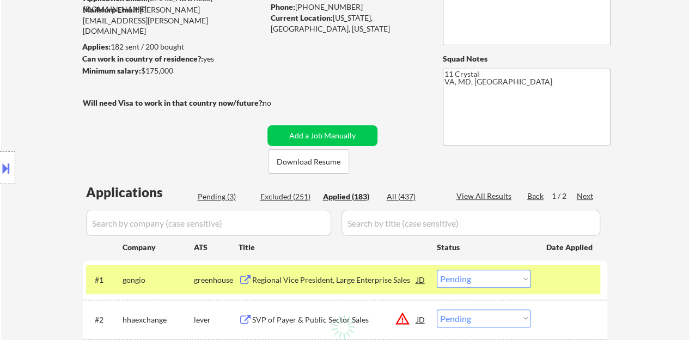
select select ""applied""
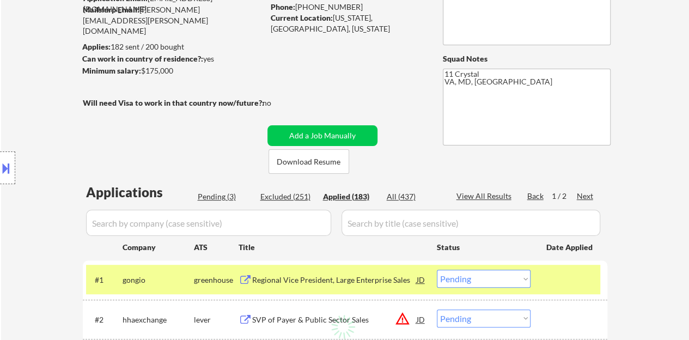
select select ""applied""
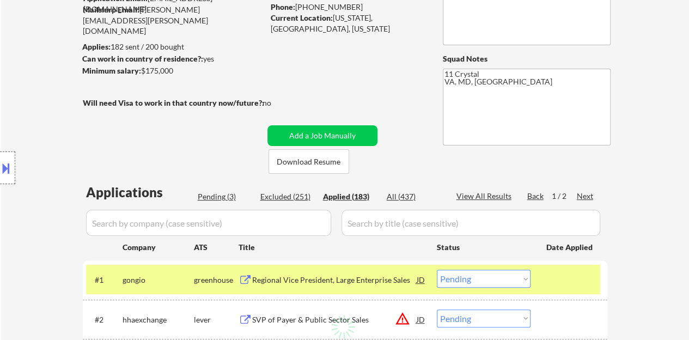
select select ""applied""
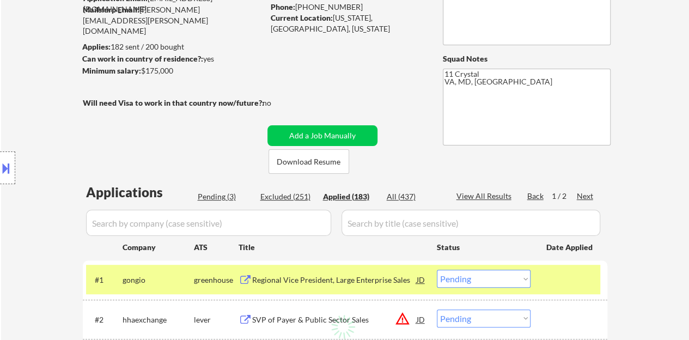
select select ""applied""
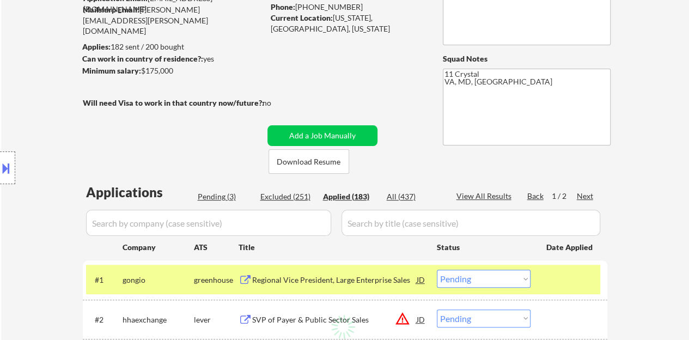
select select ""applied""
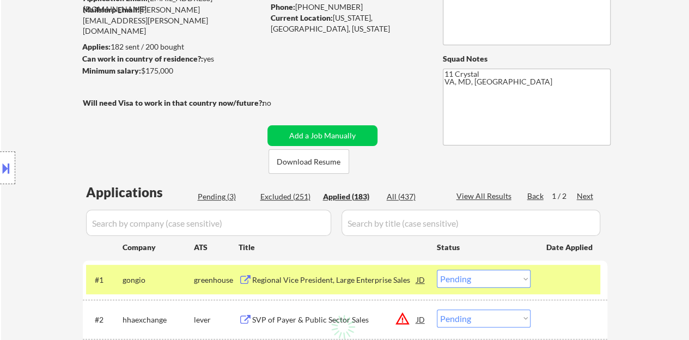
select select ""applied""
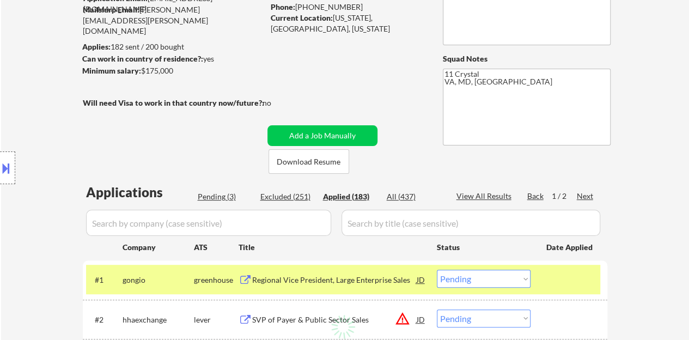
select select ""applied""
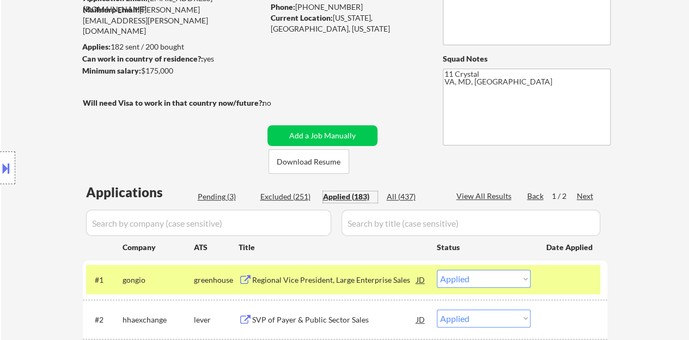
scroll to position [218, 0]
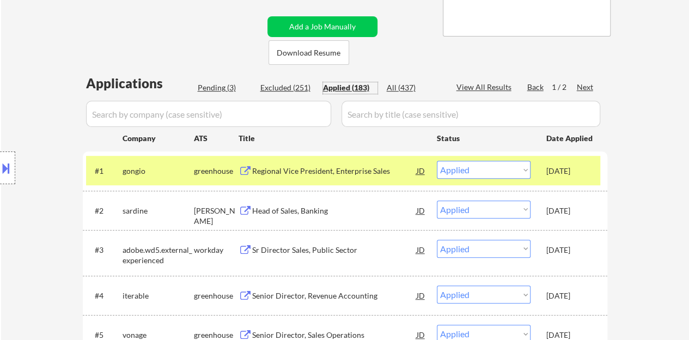
click at [218, 85] on div "Pending (3)" at bounding box center [225, 87] width 54 height 11
select select ""pending""
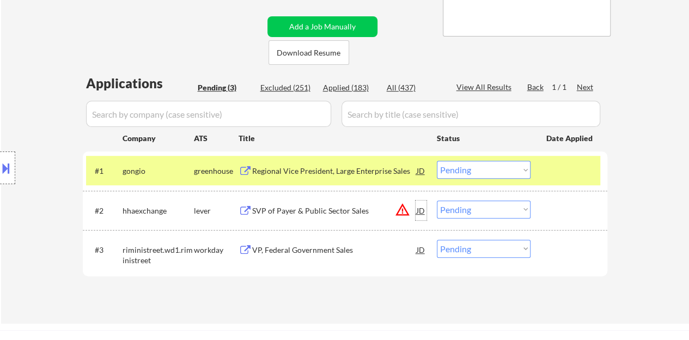
click at [424, 211] on div "JD" at bounding box center [421, 211] width 11 height 20
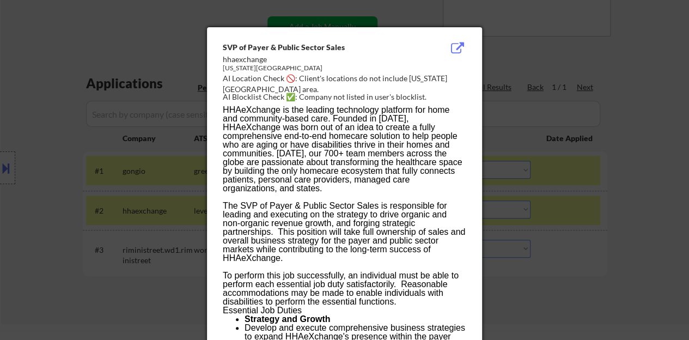
click at [549, 224] on div at bounding box center [344, 170] width 689 height 340
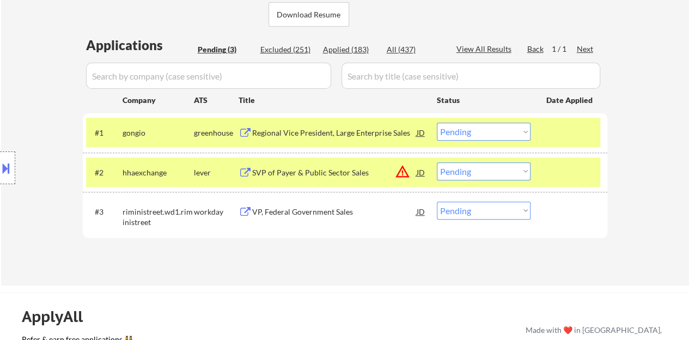
scroll to position [272, 0]
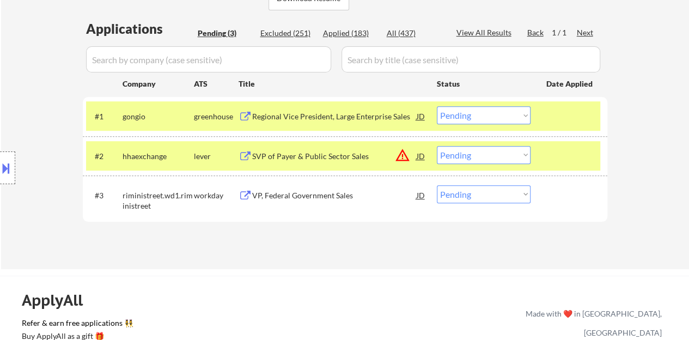
click at [571, 163] on div at bounding box center [571, 156] width 48 height 20
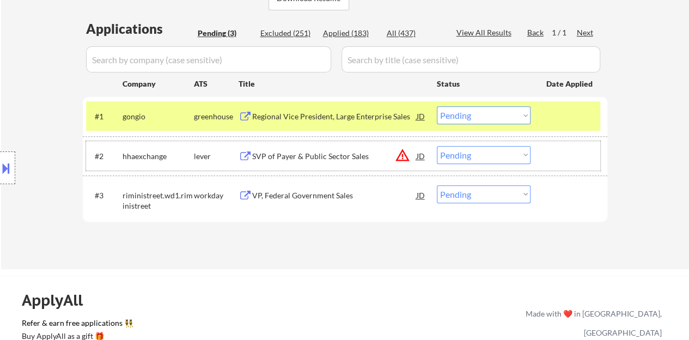
click at [339, 117] on div "Regional Vice President, Large Enterprise Sales" at bounding box center [334, 116] width 165 height 11
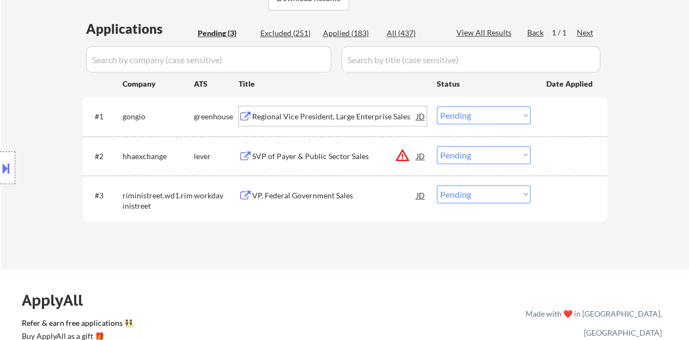
click at [546, 113] on div "#1 gongio greenhouse Regional Vice President, Large Enterprise Sales JD Choose …" at bounding box center [343, 115] width 514 height 29
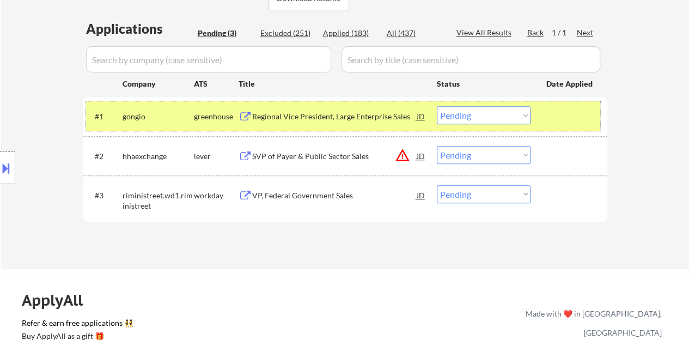
click at [481, 120] on select "Choose an option... Pending Applied Excluded (Questions) Excluded (Expired) Exc…" at bounding box center [484, 115] width 94 height 18
click at [437, 106] on select "Choose an option... Pending Applied Excluded (Questions) Excluded (Expired) Exc…" at bounding box center [484, 115] width 94 height 18
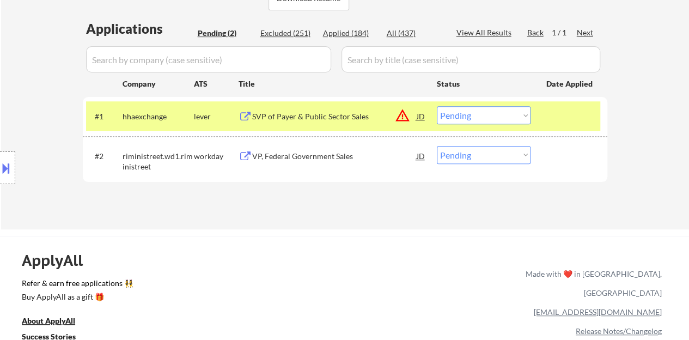
click at [418, 119] on div "JD" at bounding box center [421, 116] width 11 height 20
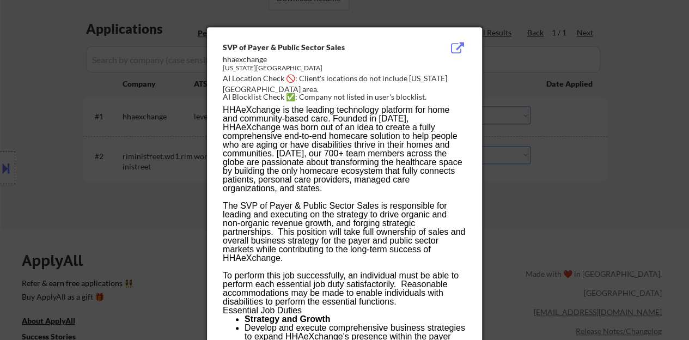
click at [162, 205] on div at bounding box center [344, 170] width 689 height 340
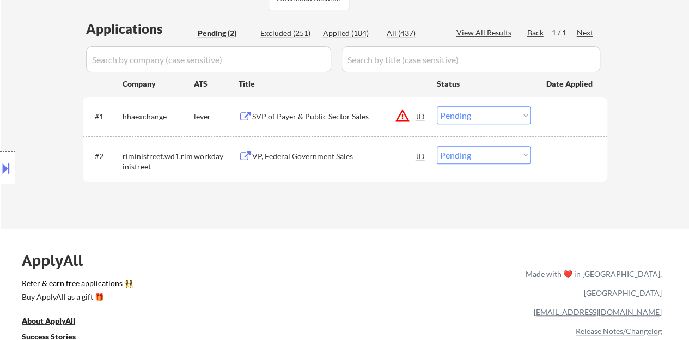
click at [466, 117] on select "Choose an option... Pending Applied Excluded (Questions) Excluded (Expired) Exc…" at bounding box center [484, 115] width 94 height 18
click at [437, 106] on select "Choose an option... Pending Applied Excluded (Questions) Excluded (Expired) Exc…" at bounding box center [484, 115] width 94 height 18
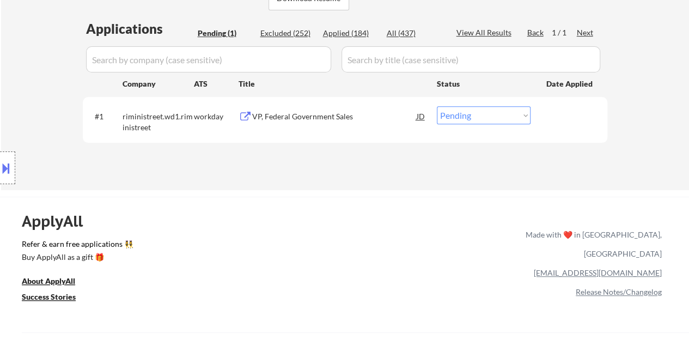
click at [321, 120] on div "VP, Federal Government Sales" at bounding box center [334, 116] width 165 height 11
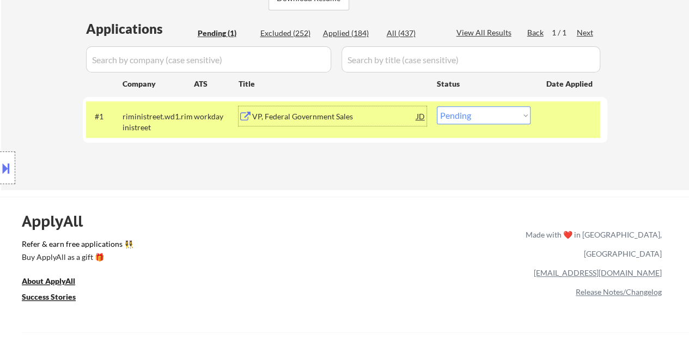
click at [466, 113] on select "Choose an option... Pending Applied Excluded (Questions) Excluded (Expired) Exc…" at bounding box center [484, 115] width 94 height 18
select select ""excluded""
click at [437, 106] on select "Choose an option... Pending Applied Excluded (Questions) Excluded (Expired) Exc…" at bounding box center [484, 115] width 94 height 18
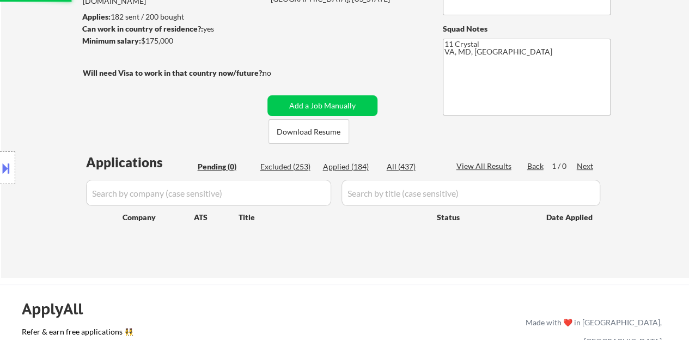
scroll to position [109, 0]
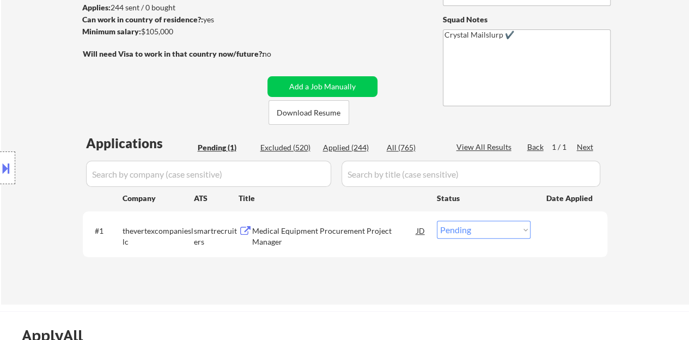
scroll to position [218, 0]
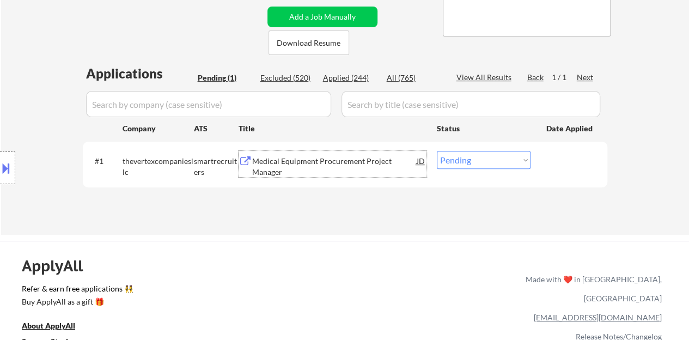
click at [343, 164] on div "Medical Equipment Procurement Project Manager" at bounding box center [334, 166] width 165 height 21
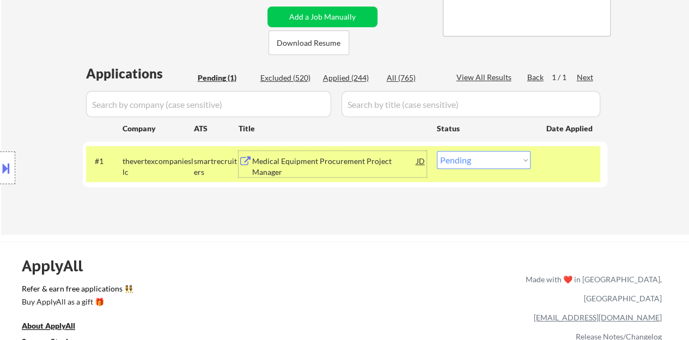
click at [492, 155] on select "Choose an option... Pending Applied Excluded (Questions) Excluded (Expired) Exc…" at bounding box center [484, 160] width 94 height 18
select select ""applied""
click at [437, 151] on select "Choose an option... Pending Applied Excluded (Questions) Excluded (Expired) Exc…" at bounding box center [484, 160] width 94 height 18
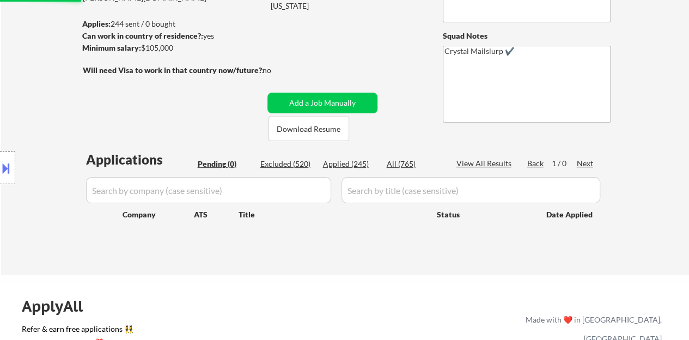
scroll to position [109, 0]
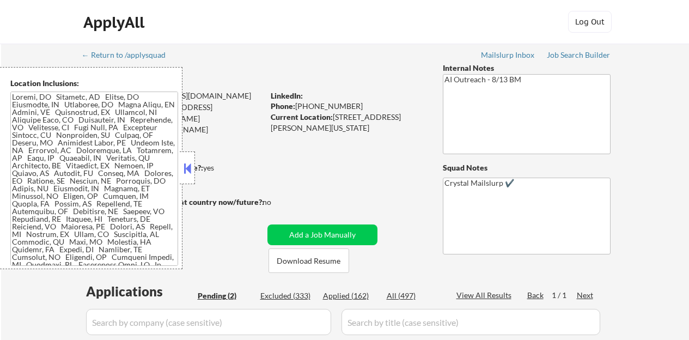
select select ""pending""
click at [187, 172] on button at bounding box center [187, 168] width 12 height 16
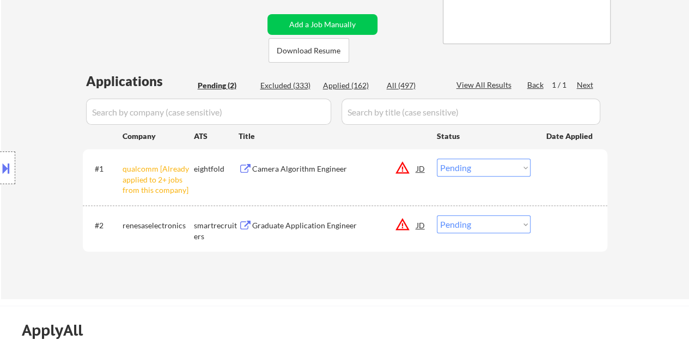
scroll to position [272, 0]
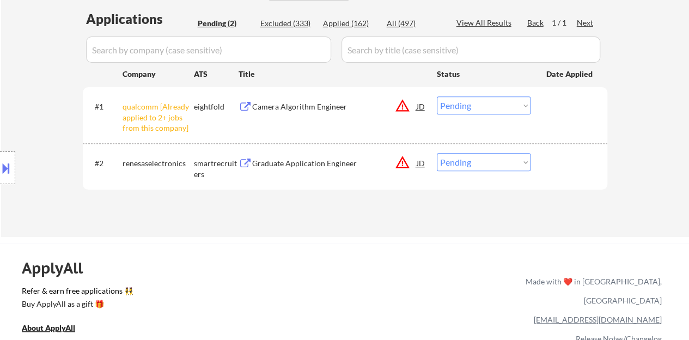
click at [475, 105] on select "Choose an option... Pending Applied Excluded (Questions) Excluded (Expired) Exc…" at bounding box center [484, 105] width 94 height 18
click at [437, 96] on select "Choose an option... Pending Applied Excluded (Questions) Excluded (Expired) Exc…" at bounding box center [484, 105] width 94 height 18
select select ""pending""
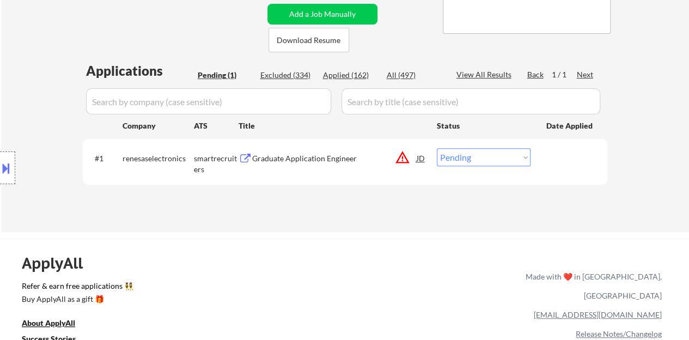
scroll to position [218, 0]
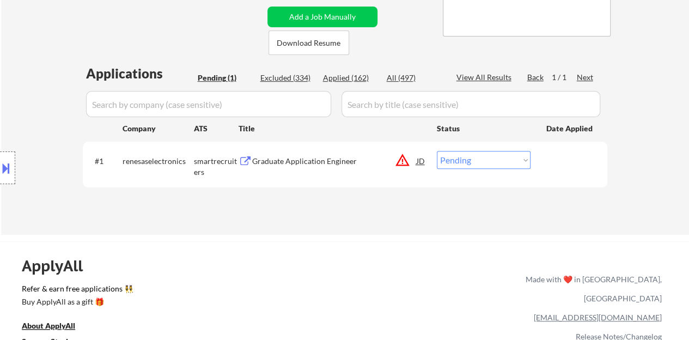
click at [422, 165] on div "JD" at bounding box center [421, 161] width 11 height 20
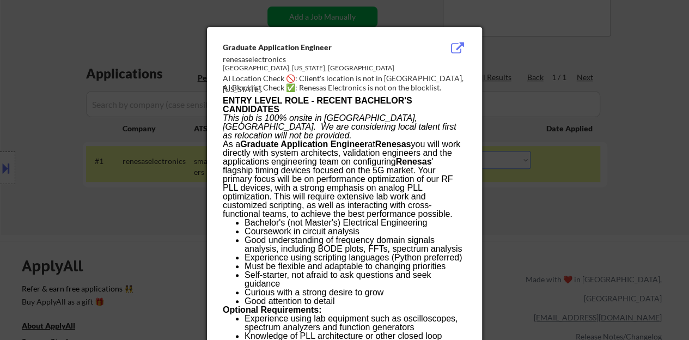
click at [45, 210] on div at bounding box center [344, 170] width 689 height 340
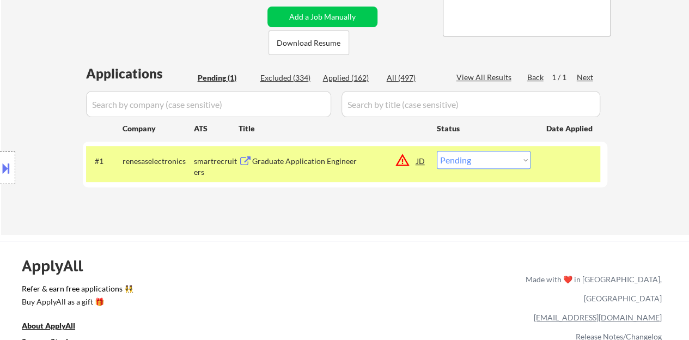
click at [0, 172] on button at bounding box center [6, 168] width 12 height 18
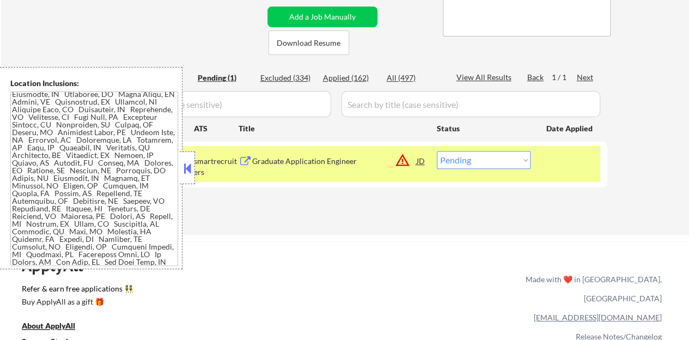
scroll to position [0, 0]
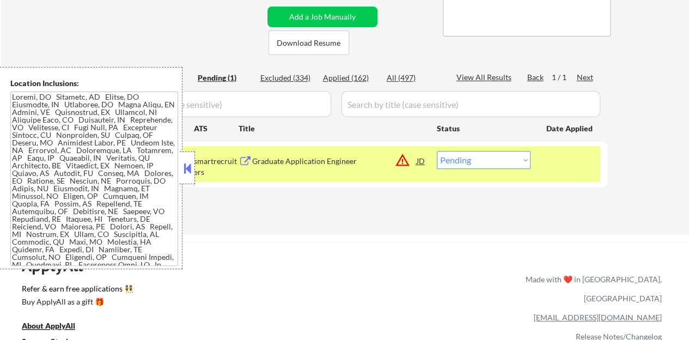
click at [185, 169] on button at bounding box center [187, 168] width 12 height 16
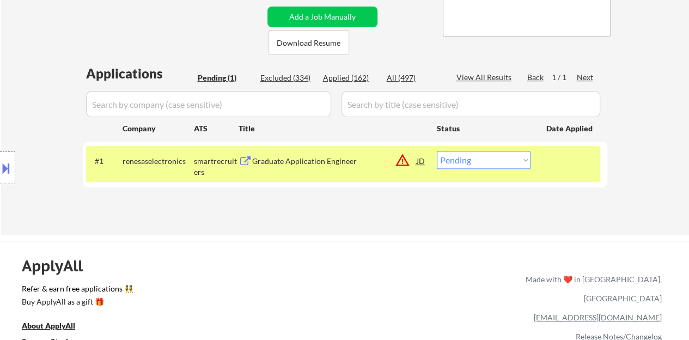
click at [420, 160] on div "JD" at bounding box center [421, 161] width 11 height 20
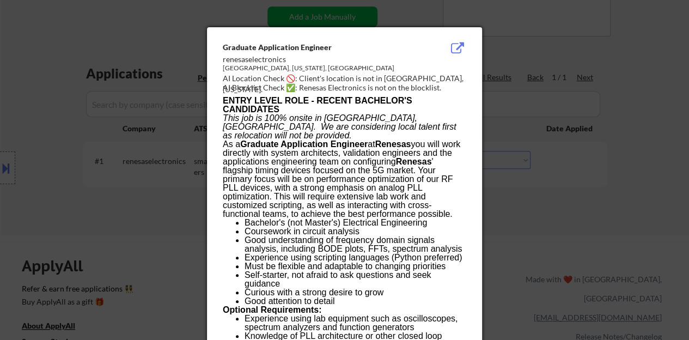
click at [198, 169] on div at bounding box center [344, 170] width 689 height 340
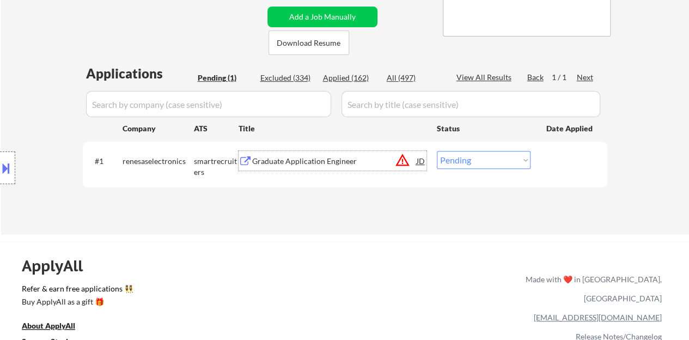
click at [345, 167] on div "Graduate Application Engineer" at bounding box center [334, 161] width 165 height 20
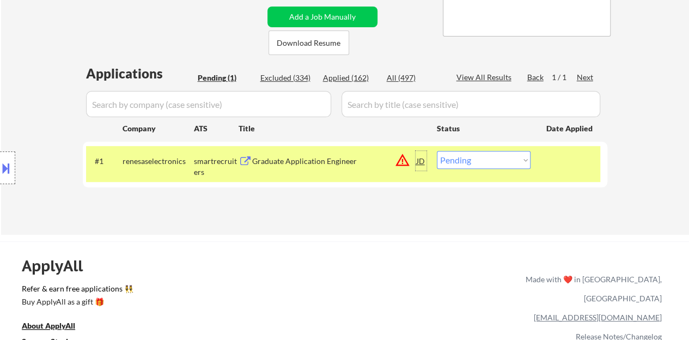
click at [418, 163] on div "JD" at bounding box center [421, 161] width 11 height 20
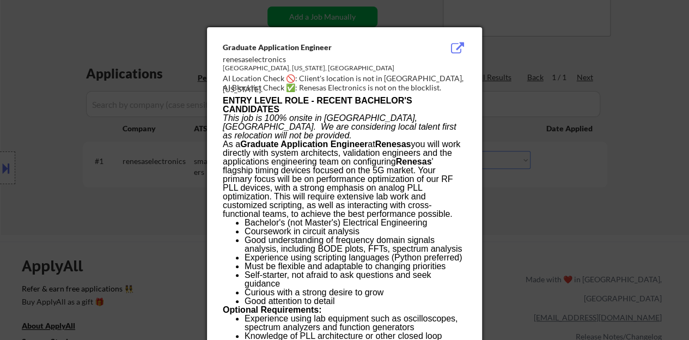
click at [154, 209] on div at bounding box center [344, 170] width 689 height 340
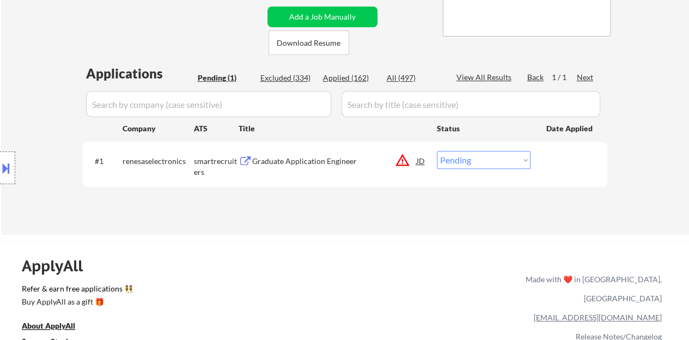
click at [0, 159] on div at bounding box center [7, 167] width 15 height 33
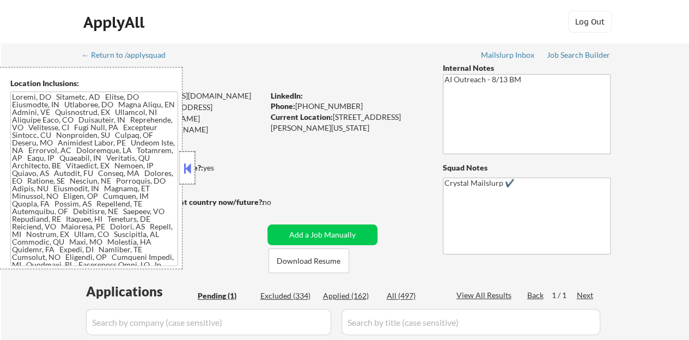
click at [189, 155] on div at bounding box center [187, 167] width 15 height 33
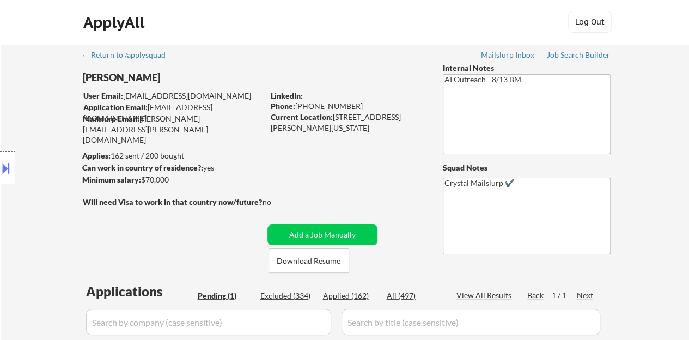
click at [368, 128] on div "Current Location: [STREET_ADDRESS][PERSON_NAME][US_STATE]" at bounding box center [348, 122] width 154 height 21
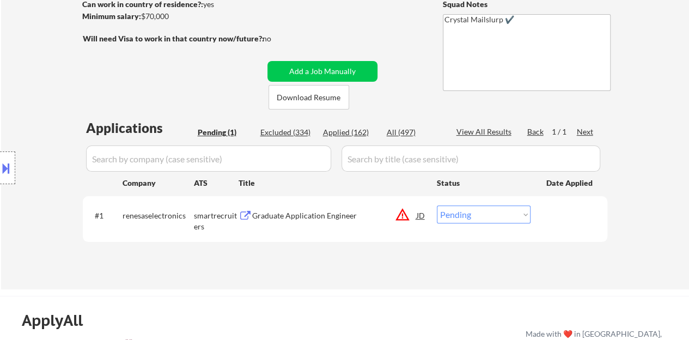
scroll to position [218, 0]
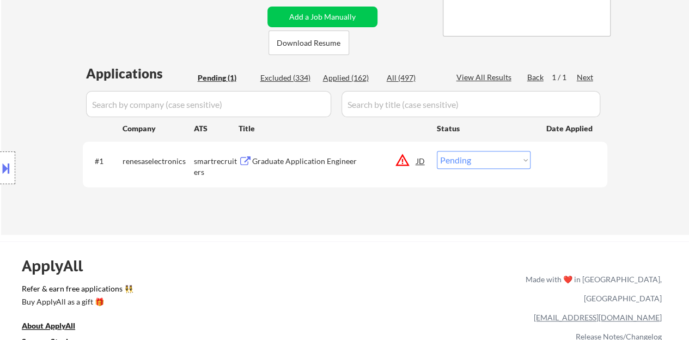
click at [556, 186] on div "#1 renesaselectronics smartrecruiters Graduate Application Engineer JD warning_…" at bounding box center [345, 165] width 525 height 46
click at [550, 161] on div at bounding box center [571, 161] width 48 height 20
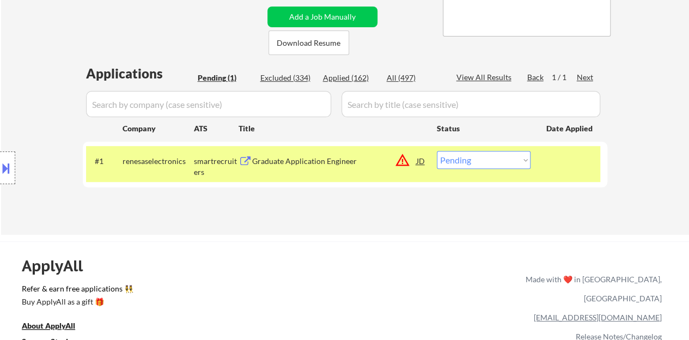
select select ""pending""
